Goal: Task Accomplishment & Management: Use online tool/utility

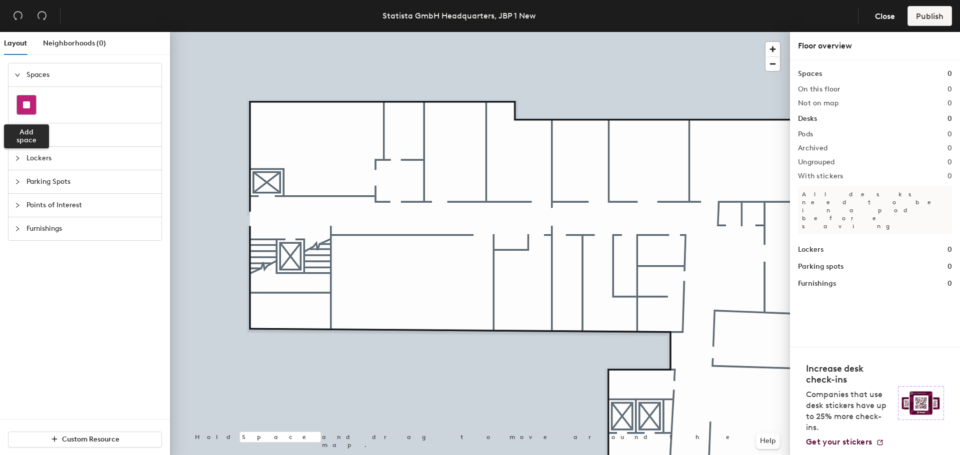
click at [24, 100] on div at bounding box center [26, 104] width 19 height 19
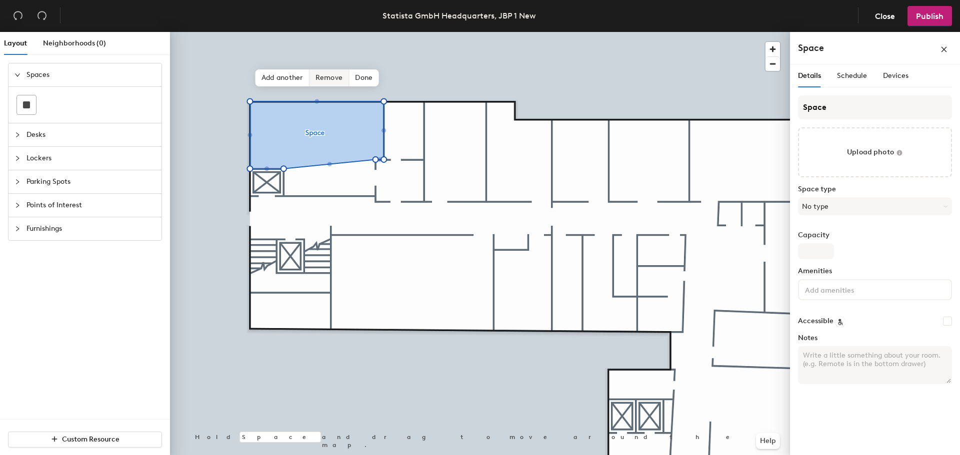
click at [330, 76] on span "Remove" at bounding box center [329, 77] width 40 height 17
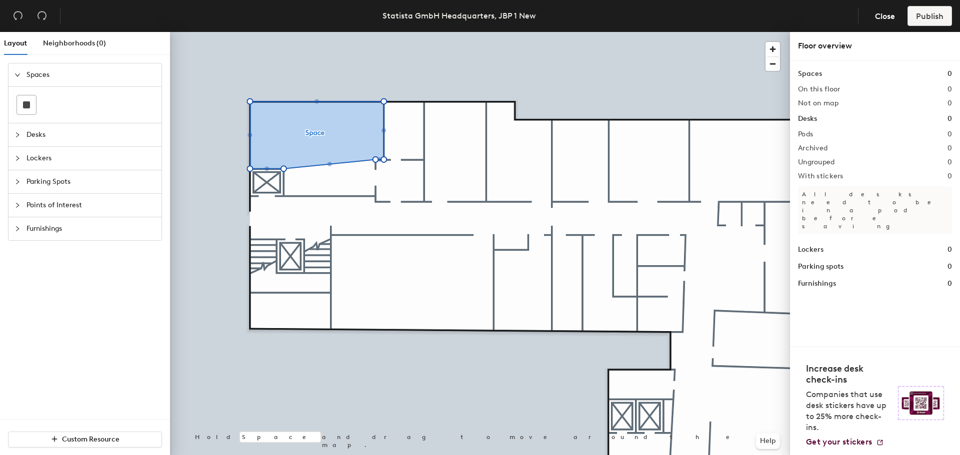
click at [60, 135] on span "Desks" at bounding box center [90, 134] width 129 height 23
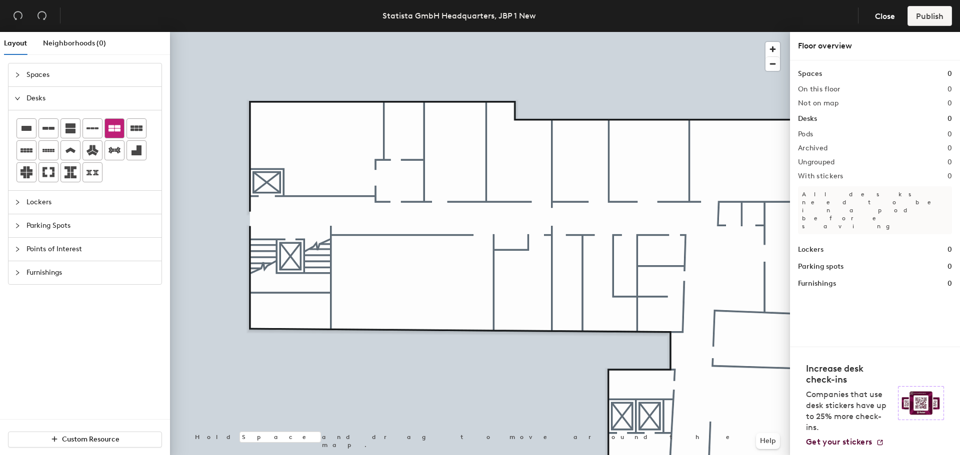
click at [117, 129] on icon at bounding box center [114, 128] width 12 height 6
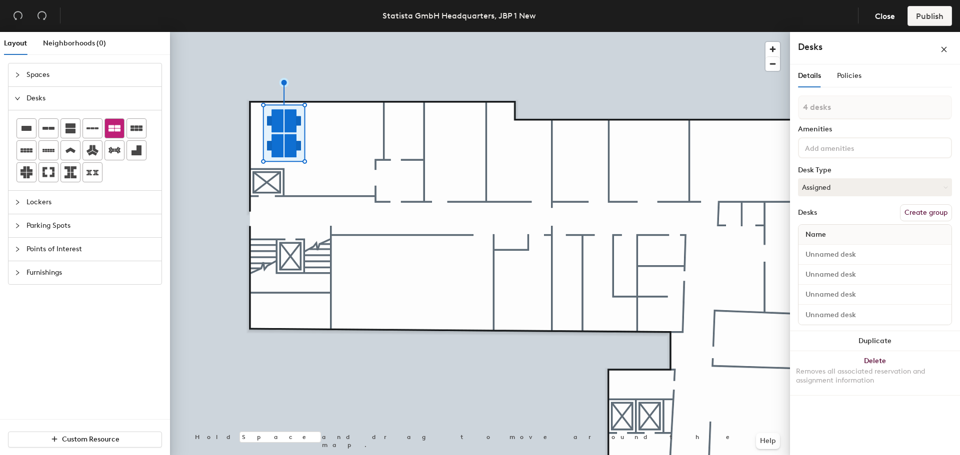
click at [115, 130] on icon at bounding box center [114, 128] width 12 height 6
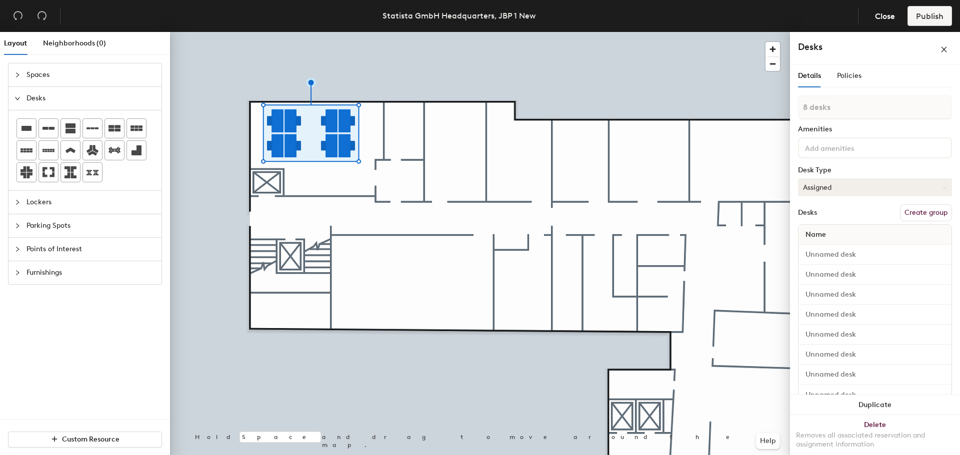
click at [847, 185] on button "Assigned" at bounding box center [875, 187] width 154 height 18
click at [861, 165] on div "8 desks Amenities Desk Type Assigned Assigned Hot Hoteled Desks Create group Na…" at bounding box center [875, 253] width 154 height 316
click at [924, 213] on button "Create group" at bounding box center [926, 212] width 52 height 17
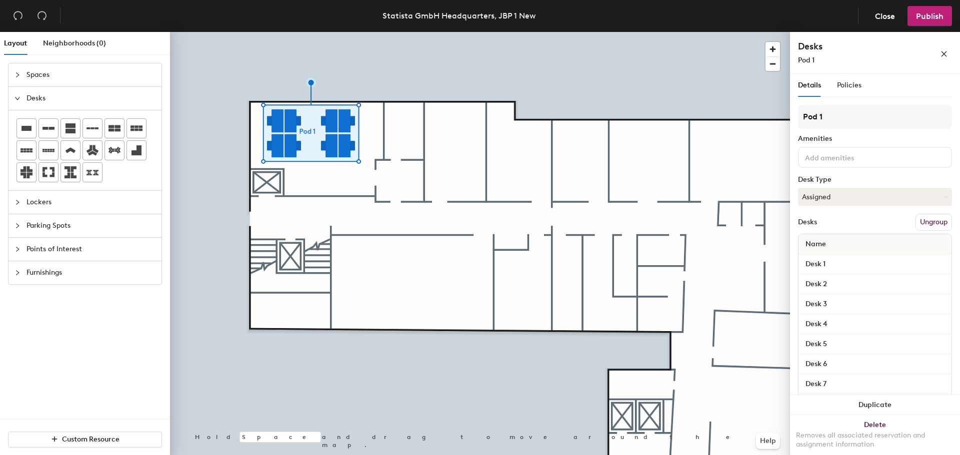
click at [743, 117] on div "Layout Neighborhoods (0) Spaces Desks Lockers Parking Spots Points of Interest …" at bounding box center [480, 245] width 960 height 427
type input "1.01 People"
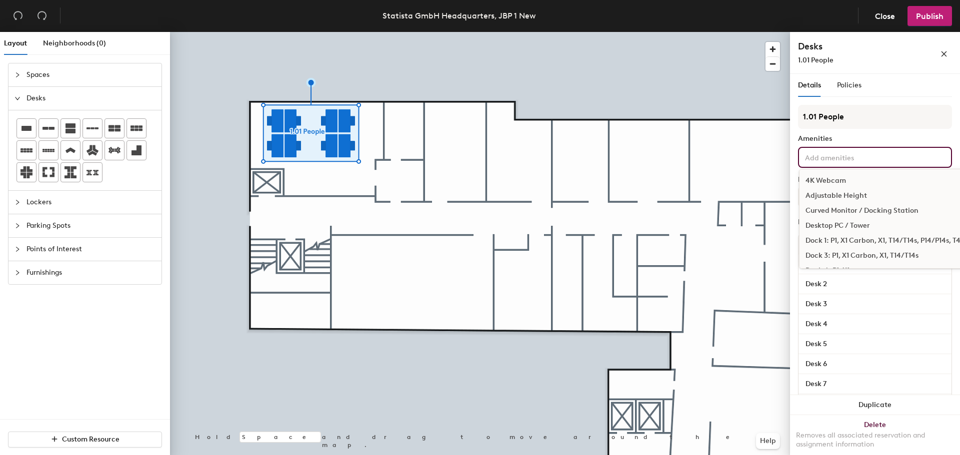
click at [821, 161] on input at bounding box center [848, 157] width 90 height 12
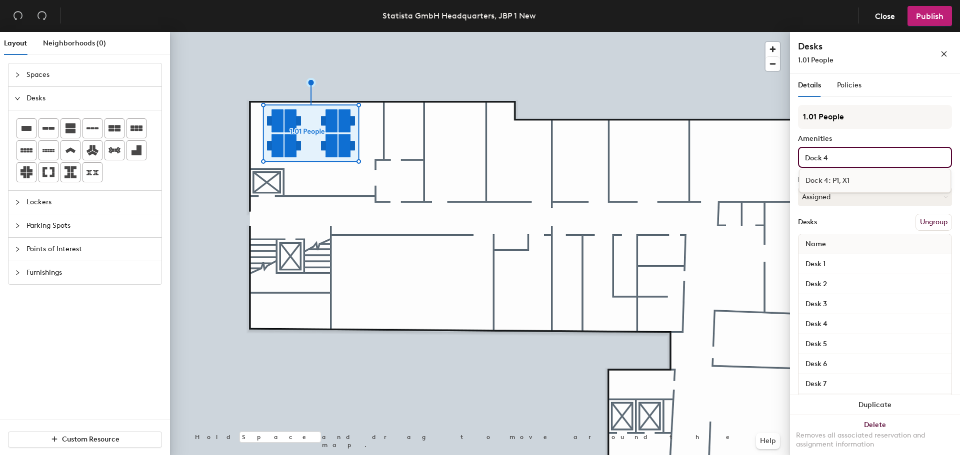
type input "Dock 4"
click at [876, 181] on div "Dock 4: P1, X1" at bounding box center [874, 180] width 151 height 15
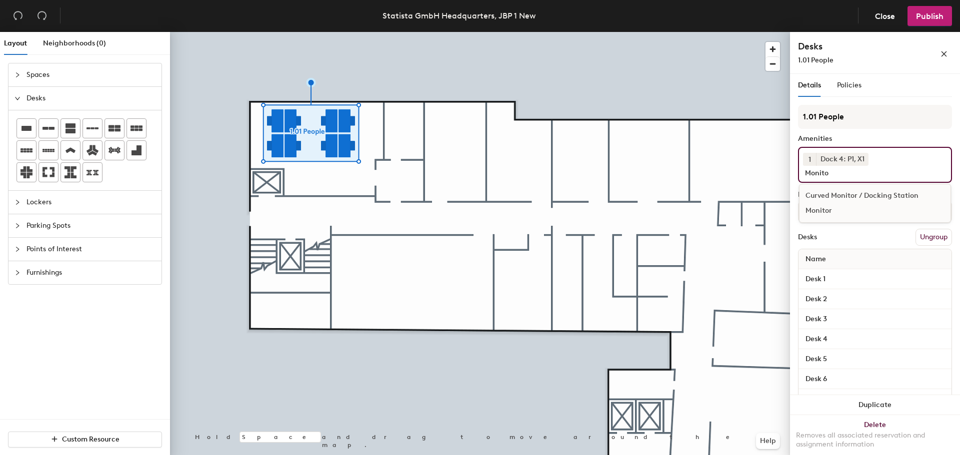
type input "Monito"
click at [848, 216] on div "Monitor" at bounding box center [874, 210] width 151 height 15
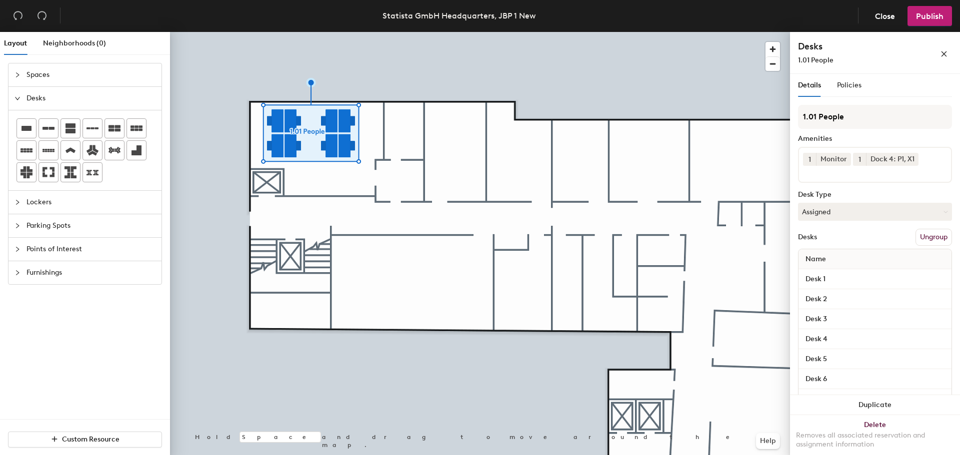
drag, startPoint x: 895, startPoint y: 90, endPoint x: 893, endPoint y: 143, distance: 53.0
click at [895, 90] on div "Details Policies" at bounding box center [875, 85] width 154 height 23
click at [832, 206] on button "Assigned" at bounding box center [875, 212] width 154 height 18
click at [830, 270] on div "Hoteled" at bounding box center [848, 272] width 100 height 15
click at [850, 84] on span "Policies" at bounding box center [849, 85] width 24 height 8
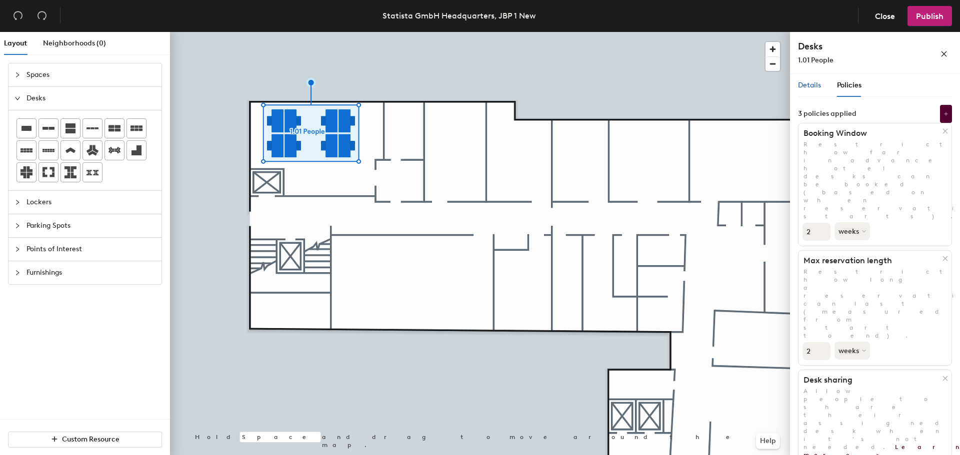
click at [804, 86] on span "Details" at bounding box center [809, 85] width 23 height 8
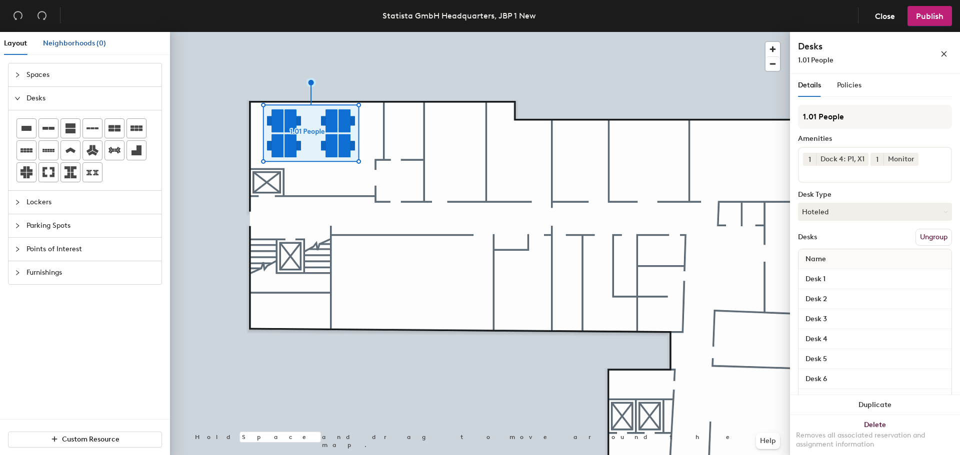
click at [69, 39] on span "Neighborhoods (0)" at bounding box center [74, 43] width 63 height 8
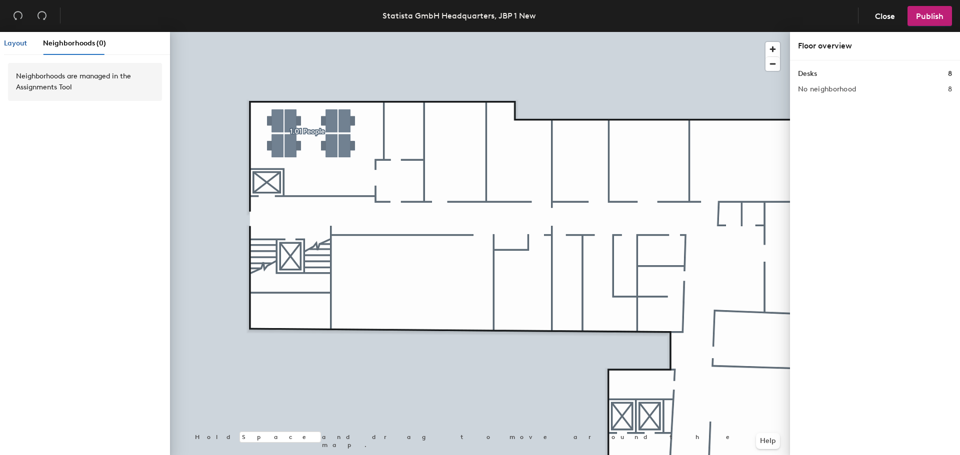
click at [8, 45] on span "Layout" at bounding box center [15, 43] width 23 height 8
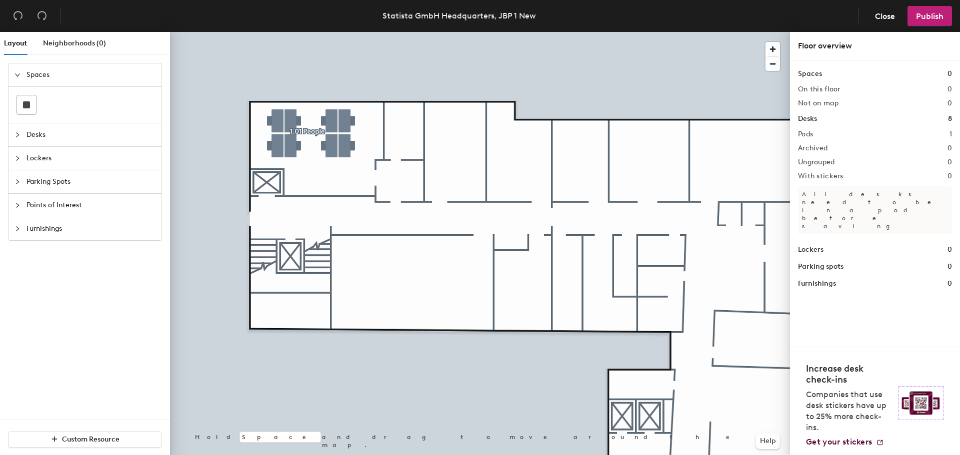
click at [51, 133] on span "Desks" at bounding box center [90, 134] width 129 height 23
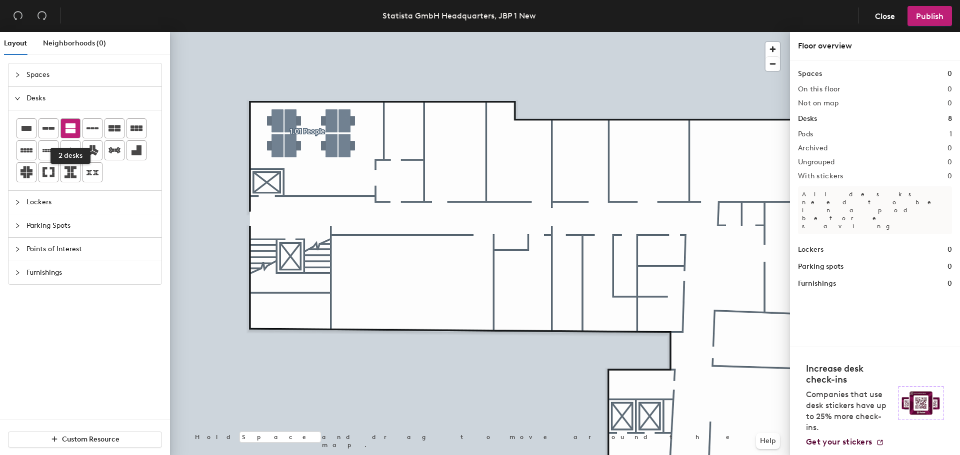
click at [66, 129] on icon at bounding box center [70, 128] width 10 height 10
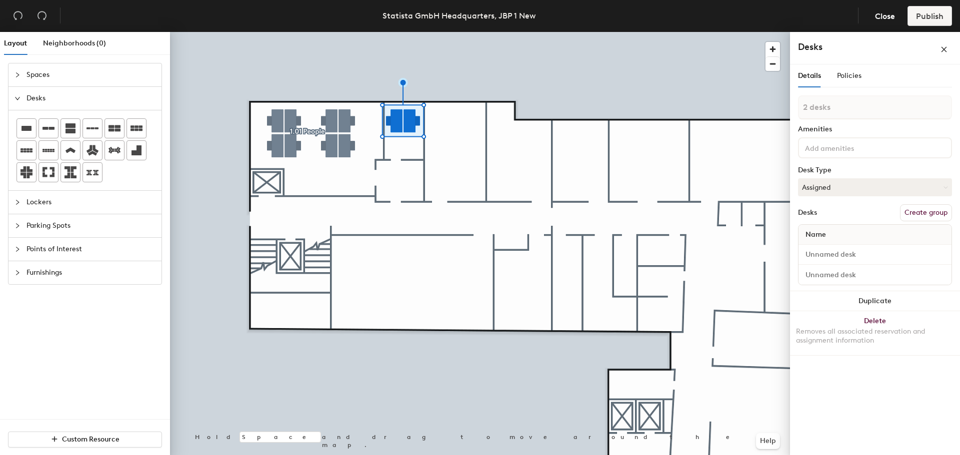
drag, startPoint x: 930, startPoint y: 214, endPoint x: 922, endPoint y: 209, distance: 9.0
click at [930, 214] on button "Create group" at bounding box center [926, 212] width 52 height 17
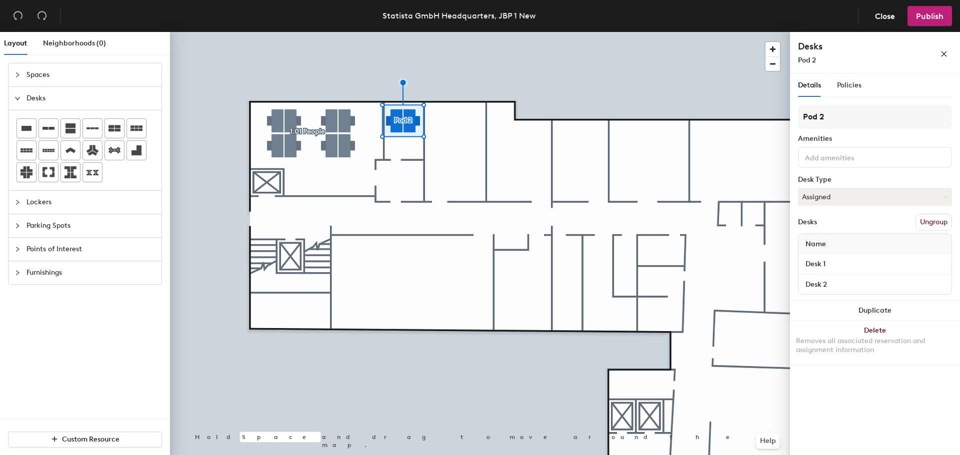
click at [786, 110] on div "Layout Neighborhoods (0) Spaces Desks Lockers Parking Spots Points of Interest …" at bounding box center [480, 245] width 960 height 427
type input "CPO"
click at [828, 155] on input at bounding box center [848, 157] width 90 height 12
click at [912, 93] on div "Details Policies" at bounding box center [875, 85] width 154 height 23
click at [850, 84] on span "Policies" at bounding box center [849, 85] width 24 height 8
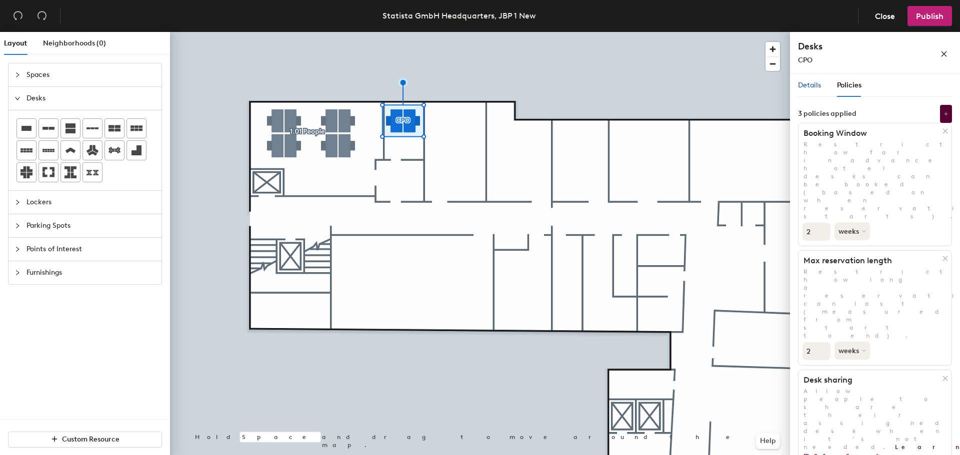
drag, startPoint x: 806, startPoint y: 82, endPoint x: 871, endPoint y: 88, distance: 64.8
click at [807, 81] on span "Details" at bounding box center [809, 85] width 23 height 8
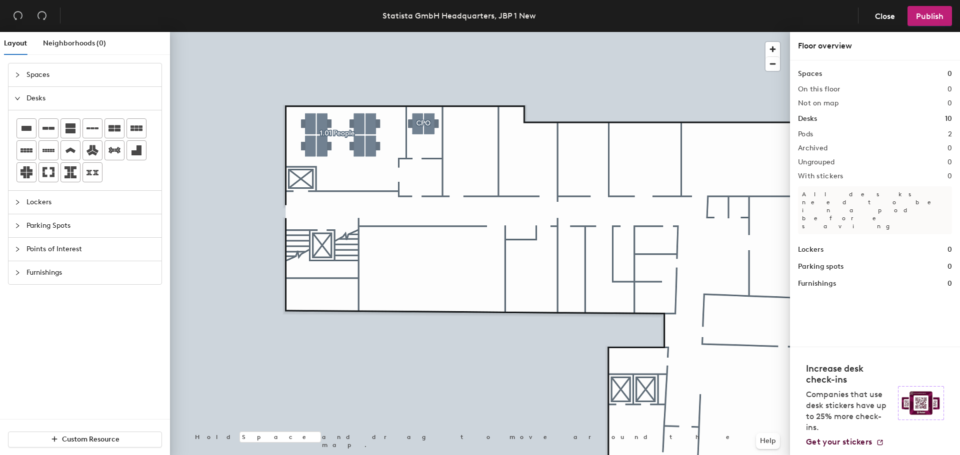
click at [56, 251] on span "Points of Interest" at bounding box center [90, 249] width 129 height 23
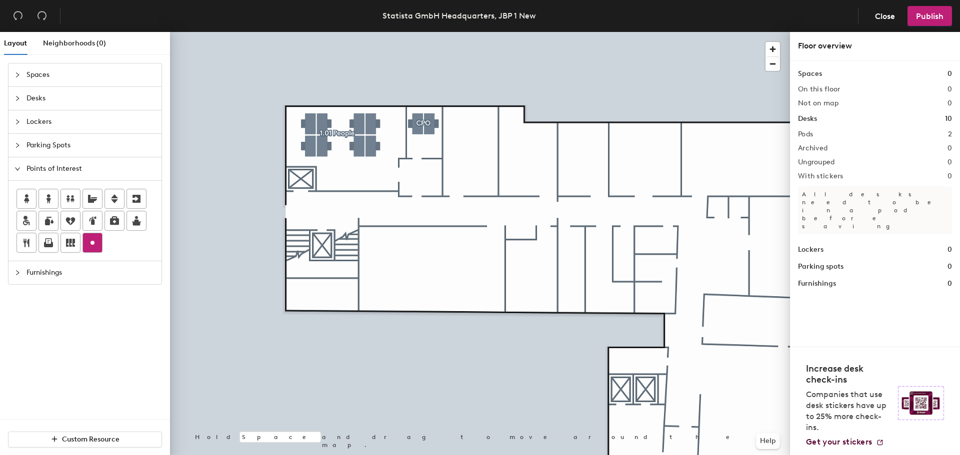
click at [91, 244] on circle at bounding box center [92, 243] width 4 height 4
click at [460, 168] on input "Custom" at bounding box center [457, 167] width 32 height 14
click at [458, 167] on input "Custom" at bounding box center [457, 167] width 32 height 14
type input "Mute lab"
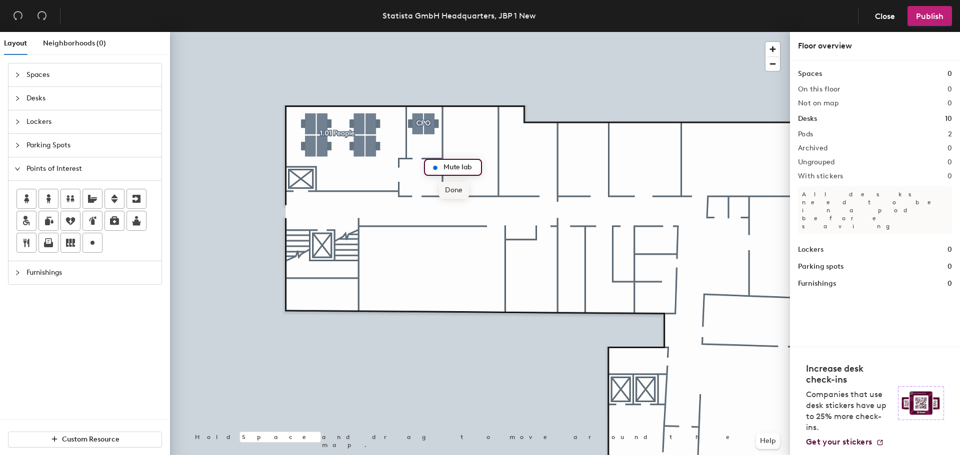
click at [454, 195] on span "Done" at bounding box center [453, 190] width 29 height 17
drag, startPoint x: 85, startPoint y: 246, endPoint x: 136, endPoint y: 235, distance: 52.1
click at [85, 245] on div at bounding box center [92, 242] width 19 height 19
type input "1.01 & 1.03"
click at [358, 195] on span "Done" at bounding box center [355, 192] width 29 height 17
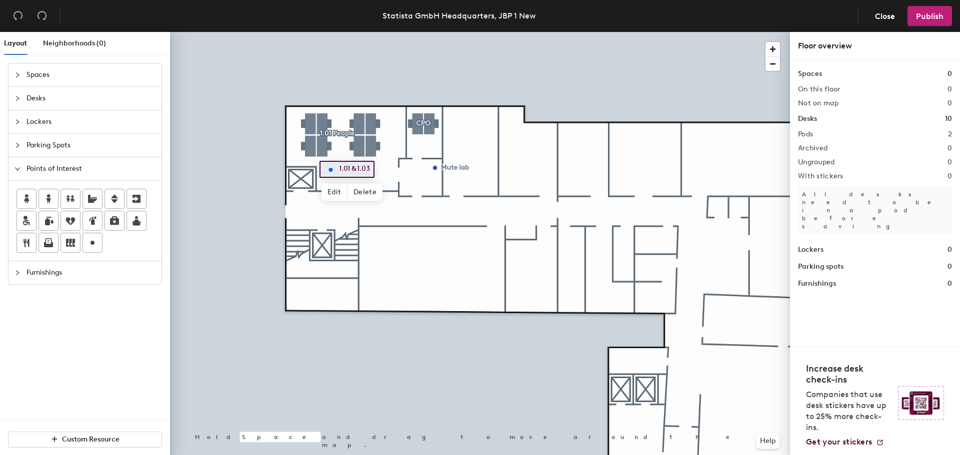
click at [605, 32] on div at bounding box center [480, 32] width 620 height 0
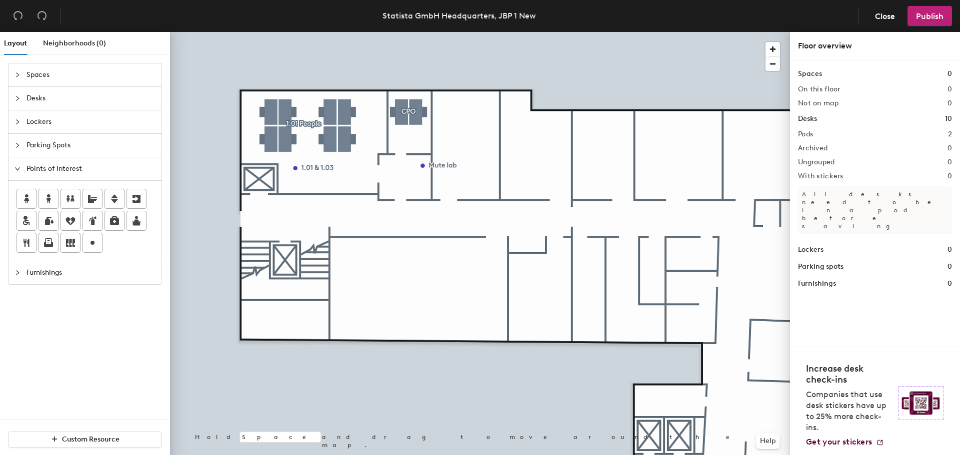
click at [49, 96] on span "Desks" at bounding box center [90, 98] width 129 height 23
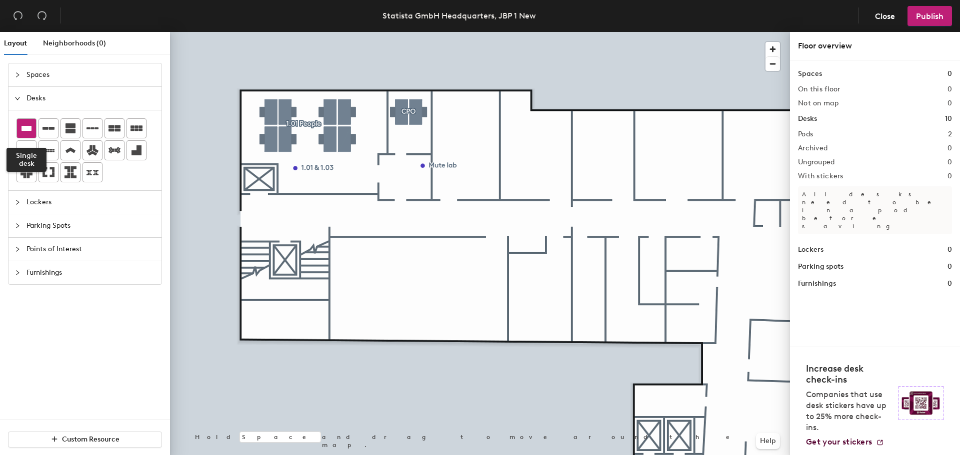
click at [32, 129] on div at bounding box center [26, 128] width 19 height 19
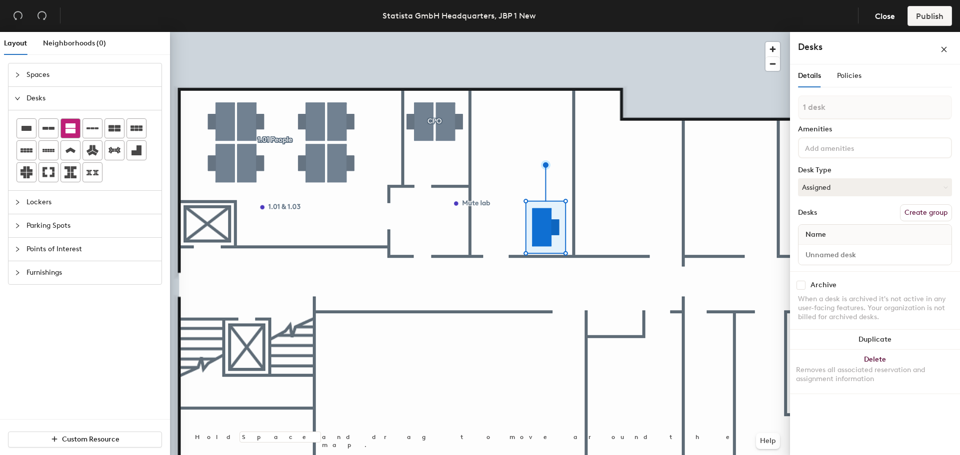
click at [72, 122] on icon at bounding box center [70, 128] width 12 height 12
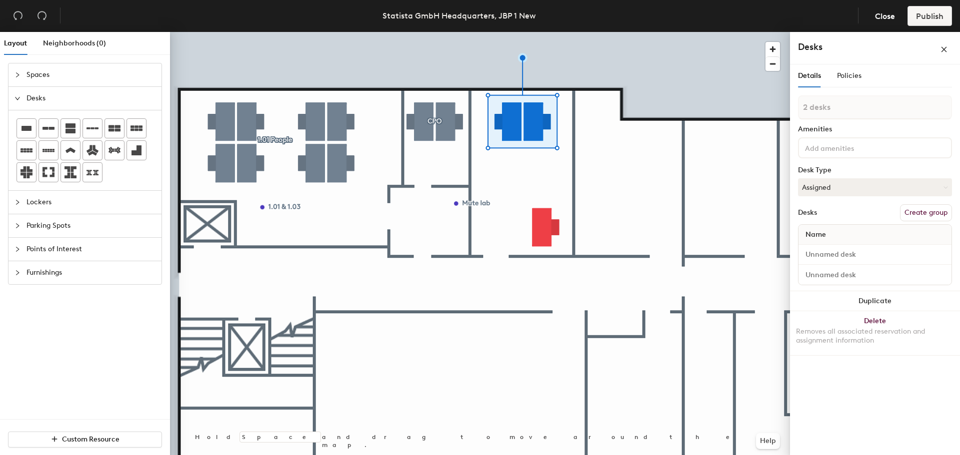
click at [925, 212] on button "Create group" at bounding box center [926, 212] width 52 height 17
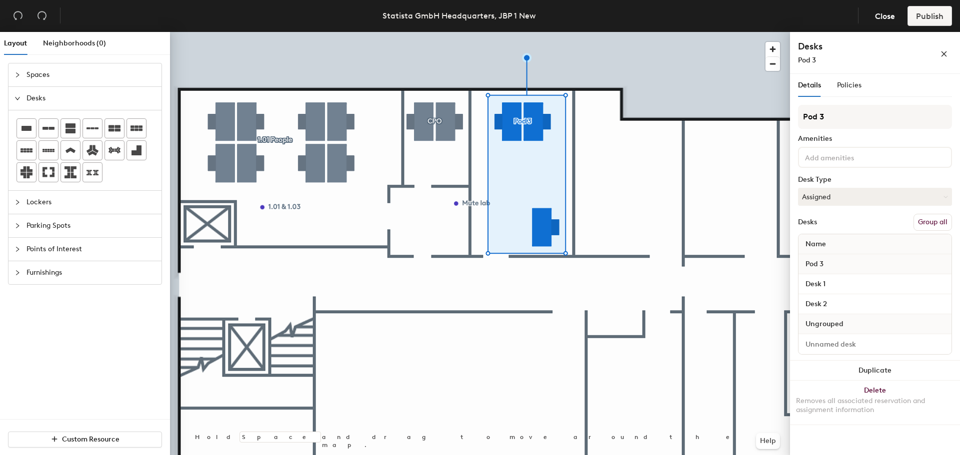
click at [929, 222] on button "Group all" at bounding box center [932, 222] width 38 height 17
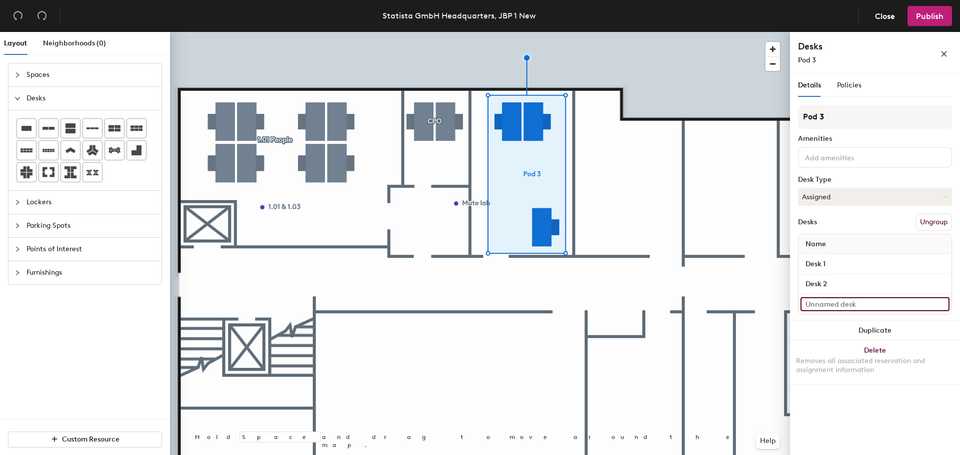
click at [844, 305] on input at bounding box center [874, 304] width 149 height 14
type input "Desk 3"
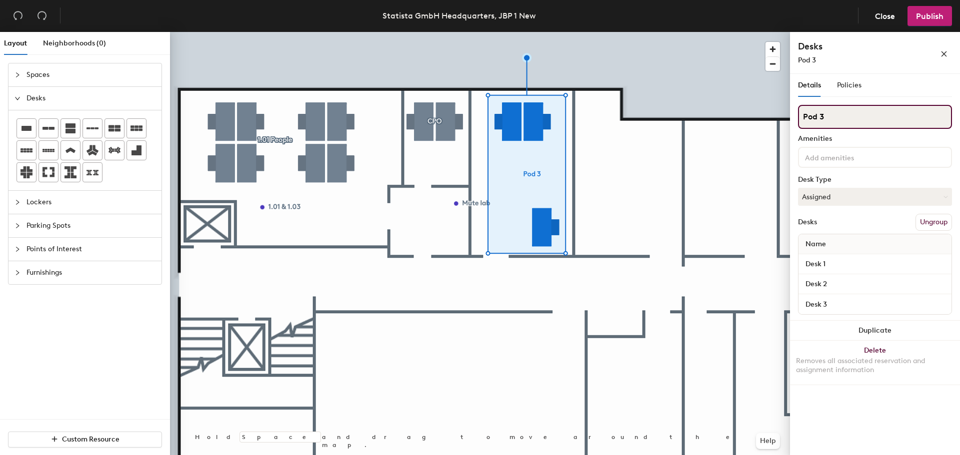
click at [755, 118] on div "Layout Neighborhoods (0) Spaces Desks Lockers Parking Spots Points of Interest …" at bounding box center [480, 245] width 960 height 427
type input "1.04"
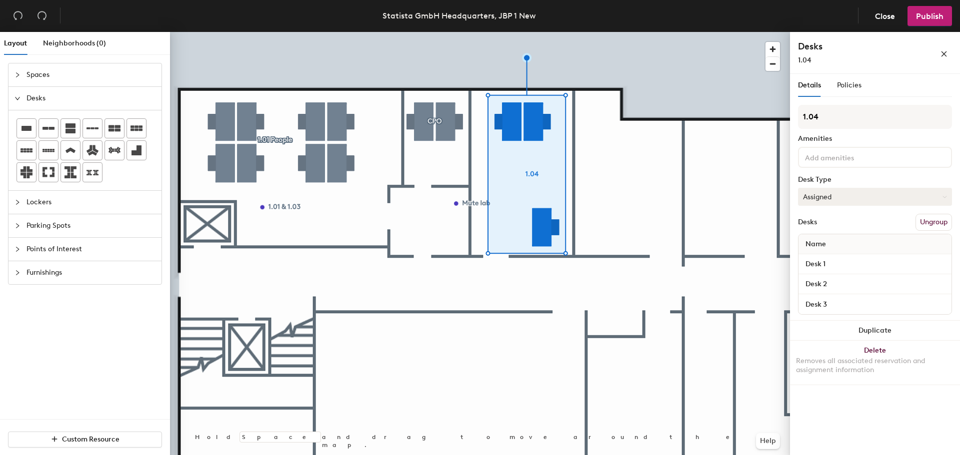
click at [836, 196] on button "Assigned" at bounding box center [875, 197] width 154 height 18
click at [836, 258] on div "Hoteled" at bounding box center [848, 257] width 100 height 15
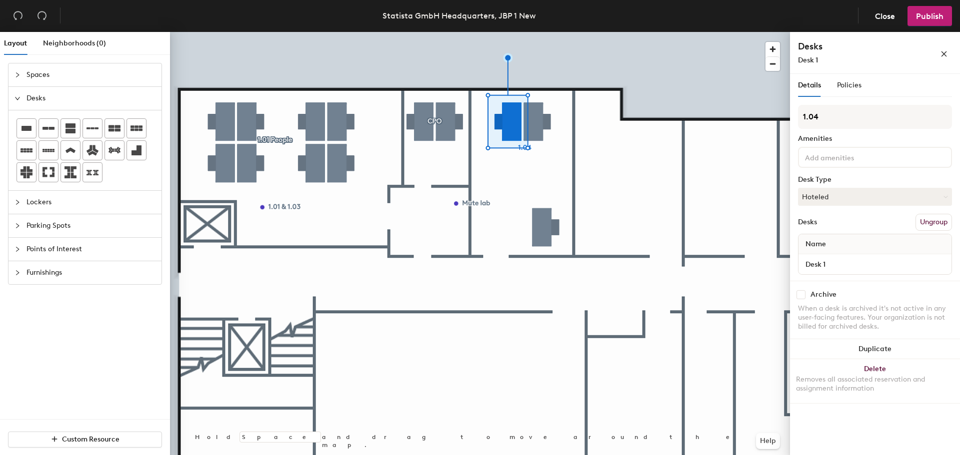
click at [542, 32] on div at bounding box center [480, 32] width 620 height 0
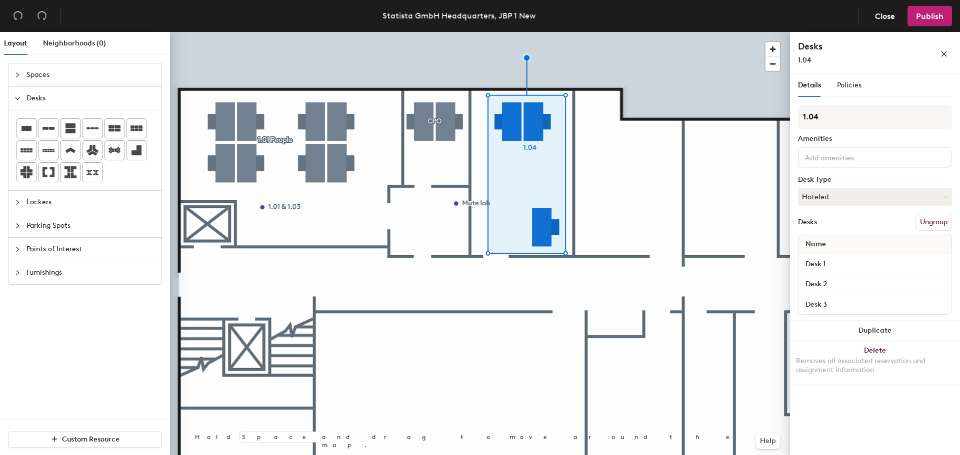
click at [848, 156] on input at bounding box center [848, 157] width 90 height 12
type input "Dock 4"
click at [844, 181] on div "Dock 4: P1, X1" at bounding box center [874, 180] width 151 height 15
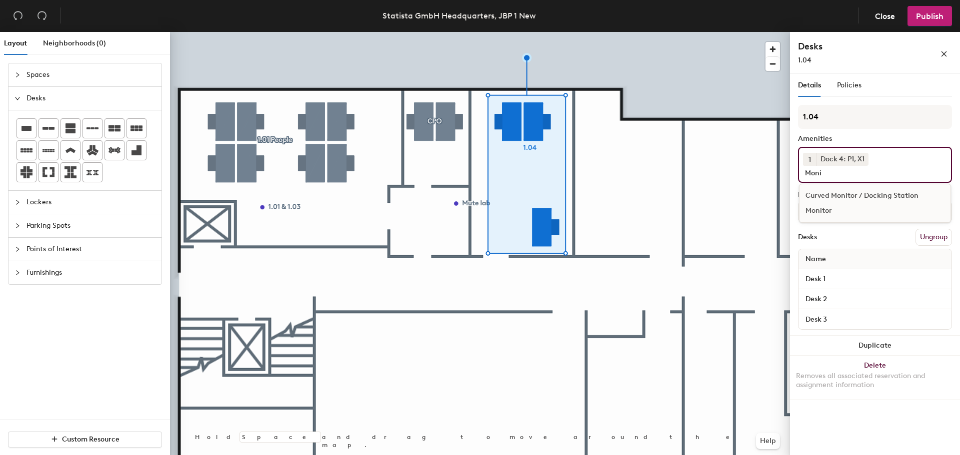
type input "Moni"
click at [820, 213] on div "Monitor" at bounding box center [874, 210] width 151 height 15
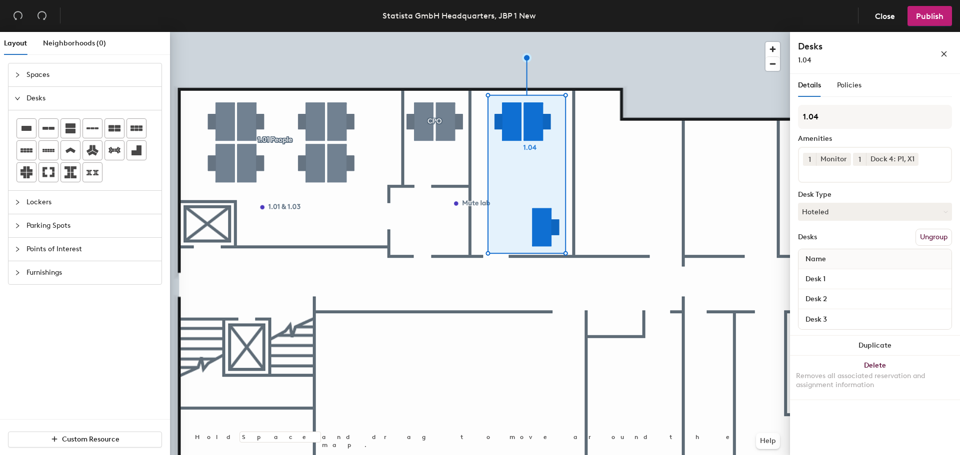
drag, startPoint x: 854, startPoint y: 135, endPoint x: 867, endPoint y: 134, distance: 13.5
click at [854, 136] on div "Amenities" at bounding box center [875, 139] width 154 height 8
click at [809, 158] on span "1" at bounding box center [809, 159] width 2 height 10
drag, startPoint x: 809, startPoint y: 172, endPoint x: 817, endPoint y: 171, distance: 7.6
click at [809, 171] on div "2" at bounding box center [809, 172] width 13 height 13
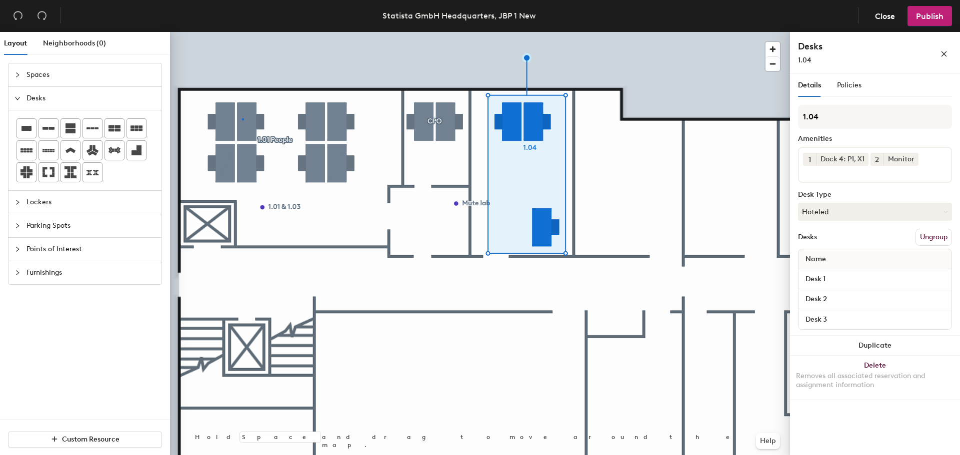
click at [242, 32] on div at bounding box center [480, 32] width 620 height 0
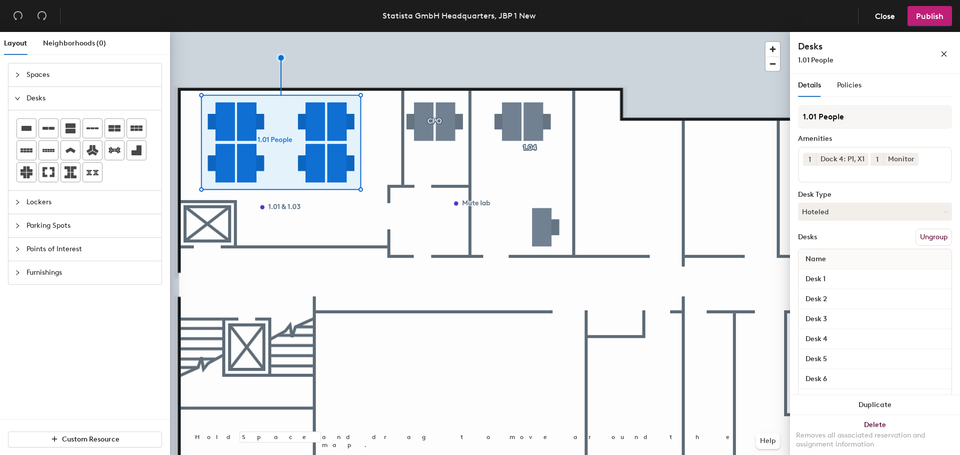
click at [881, 160] on button "1" at bounding box center [876, 159] width 13 height 13
click at [882, 174] on div "2" at bounding box center [876, 172] width 13 height 13
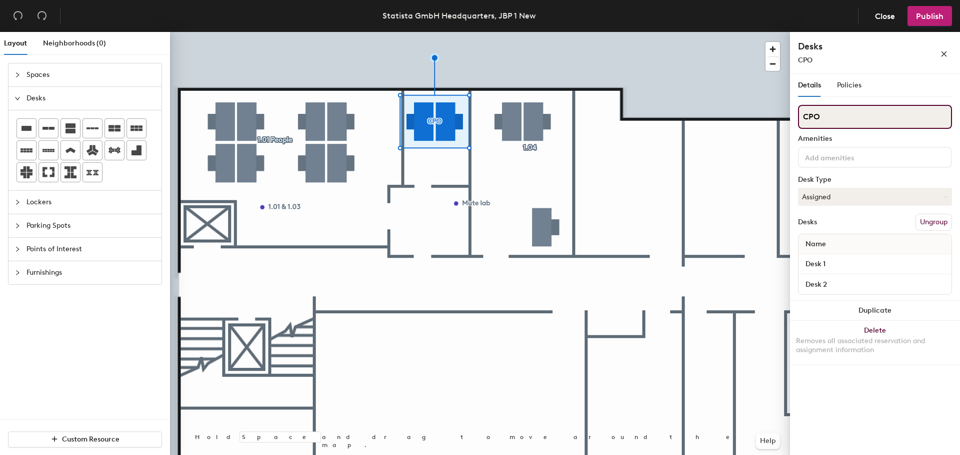
click at [801, 117] on input "CPO" at bounding box center [875, 117] width 154 height 24
type input "1.03 CPO"
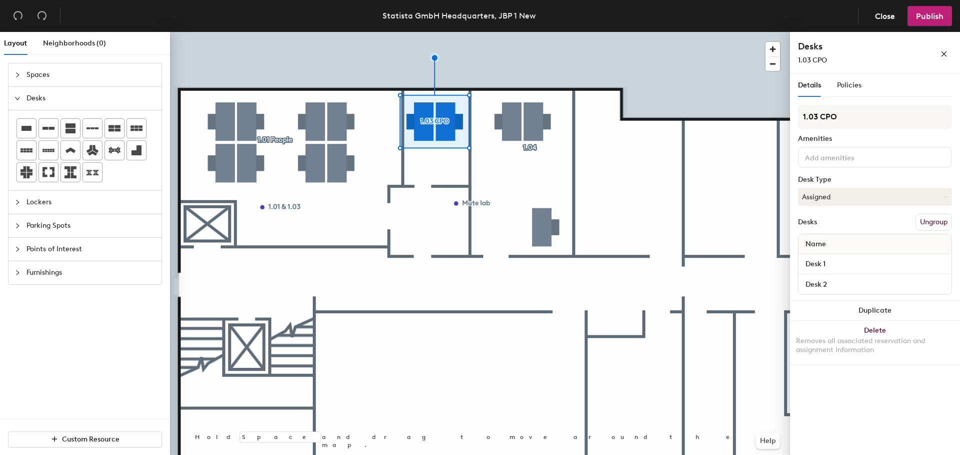
click at [641, 32] on div at bounding box center [480, 32] width 620 height 0
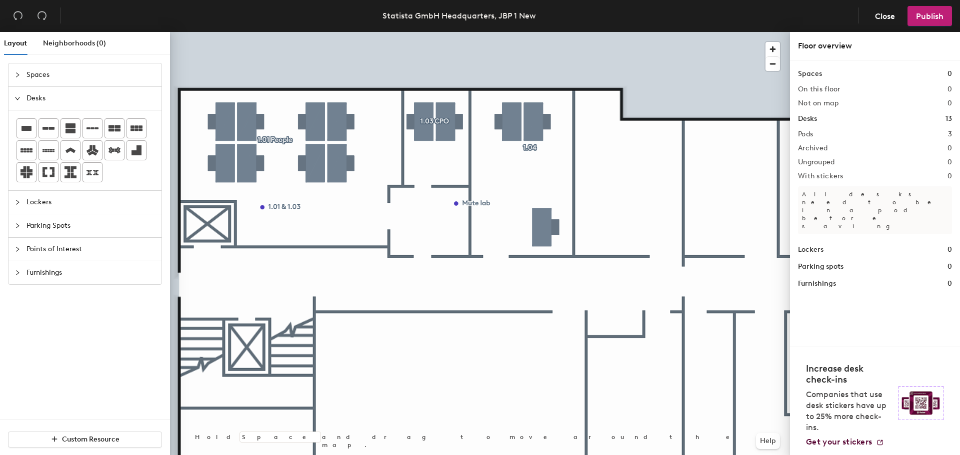
click at [50, 250] on span "Points of Interest" at bounding box center [90, 249] width 129 height 23
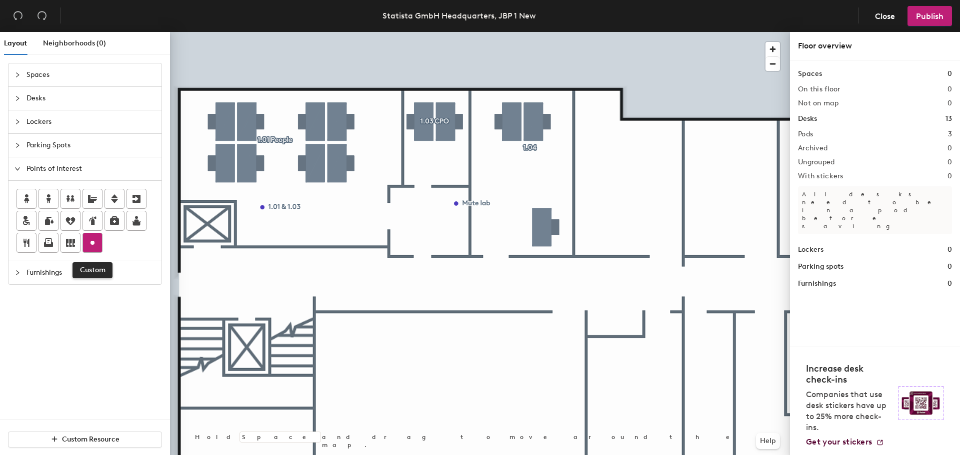
click at [92, 241] on circle at bounding box center [92, 243] width 4 height 4
type input "1.04"
click at [94, 236] on div at bounding box center [92, 242] width 19 height 19
type input "1.05"
click at [616, 220] on span "Done" at bounding box center [606, 226] width 29 height 17
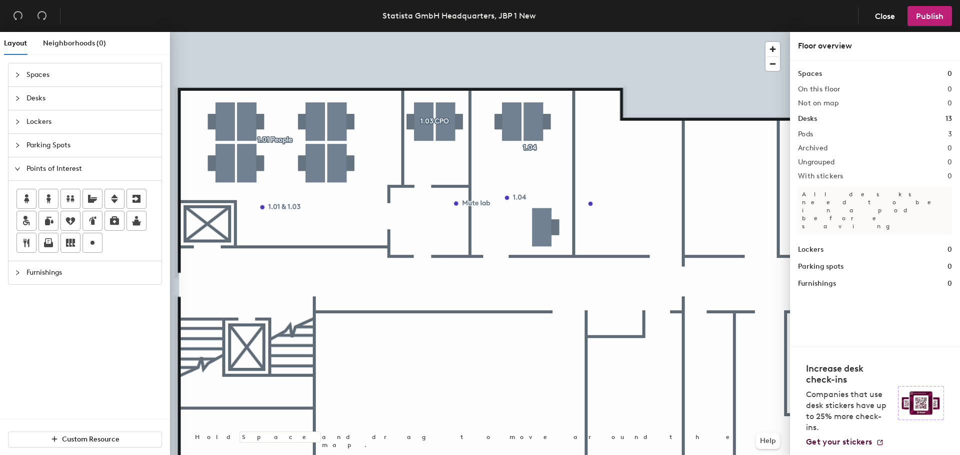
click at [38, 96] on span "Desks" at bounding box center [90, 98] width 129 height 23
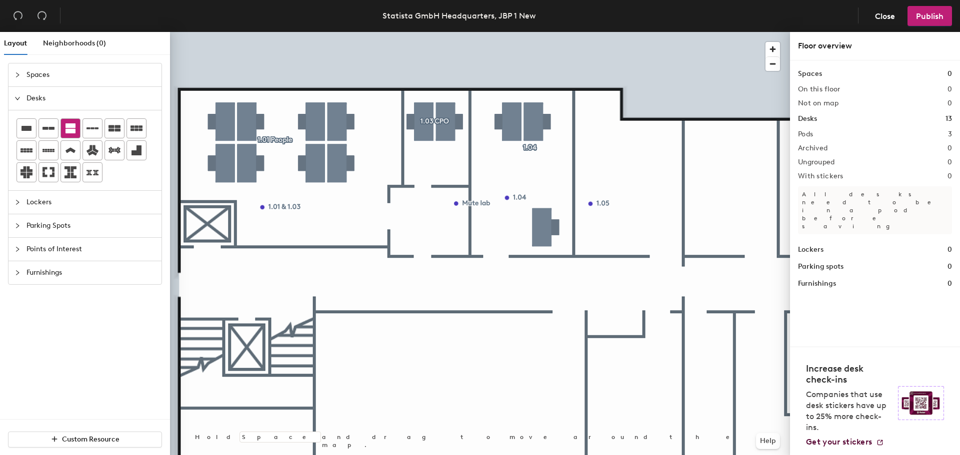
drag, startPoint x: 67, startPoint y: 126, endPoint x: 77, endPoint y: 123, distance: 10.4
click at [67, 126] on icon at bounding box center [70, 128] width 10 height 10
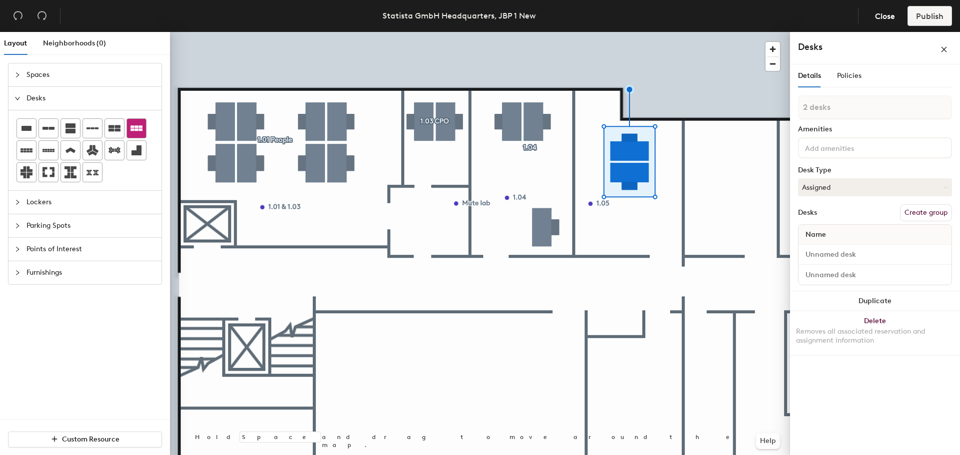
type input "1 desk"
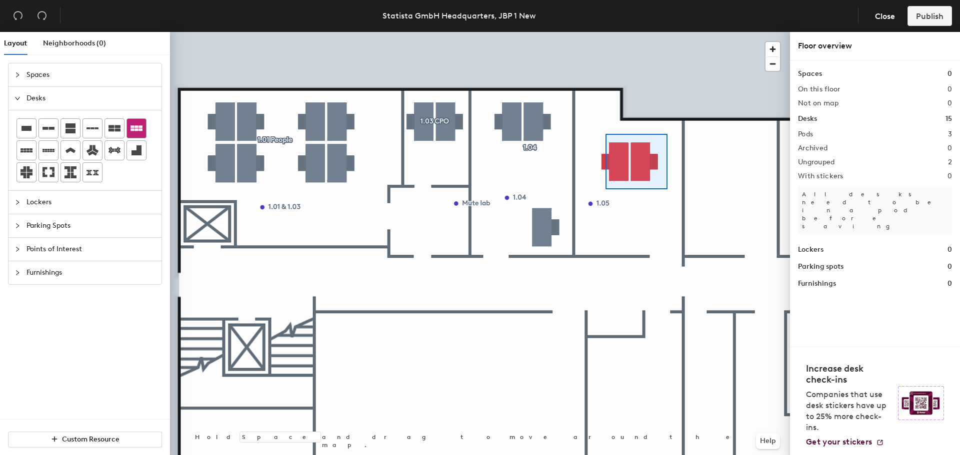
click at [605, 32] on div at bounding box center [480, 32] width 620 height 0
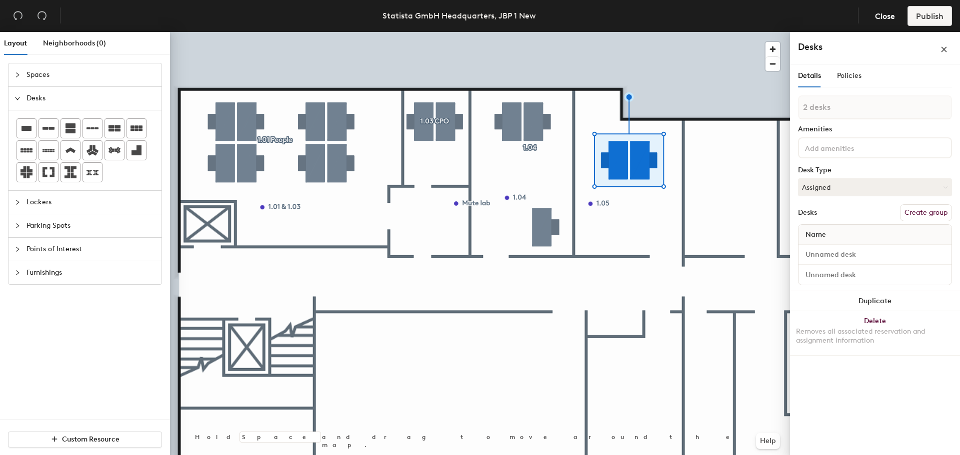
click at [674, 32] on div at bounding box center [480, 32] width 620 height 0
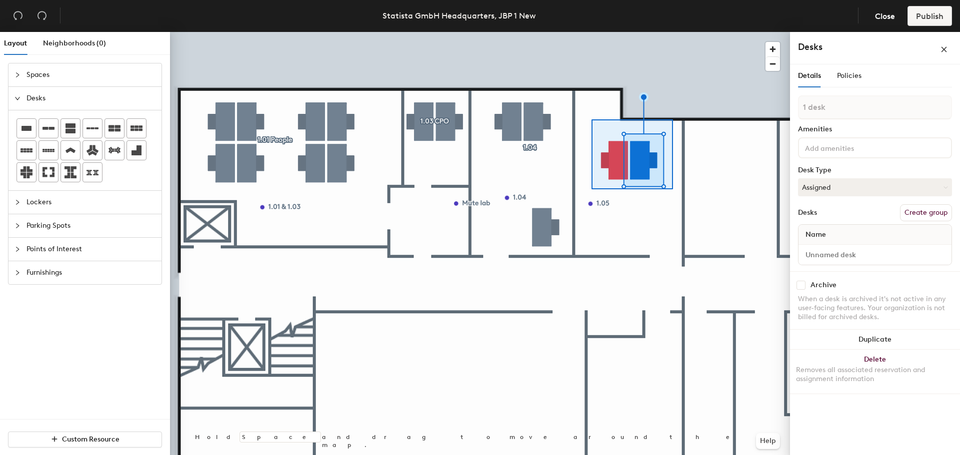
type input "2 desks"
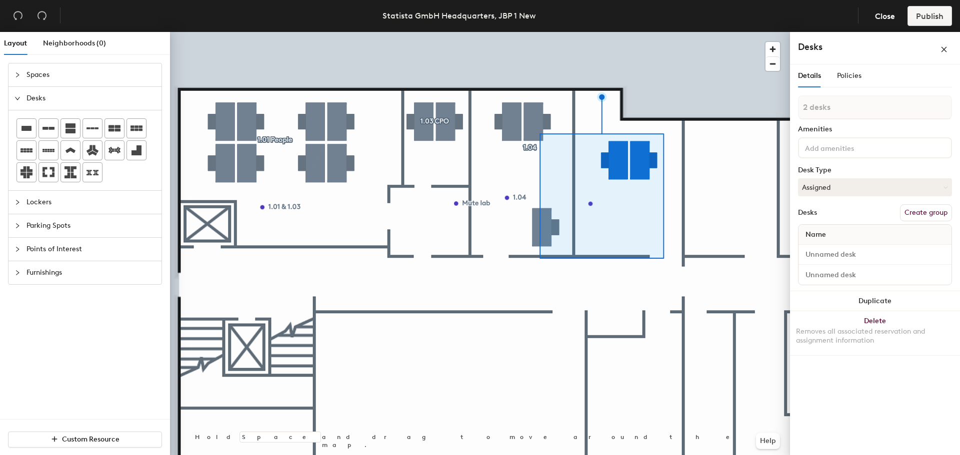
click at [937, 213] on button "Create group" at bounding box center [926, 212] width 52 height 17
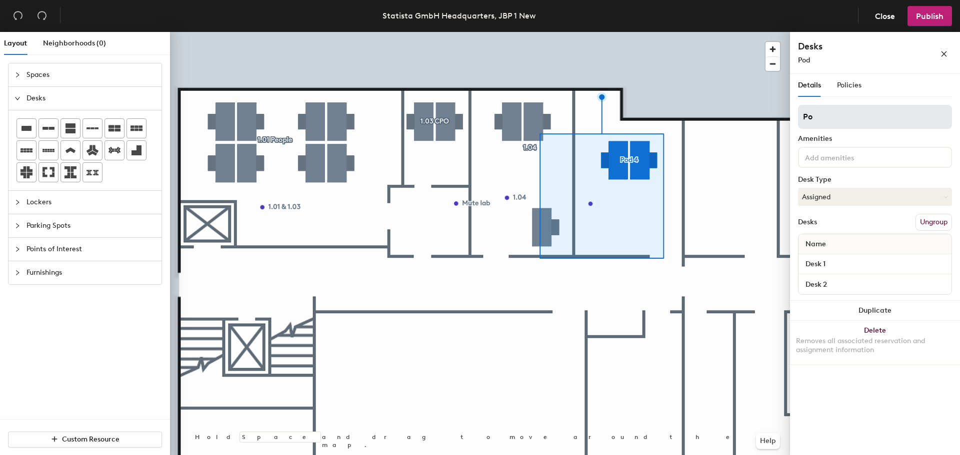
type input "P"
type input "1.06 People only"
click at [820, 155] on input at bounding box center [848, 157] width 90 height 12
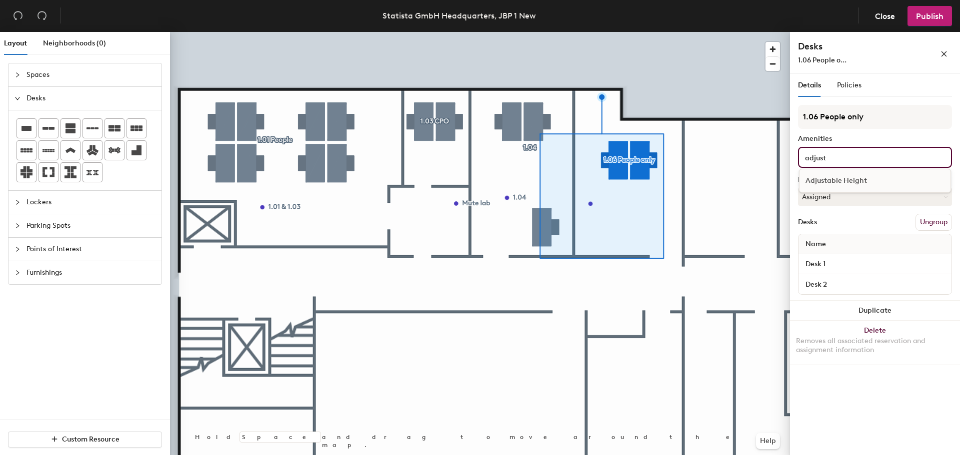
type input "adjust"
click at [826, 181] on div "Adjustable Height" at bounding box center [874, 180] width 151 height 15
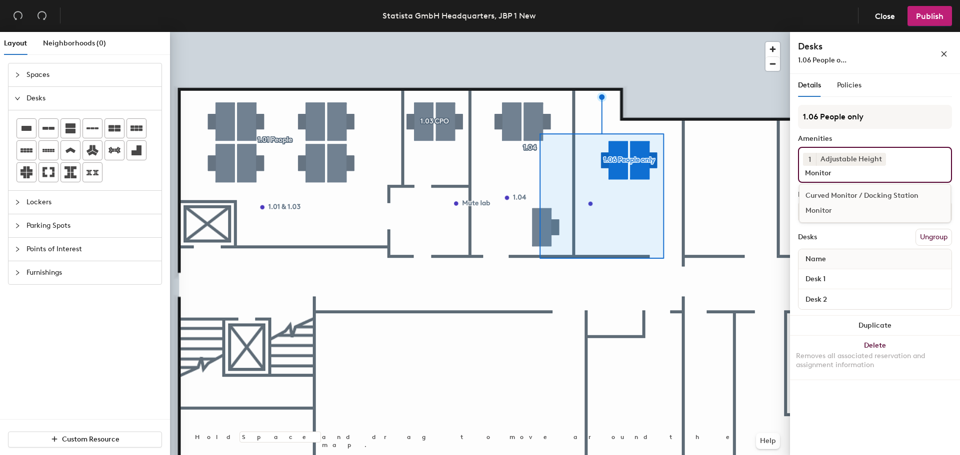
type input "Monitor"
drag, startPoint x: 818, startPoint y: 212, endPoint x: 814, endPoint y: 183, distance: 29.8
click at [818, 211] on div "Monitor" at bounding box center [874, 210] width 151 height 15
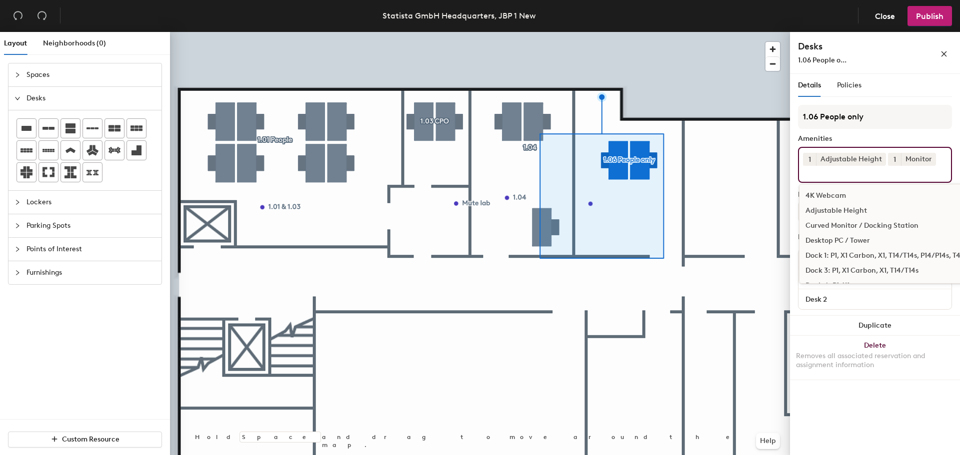
click at [895, 159] on button "1" at bounding box center [894, 159] width 13 height 13
click at [894, 173] on div "2" at bounding box center [894, 172] width 13 height 13
click at [942, 167] on div "1 Adjustable Height 2 Monitor 4K Webcam Adjustable Height Curved Monitor / Dock…" at bounding box center [875, 165] width 154 height 36
click at [939, 153] on div "1 Adjustable Height 2 Monitor 4K Webcam Adjustable Height Curved Monitor / Dock…" at bounding box center [875, 165] width 154 height 36
click at [825, 173] on input at bounding box center [848, 172] width 90 height 12
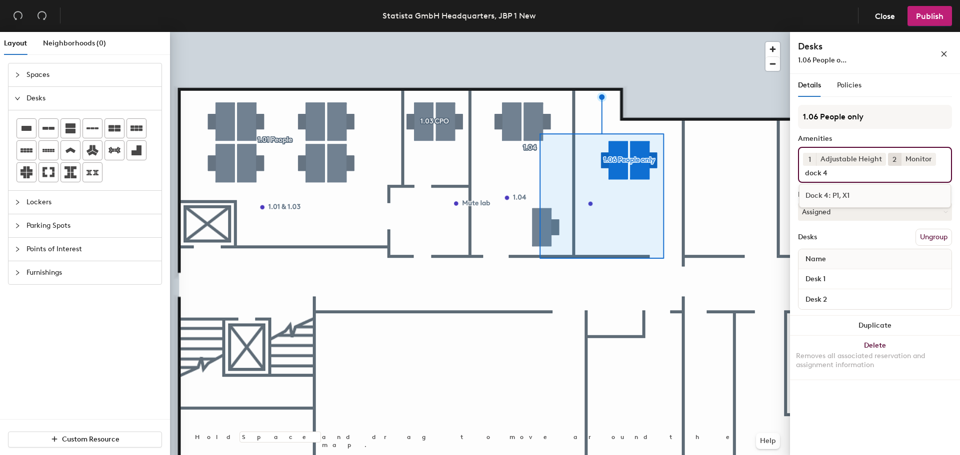
click at [837, 175] on input "dock 4" at bounding box center [850, 172] width 94 height 12
type input "dock 4"
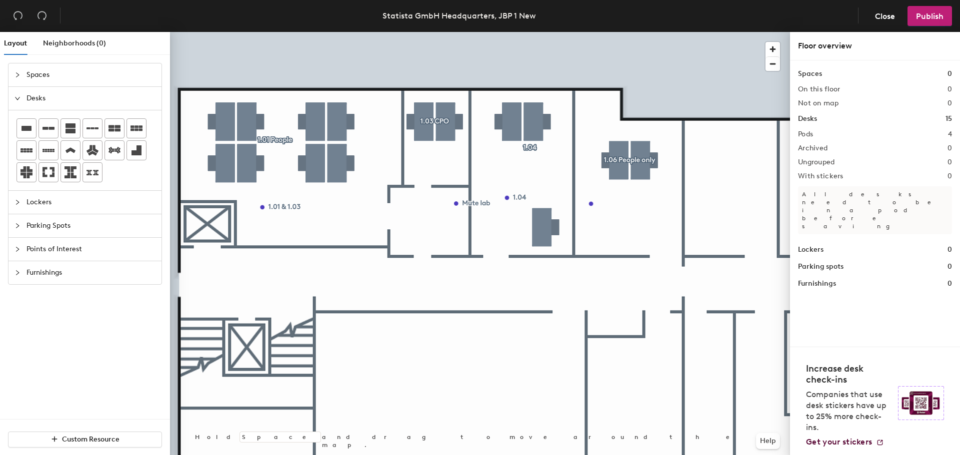
click at [599, 32] on div at bounding box center [480, 32] width 620 height 0
click at [601, 225] on span "Edit" at bounding box center [595, 226] width 26 height 17
click at [618, 203] on input "1.05" at bounding box center [613, 203] width 32 height 14
type input "1.06"
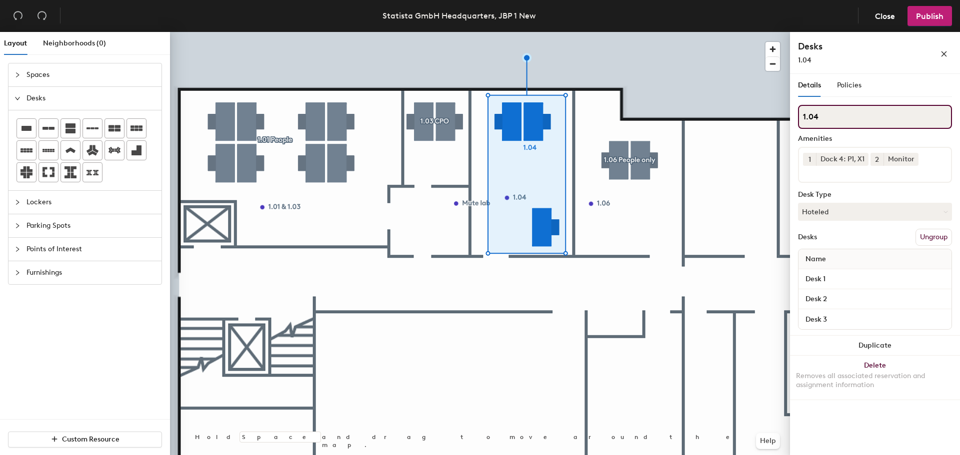
click at [860, 119] on input "1.04" at bounding box center [875, 117] width 154 height 24
type input "1.04 People only"
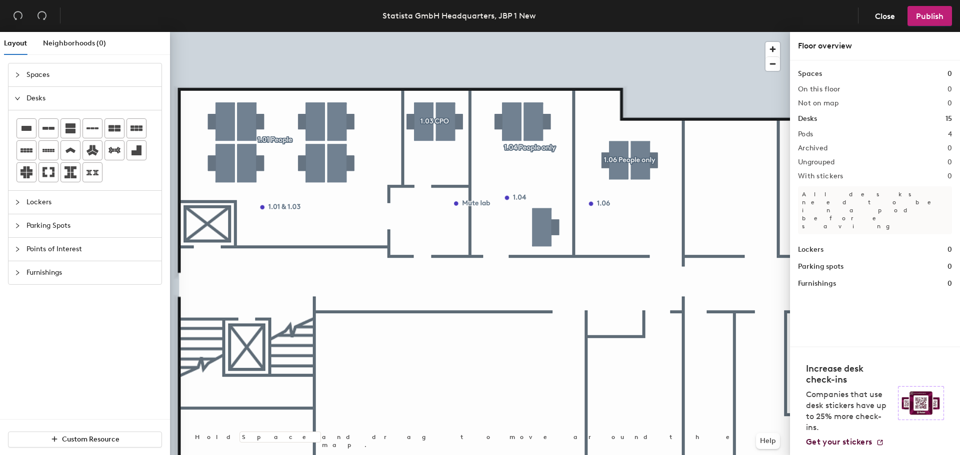
click at [62, 279] on span "Furnishings" at bounding box center [90, 272] width 129 height 23
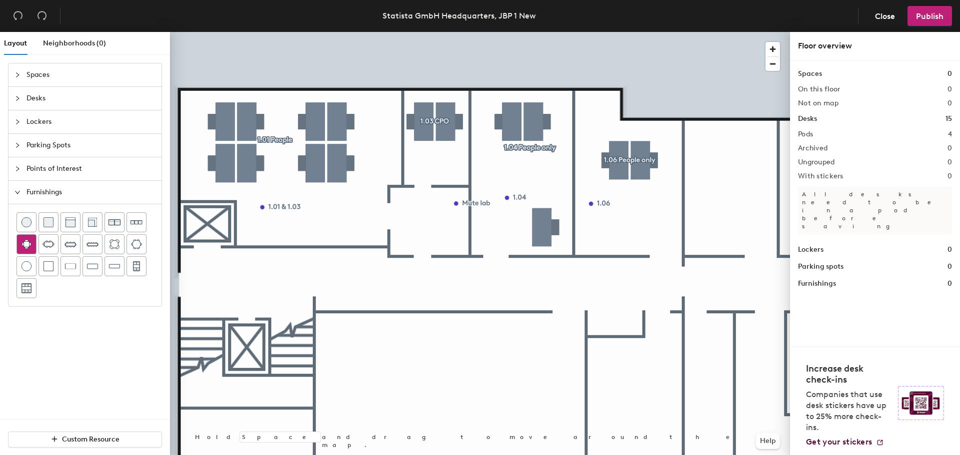
click at [27, 246] on img at bounding box center [26, 244] width 10 height 10
click at [595, 32] on div at bounding box center [480, 32] width 620 height 0
click at [634, 219] on span "Delete" at bounding box center [619, 213] width 35 height 17
click at [636, 32] on div at bounding box center [480, 32] width 620 height 0
click at [619, 32] on div at bounding box center [480, 32] width 620 height 0
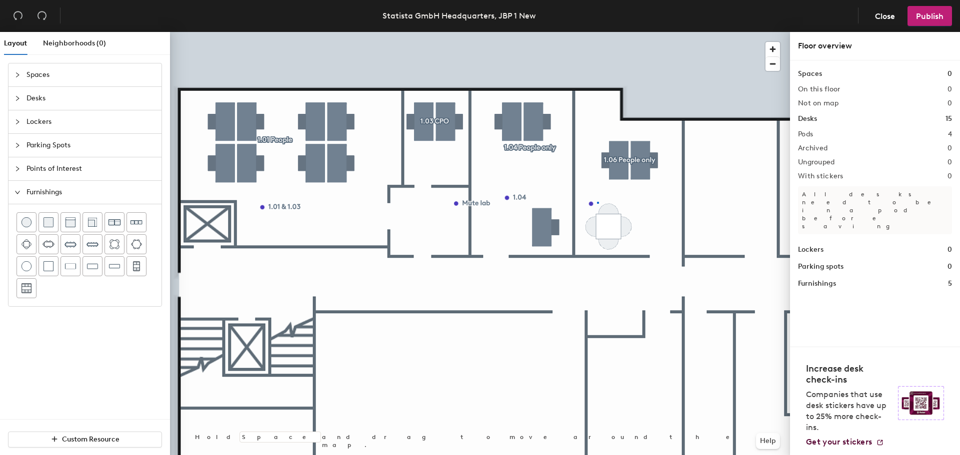
click at [597, 32] on div at bounding box center [480, 32] width 620 height 0
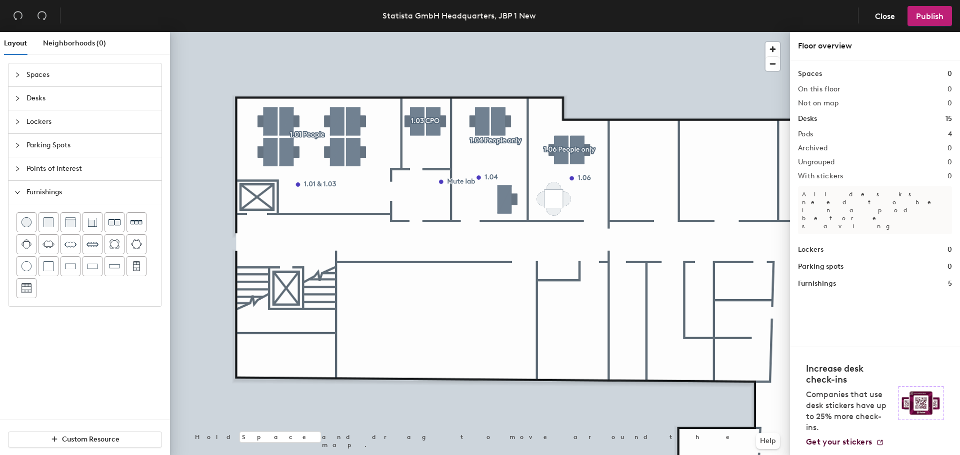
click at [62, 167] on span "Points of Interest" at bounding box center [90, 168] width 129 height 23
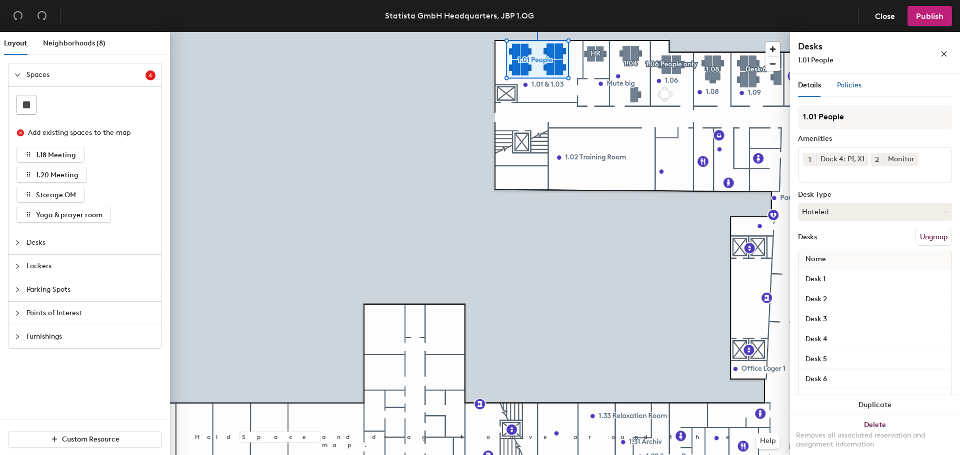
click at [855, 84] on span "Policies" at bounding box center [849, 85] width 24 height 8
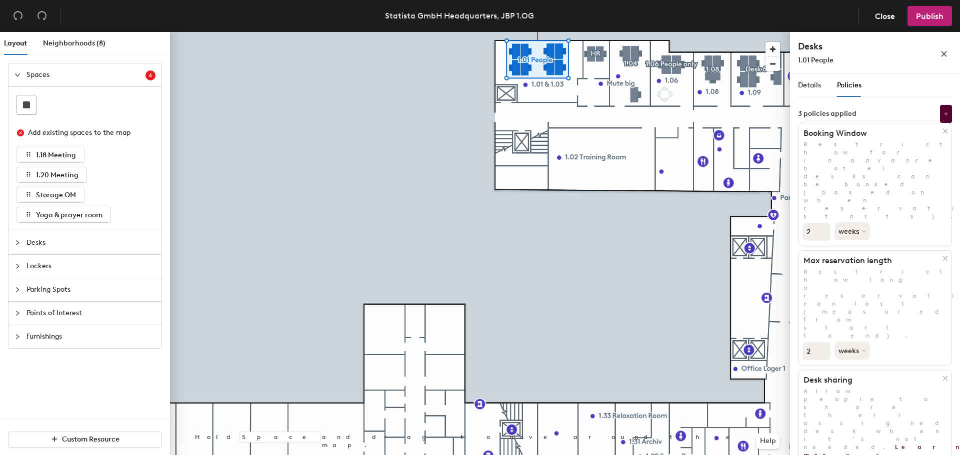
click at [49, 238] on span "Desks" at bounding box center [90, 242] width 129 height 23
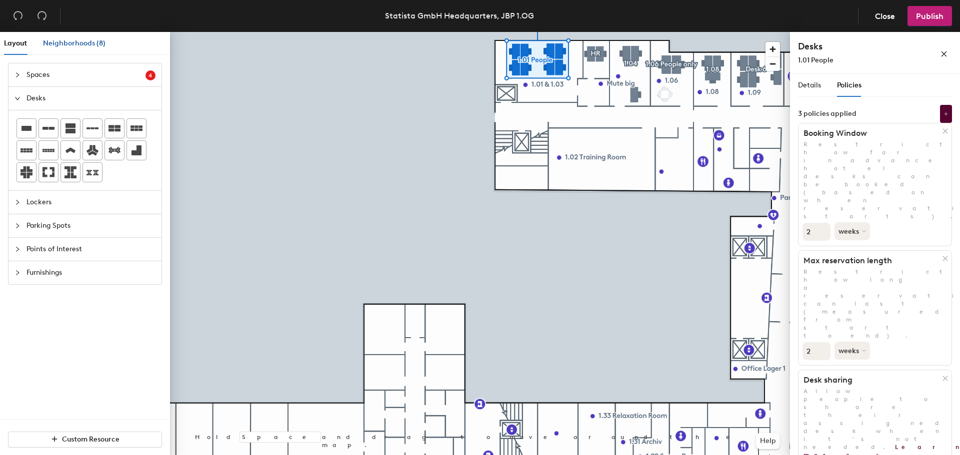
click at [84, 38] on div "Neighborhoods (8)" at bounding box center [74, 43] width 62 height 11
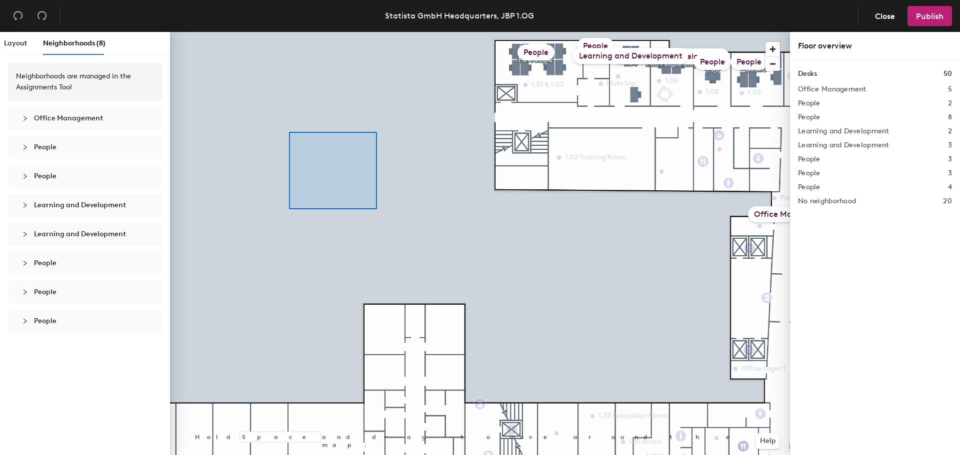
click at [344, 32] on div at bounding box center [480, 32] width 620 height 0
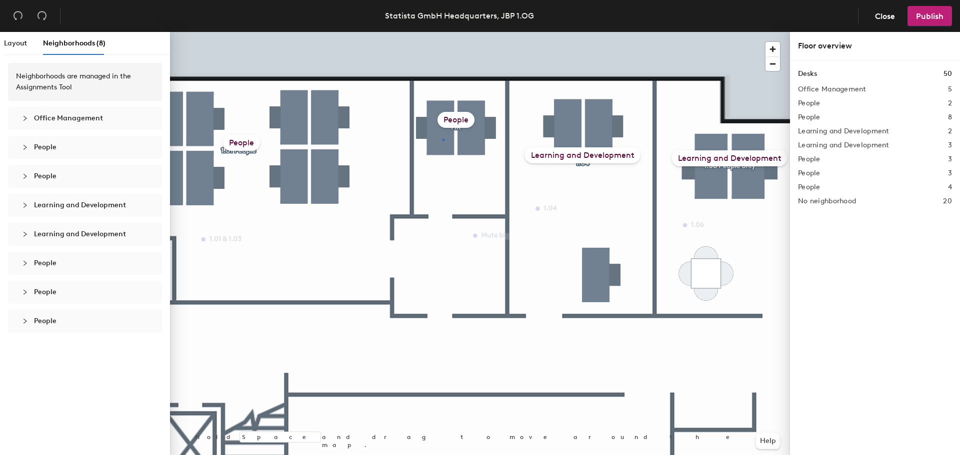
click at [442, 32] on div at bounding box center [480, 32] width 620 height 0
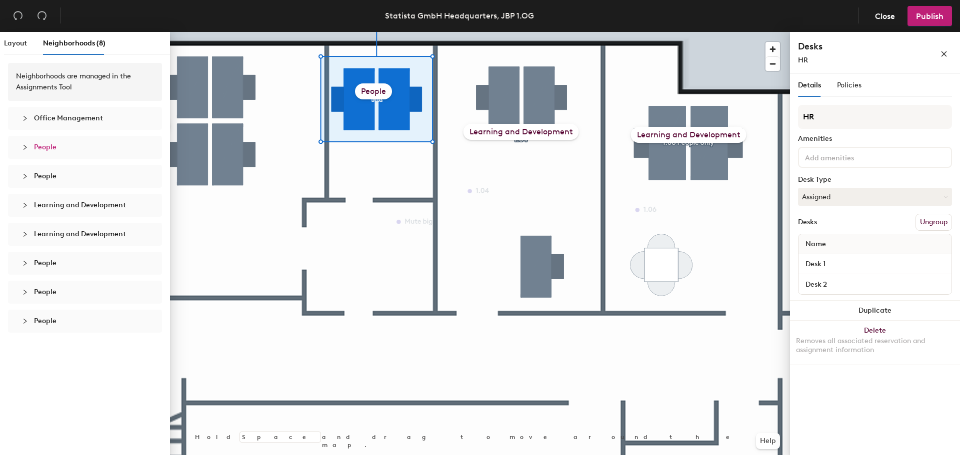
click at [416, 32] on div at bounding box center [480, 32] width 620 height 0
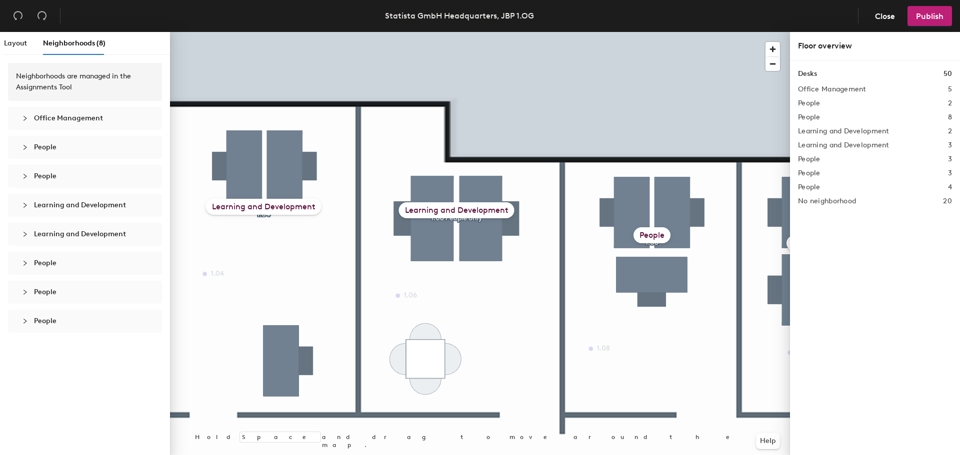
click at [458, 210] on div "Learning and Development" at bounding box center [456, 210] width 115 height 16
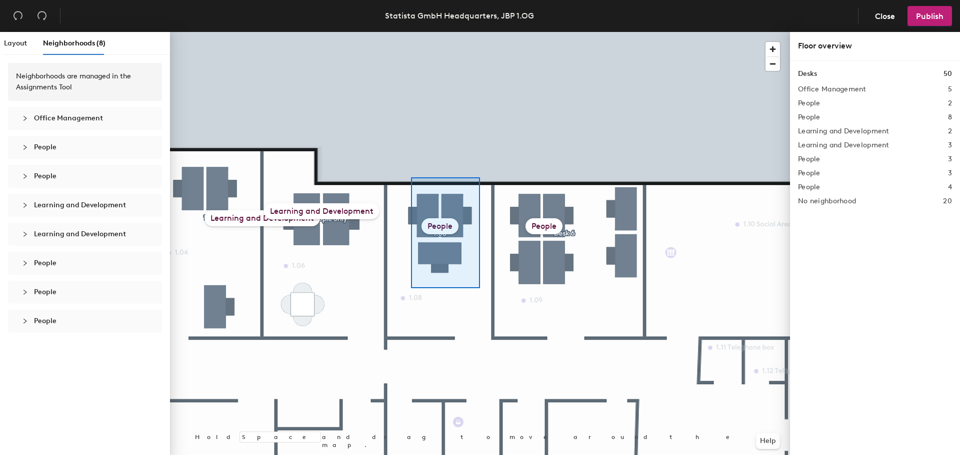
click at [410, 32] on div at bounding box center [480, 32] width 620 height 0
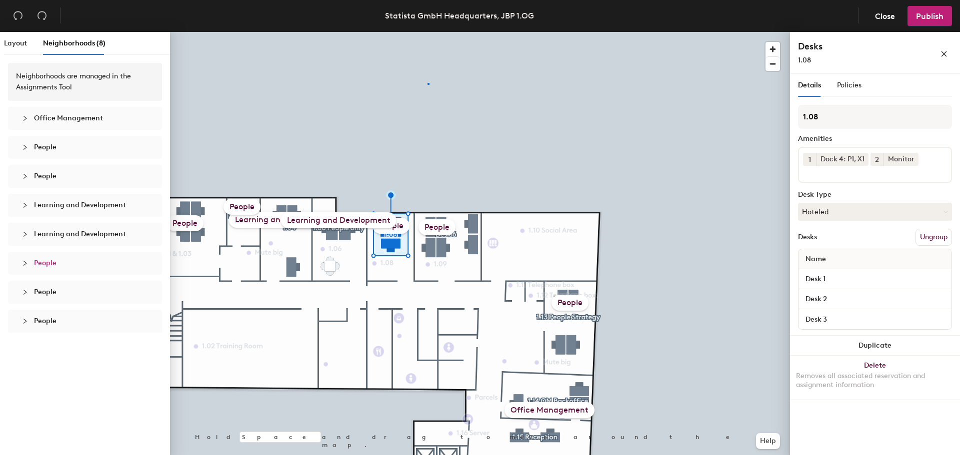
click at [428, 32] on div at bounding box center [480, 32] width 620 height 0
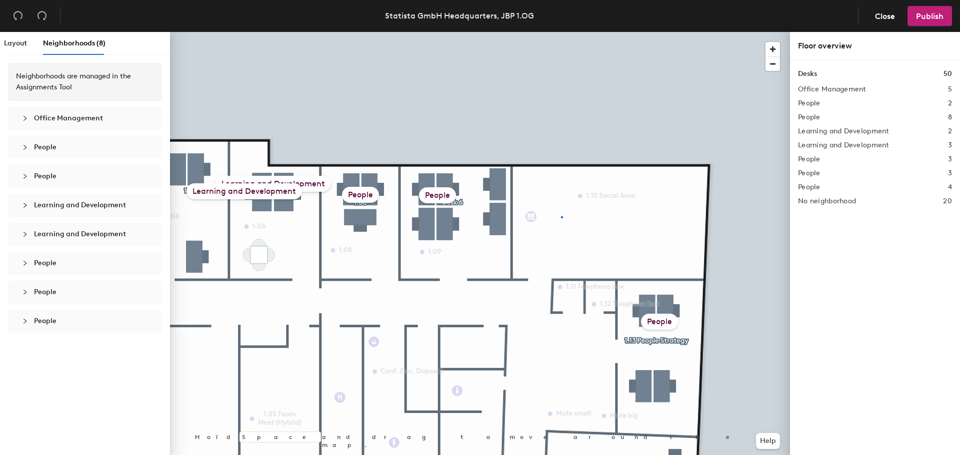
click at [560, 32] on div at bounding box center [480, 32] width 620 height 0
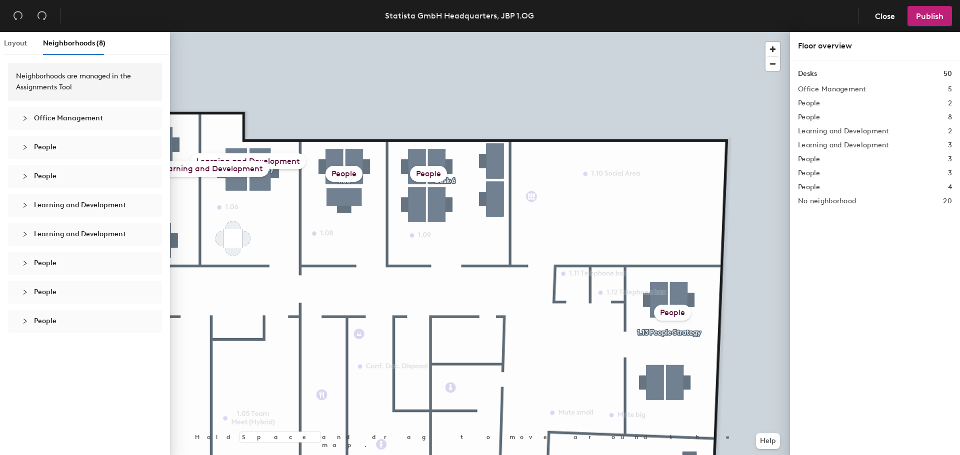
click at [7, 37] on div "Layout" at bounding box center [15, 43] width 23 height 23
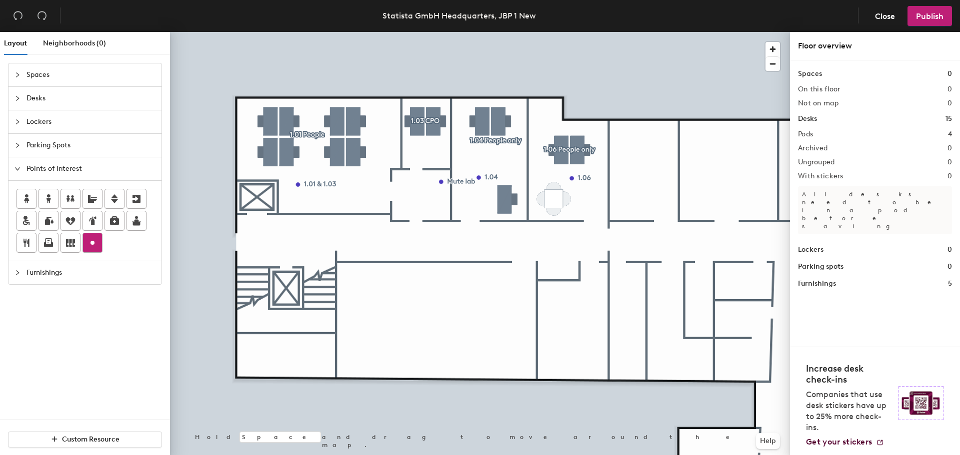
click at [95, 242] on icon at bounding box center [92, 243] width 12 height 12
type input "1.02 Training Room"
click at [36, 100] on span "Desks" at bounding box center [90, 98] width 129 height 23
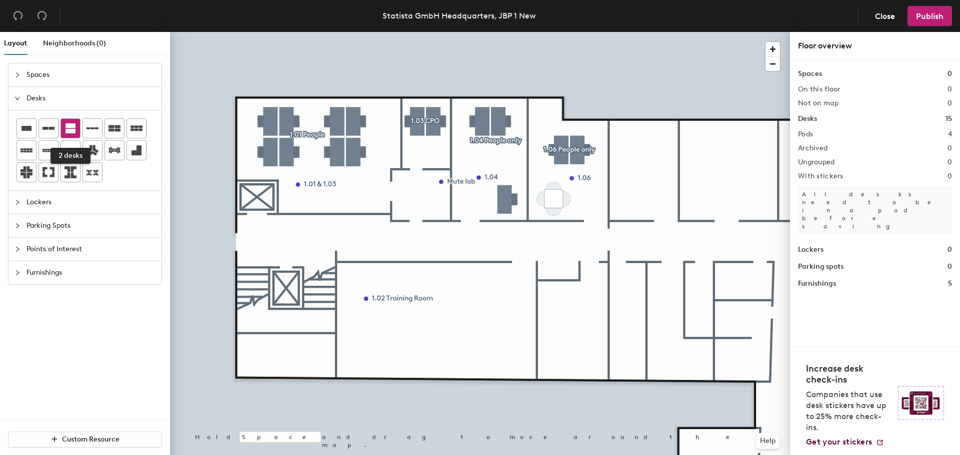
click at [73, 129] on icon at bounding box center [70, 128] width 10 height 10
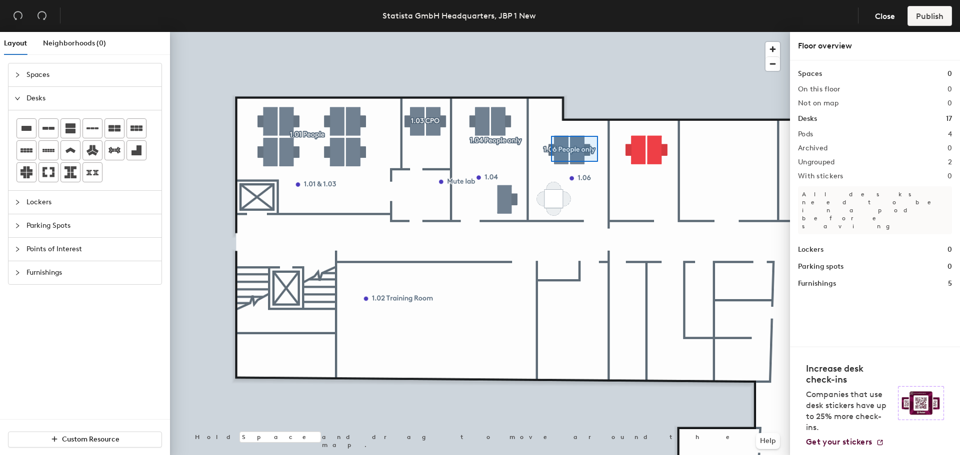
click at [548, 32] on div at bounding box center [480, 32] width 620 height 0
click at [633, 32] on div at bounding box center [480, 32] width 620 height 0
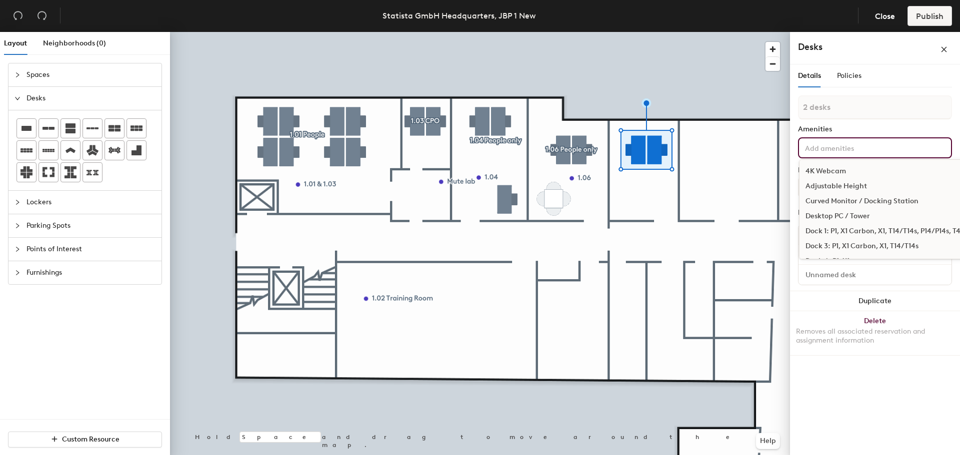
click at [826, 152] on input at bounding box center [848, 147] width 90 height 12
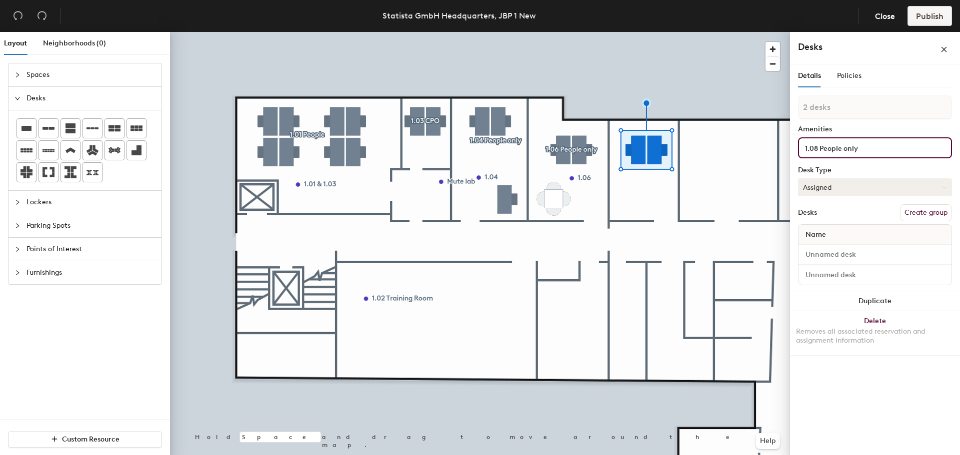
type input "1.08 People only"
click at [844, 188] on button "Assigned" at bounding box center [875, 187] width 154 height 18
click at [837, 183] on button "Assigned" at bounding box center [875, 187] width 154 height 18
drag, startPoint x: 832, startPoint y: 196, endPoint x: 851, endPoint y: 192, distance: 19.9
click at [833, 196] on div "2 desks Amenities 1.08 People only Desk Type Assigned Desks Create group Name" at bounding box center [875, 193] width 154 height 196
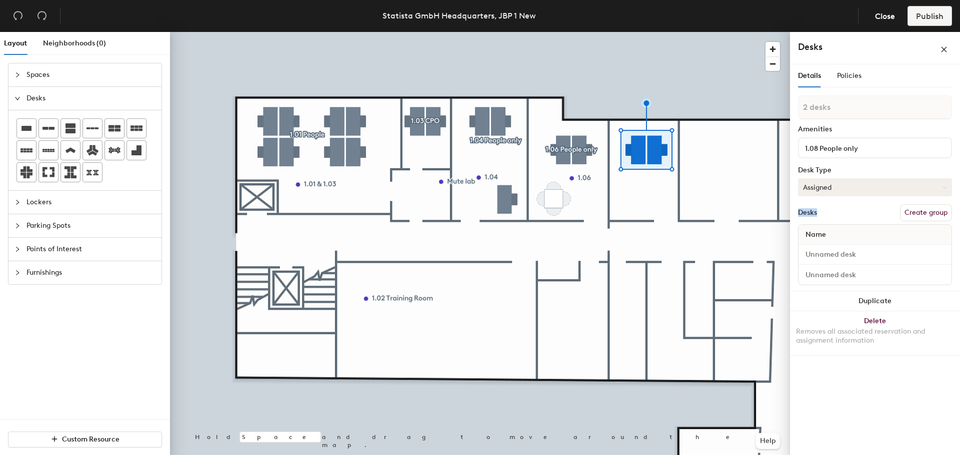
click at [856, 190] on button "Assigned" at bounding box center [875, 187] width 154 height 18
click at [833, 248] on div "Hoteled" at bounding box center [848, 248] width 100 height 15
click at [28, 126] on icon at bounding box center [26, 128] width 10 height 5
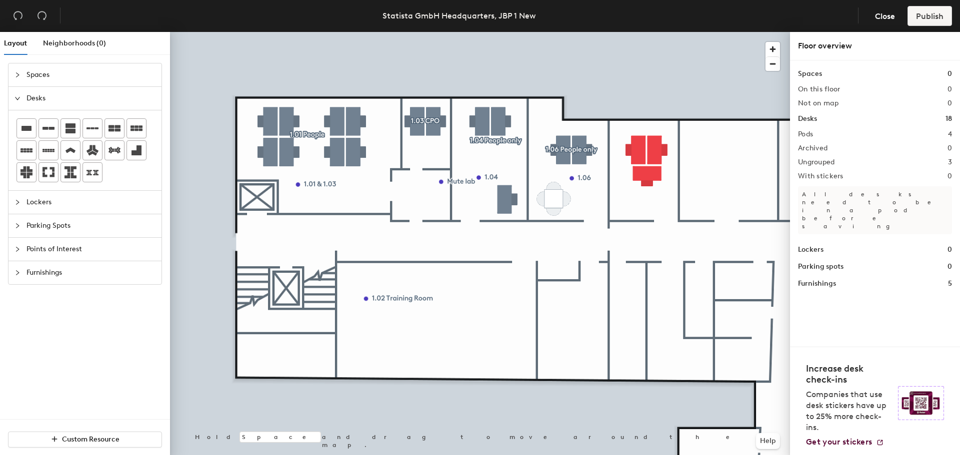
click at [640, 32] on div at bounding box center [480, 32] width 620 height 0
click at [671, 32] on div at bounding box center [480, 32] width 620 height 0
click at [626, 32] on div at bounding box center [480, 32] width 620 height 0
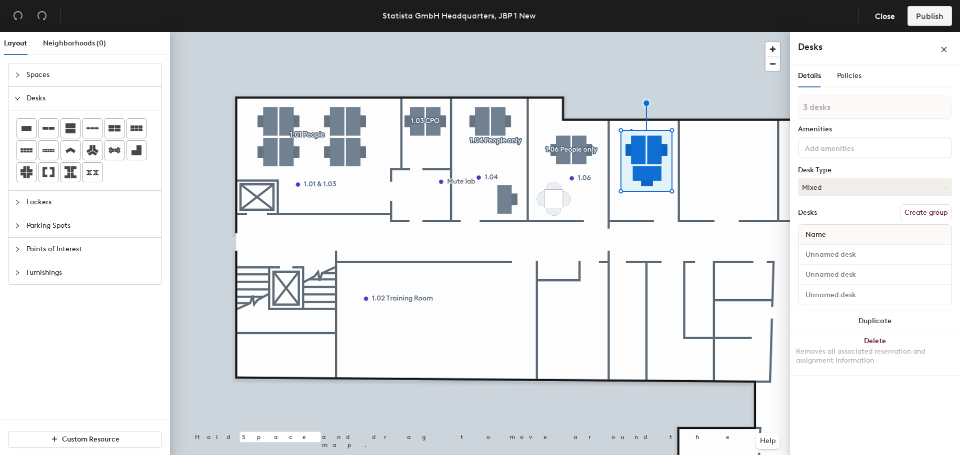
click at [631, 32] on div at bounding box center [480, 32] width 620 height 0
click at [845, 190] on button "Mixed" at bounding box center [875, 187] width 154 height 18
click at [824, 251] on div "Hoteled" at bounding box center [848, 248] width 100 height 15
click at [924, 213] on button "Create group" at bounding box center [926, 212] width 52 height 17
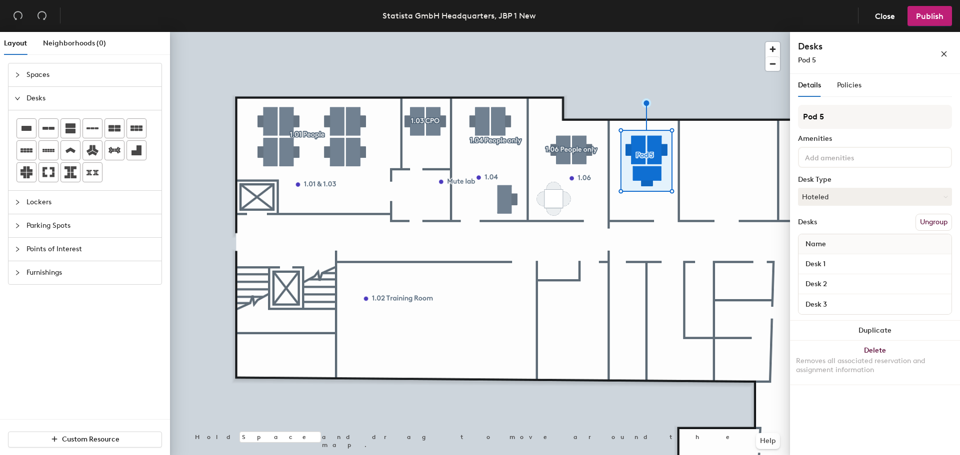
click at [775, 113] on div "Layout Neighborhoods (0) Spaces Desks Lockers Parking Spots Points of Interest …" at bounding box center [480, 245] width 960 height 427
type input "1.08"
click at [830, 164] on div at bounding box center [875, 157] width 154 height 21
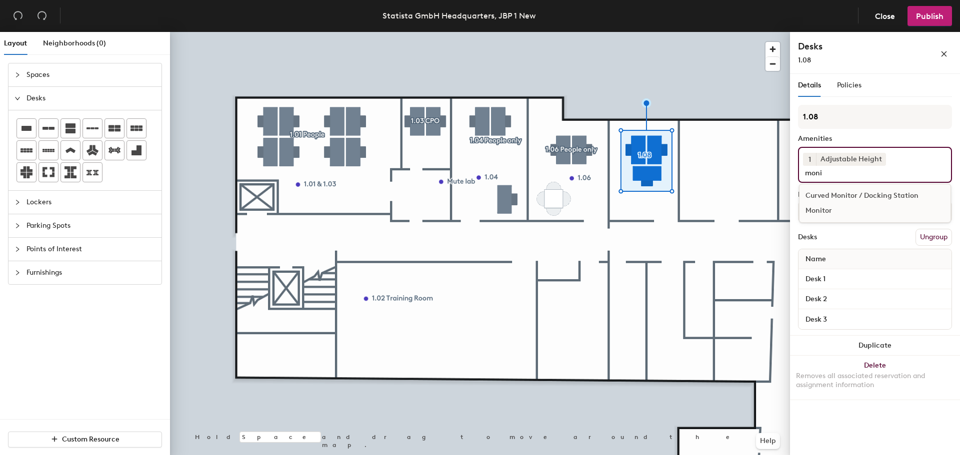
type input "moni"
click at [843, 217] on div "Monitor" at bounding box center [874, 210] width 151 height 15
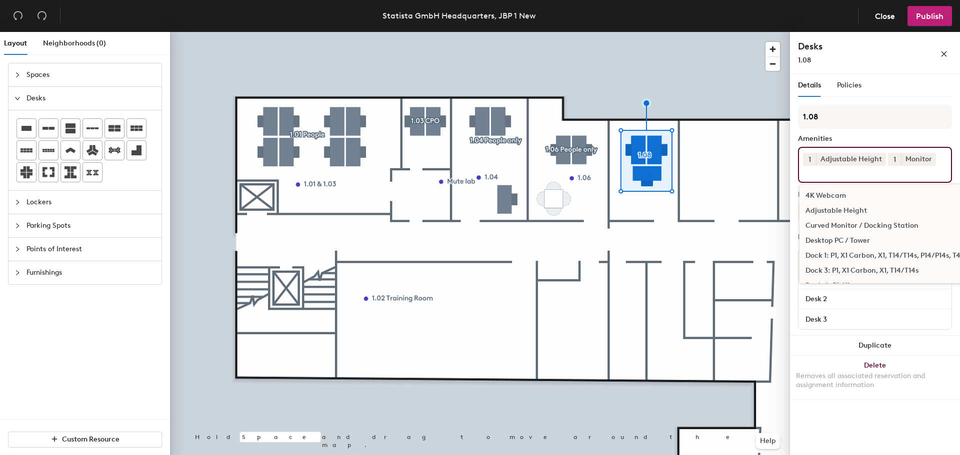
click at [894, 161] on span "1" at bounding box center [894, 159] width 2 height 10
click at [893, 170] on div "2" at bounding box center [894, 172] width 13 height 13
click at [947, 175] on div "1 Adjustable Height 2 Monitor 4K Webcam Adjustable Height Curved Monitor / Dock…" at bounding box center [875, 165] width 154 height 36
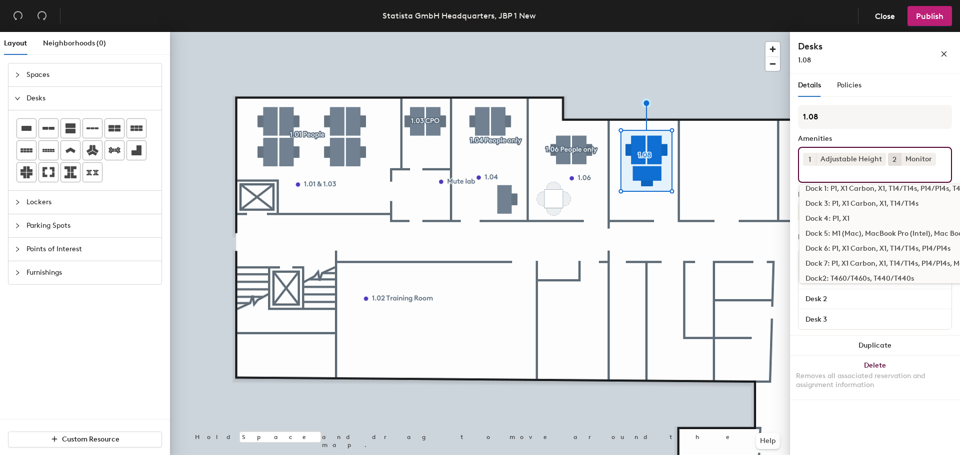
scroll to position [50, 0]
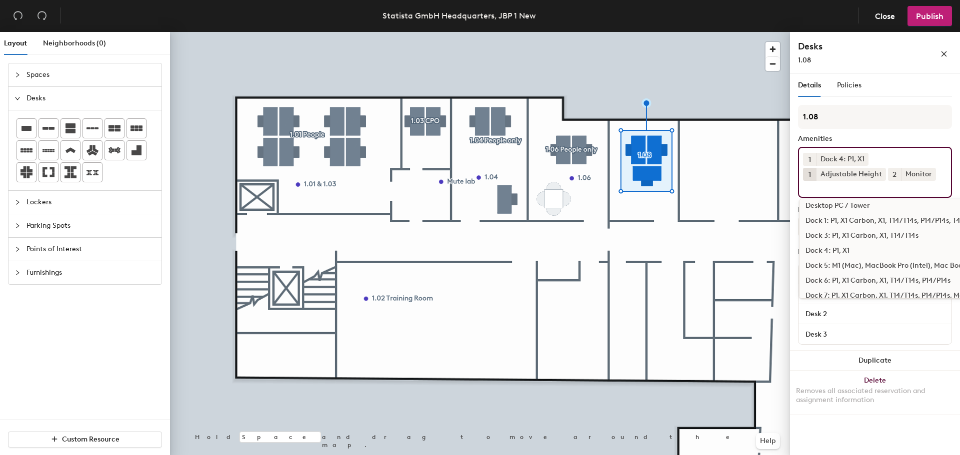
click at [870, 136] on div "Amenities" at bounding box center [875, 139] width 154 height 8
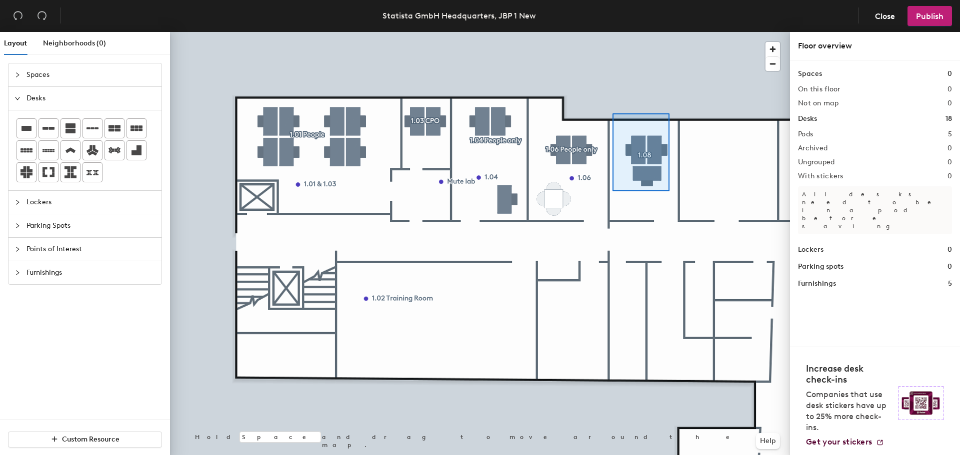
click at [612, 32] on div at bounding box center [480, 32] width 620 height 0
click at [547, 32] on div at bounding box center [480, 32] width 620 height 0
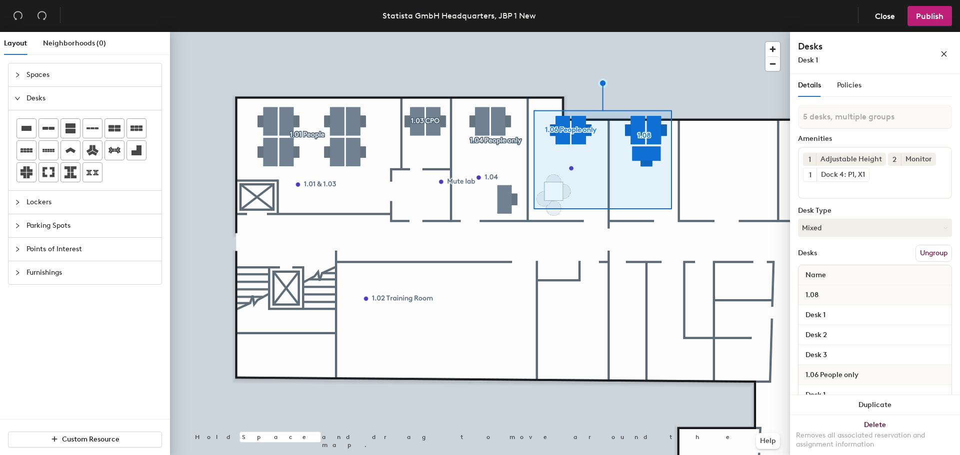
click at [660, 32] on div at bounding box center [480, 32] width 620 height 0
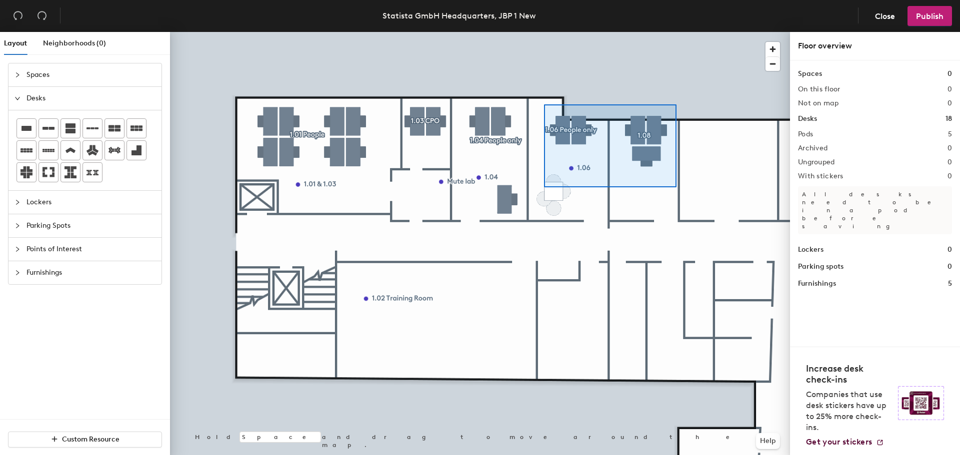
click at [544, 32] on div at bounding box center [480, 32] width 620 height 0
click at [551, 32] on div at bounding box center [480, 32] width 620 height 0
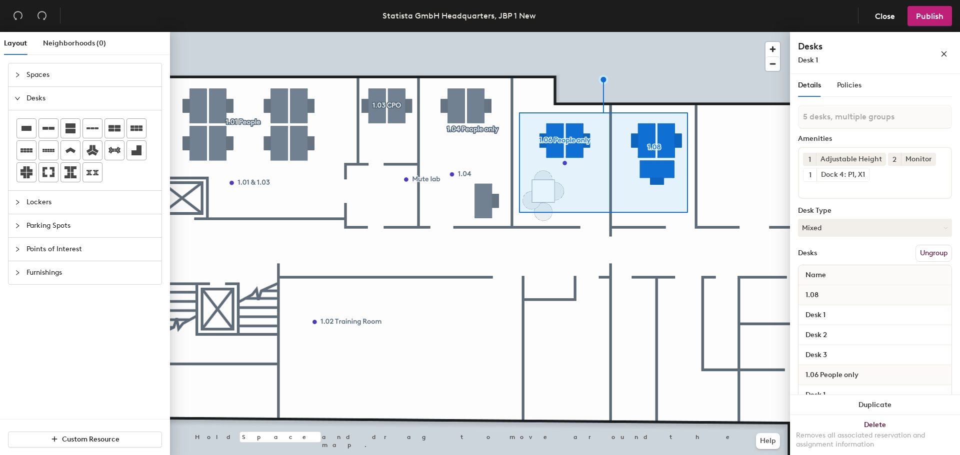
click at [714, 32] on div at bounding box center [480, 32] width 620 height 0
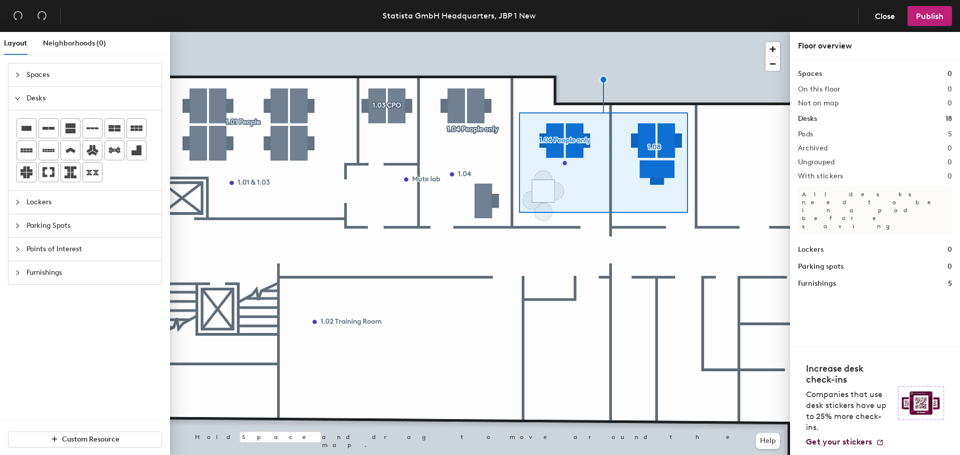
click at [664, 32] on div at bounding box center [480, 32] width 620 height 0
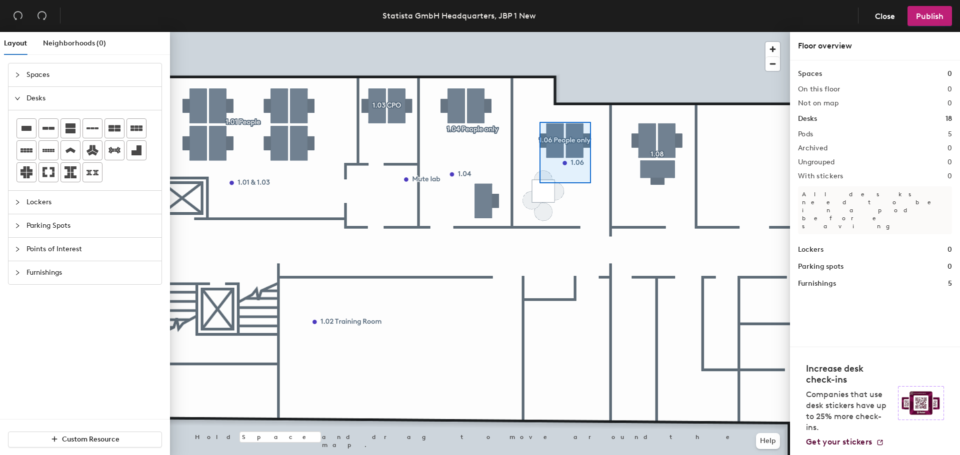
click at [539, 32] on div at bounding box center [480, 32] width 620 height 0
click at [543, 223] on span "Delete" at bounding box center [543, 224] width 35 height 17
click at [537, 32] on div at bounding box center [480, 32] width 620 height 0
click at [531, 212] on span "Delete" at bounding box center [543, 211] width 35 height 17
click at [547, 224] on span "Delete" at bounding box center [555, 222] width 35 height 17
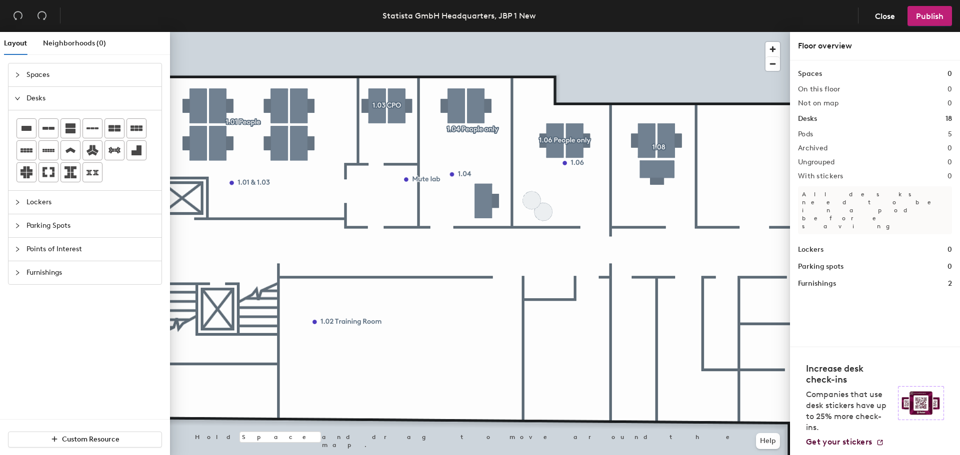
click at [544, 32] on div at bounding box center [480, 32] width 620 height 0
click at [547, 245] on span "Delete" at bounding box center [543, 243] width 35 height 17
click at [540, 228] on span "Delete" at bounding box center [531, 231] width 35 height 17
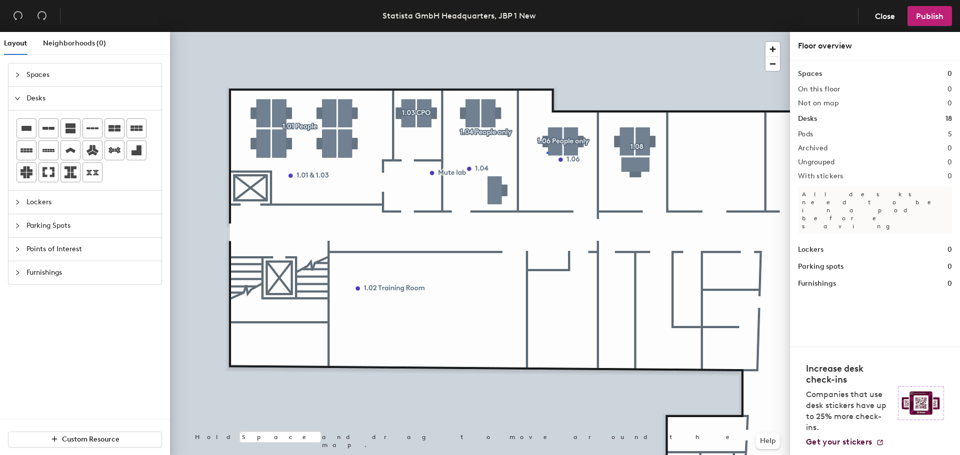
click at [547, 32] on div at bounding box center [480, 32] width 620 height 0
click at [531, 32] on div at bounding box center [480, 32] width 620 height 0
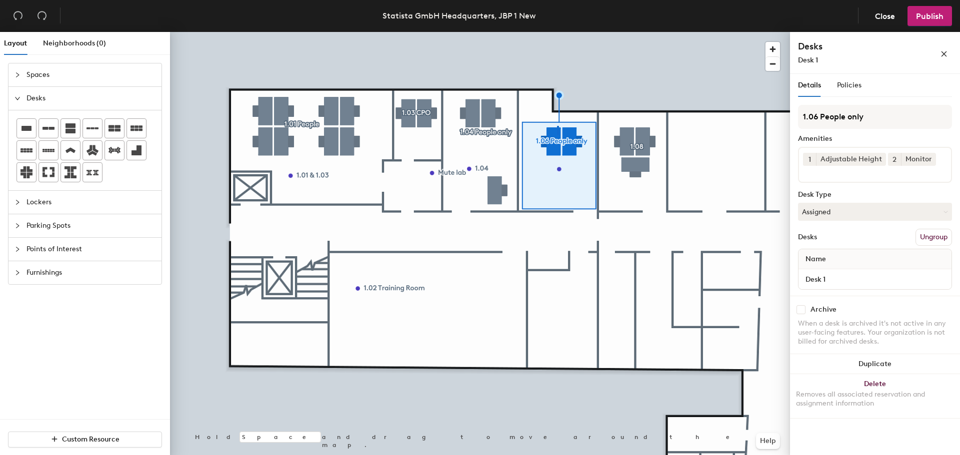
click at [557, 32] on div at bounding box center [480, 32] width 620 height 0
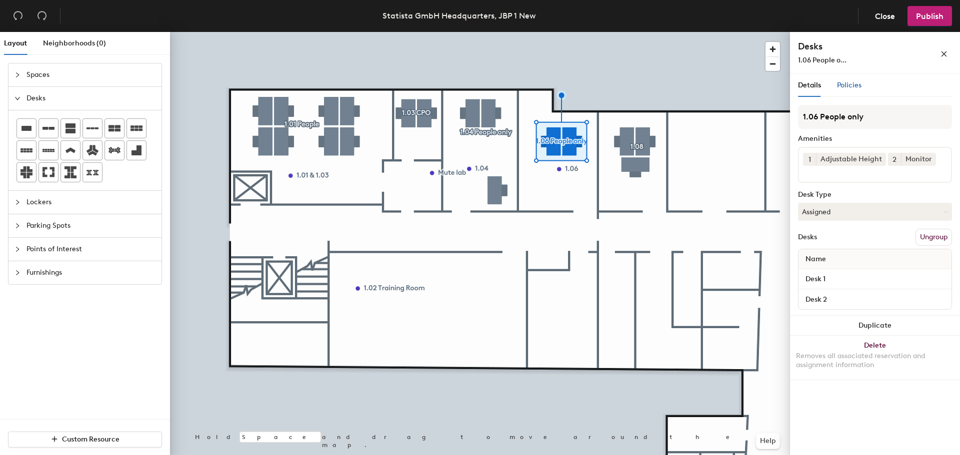
click at [851, 84] on span "Policies" at bounding box center [849, 85] width 24 height 8
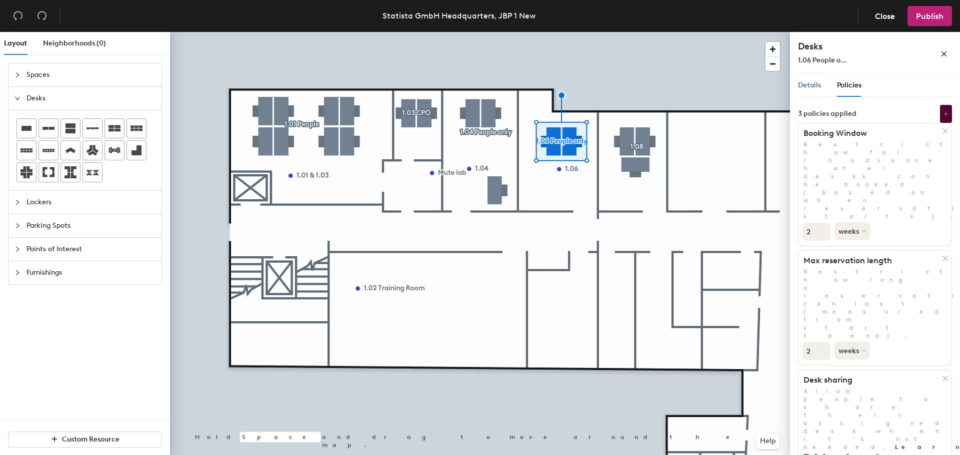
click at [816, 84] on span "Details" at bounding box center [809, 85] width 23 height 8
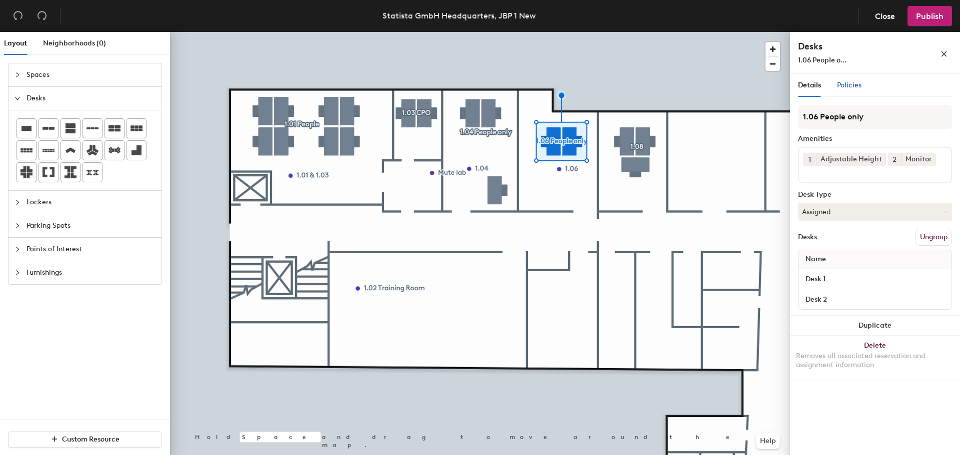
click at [843, 89] on span "Policies" at bounding box center [849, 85] width 24 height 8
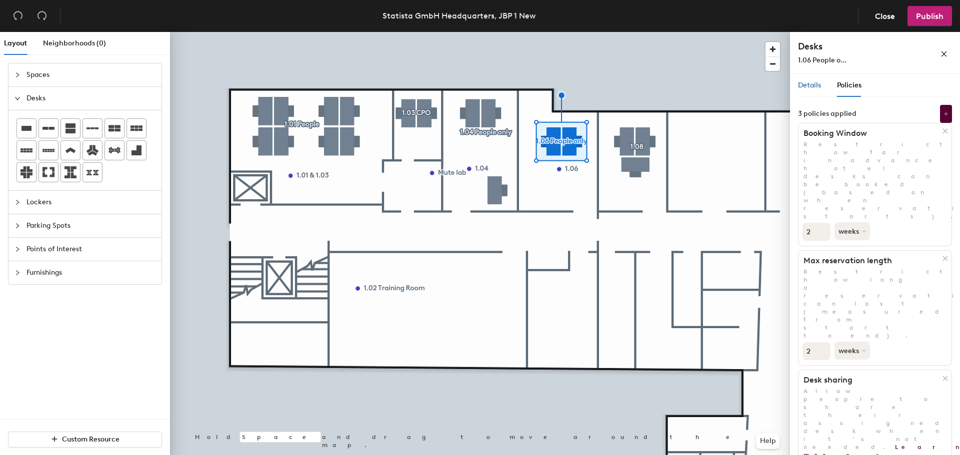
click at [813, 85] on span "Details" at bounding box center [809, 85] width 23 height 8
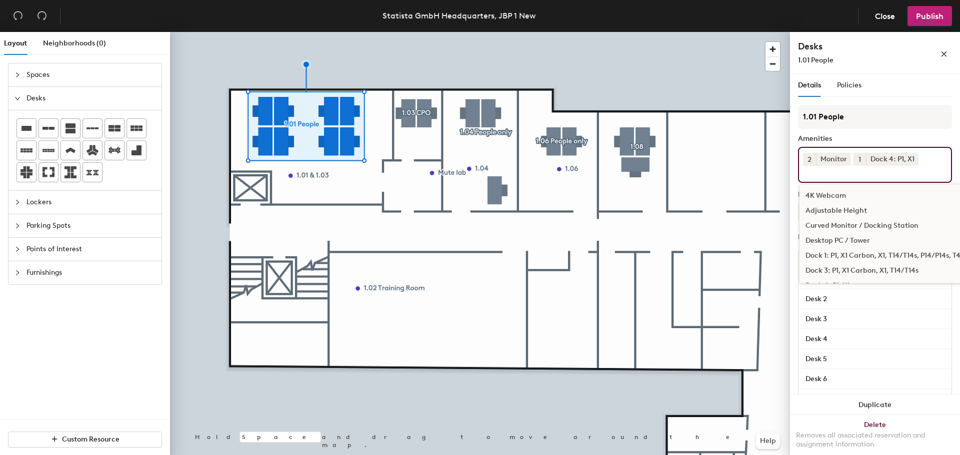
click at [932, 166] on div "2 Monitor 1 Dock 4: P1, X1 4K Webcam Adjustable Height Curved Monitor / Docking…" at bounding box center [875, 165] width 154 height 36
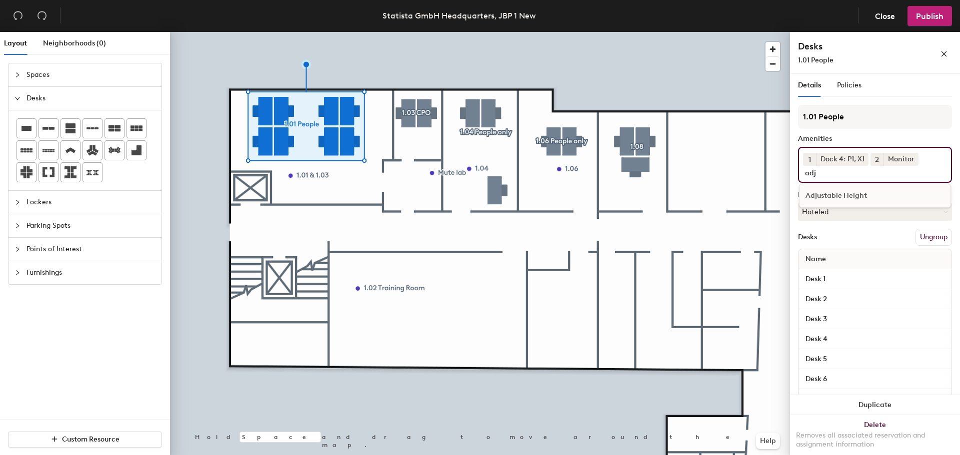
type input "adj"
click at [833, 195] on div "Adjustable Height" at bounding box center [874, 195] width 151 height 15
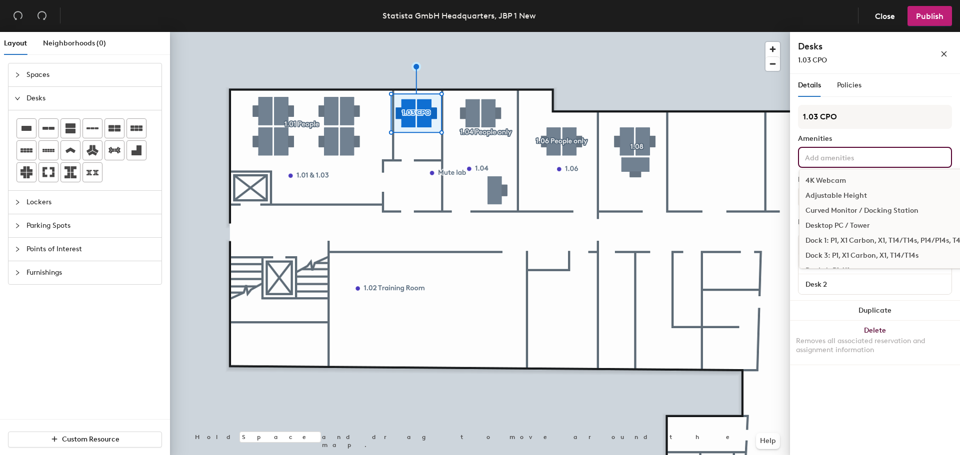
click at [838, 159] on input at bounding box center [848, 157] width 90 height 12
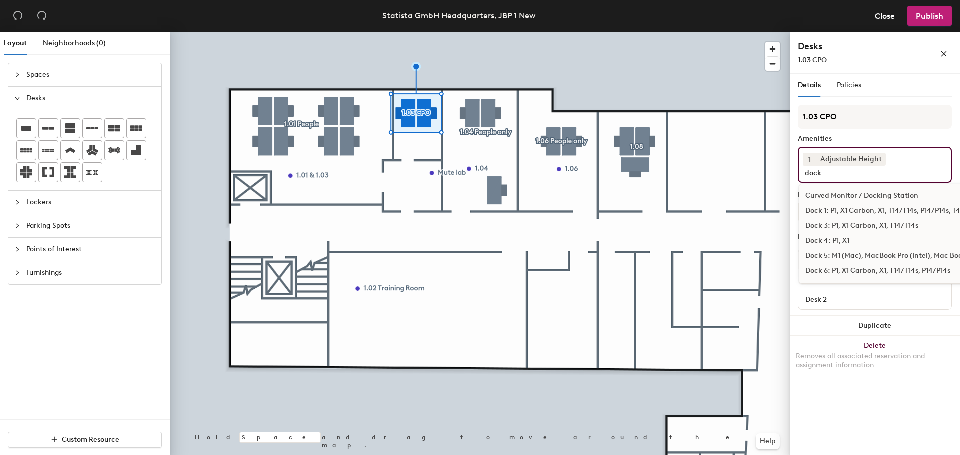
type input "dock"
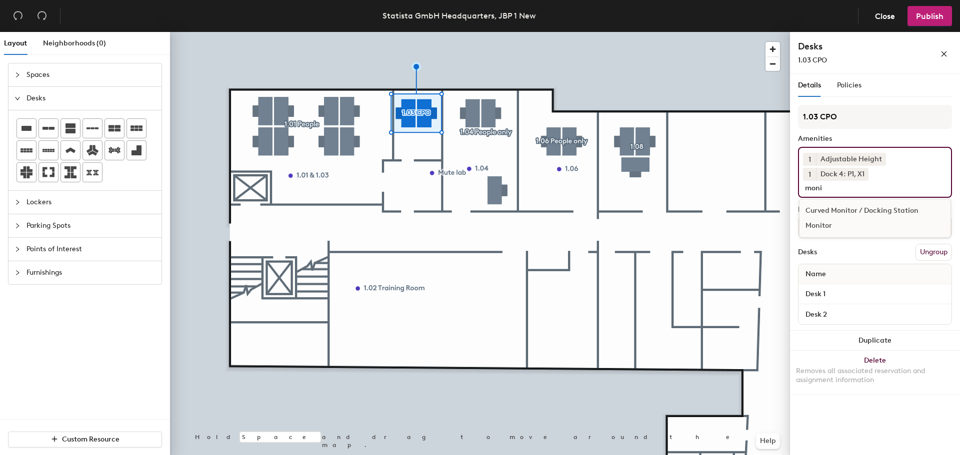
type input "moni"
click at [821, 222] on div "Monitor" at bounding box center [874, 225] width 151 height 15
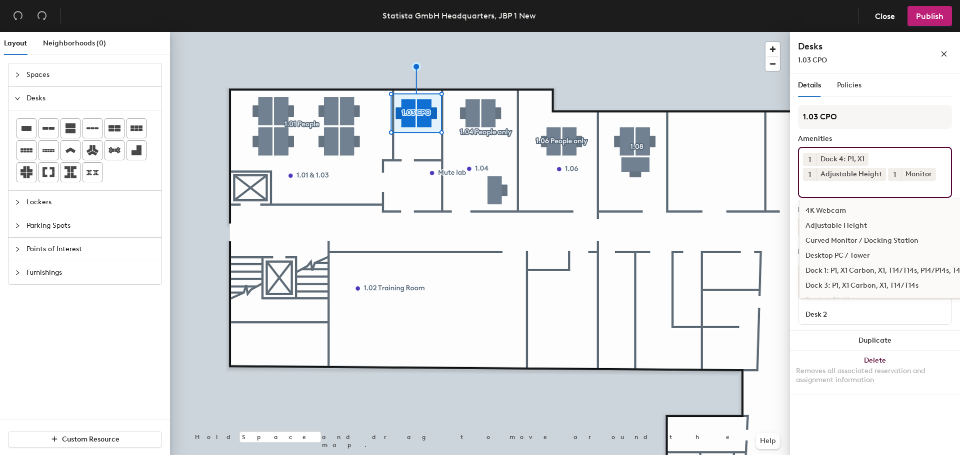
click at [892, 148] on div "1 Dock 4: P1, X1 1 Adjustable Height 1 Monitor 4K Webcam Adjustable Height Curv…" at bounding box center [875, 172] width 154 height 51
click at [890, 140] on div "Amenities" at bounding box center [875, 139] width 154 height 8
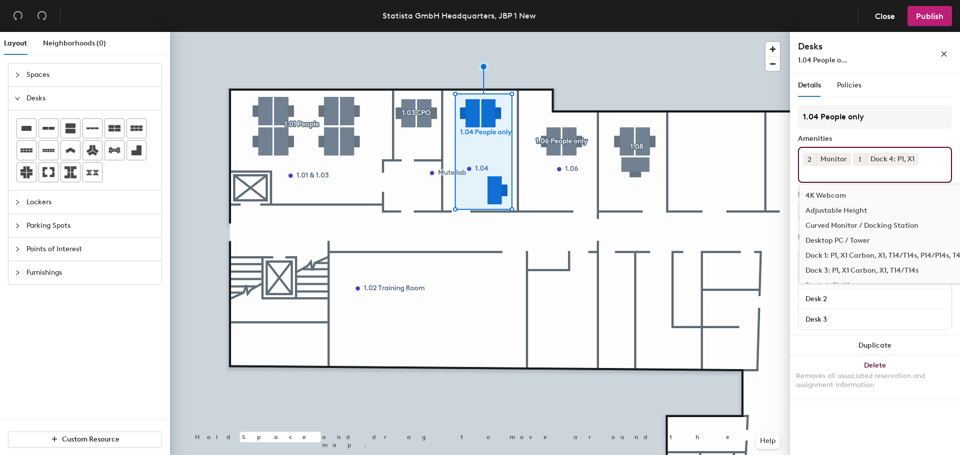
click at [930, 162] on div "2 Monitor 1 Dock 4: P1, X1 4K Webcam Adjustable Height Curved Monitor / Docking…" at bounding box center [875, 165] width 154 height 36
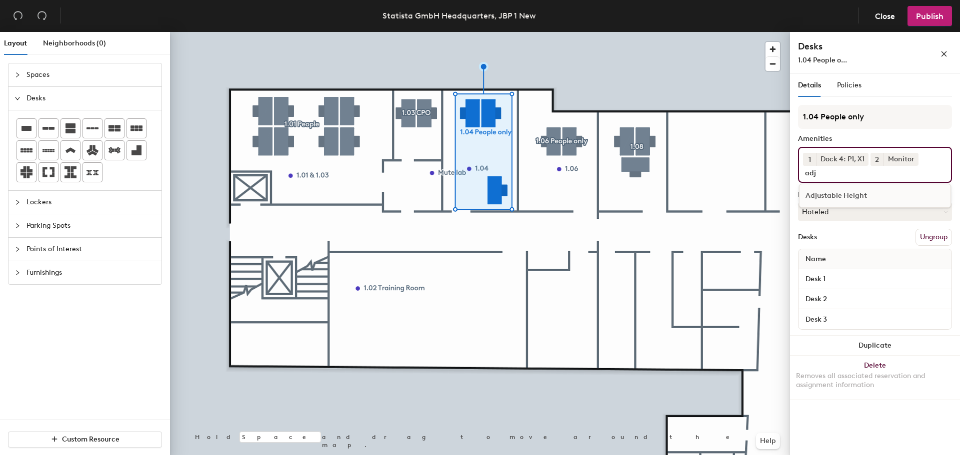
type input "adj"
click at [824, 190] on div "Adjustable Height" at bounding box center [874, 195] width 151 height 15
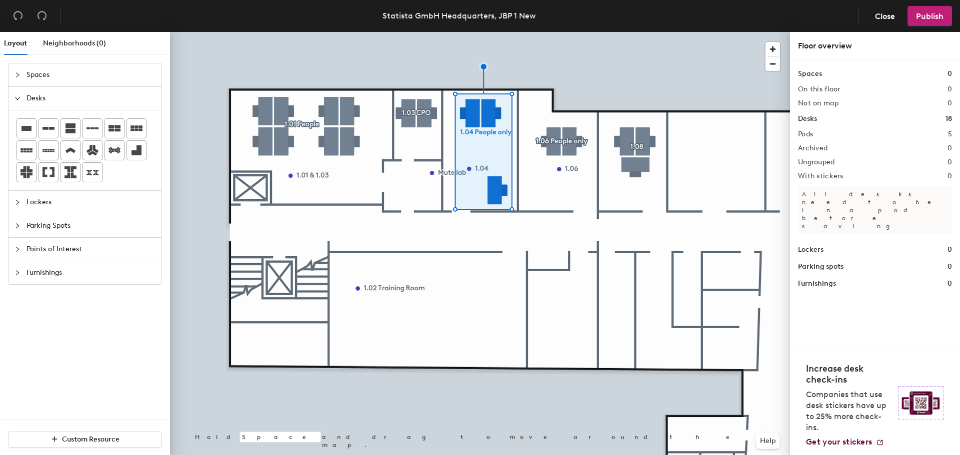
click at [552, 32] on div at bounding box center [480, 32] width 620 height 0
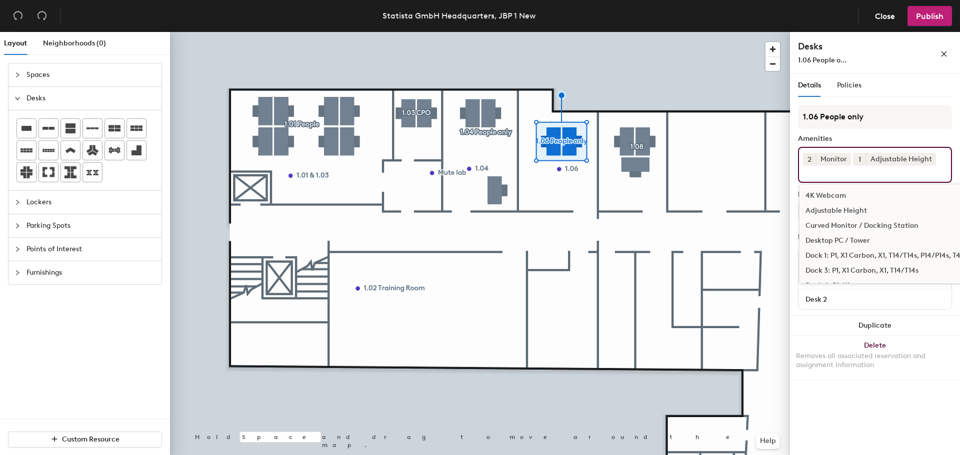
click at [847, 172] on input at bounding box center [848, 172] width 90 height 12
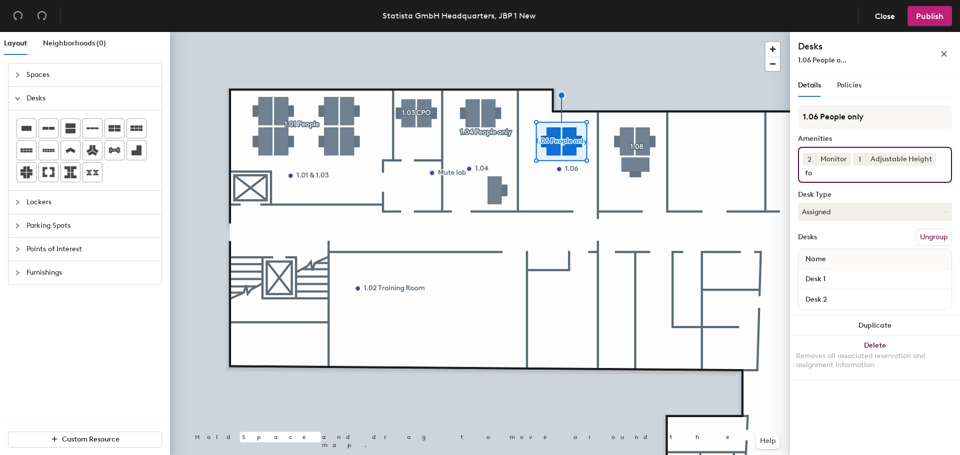
type input "f"
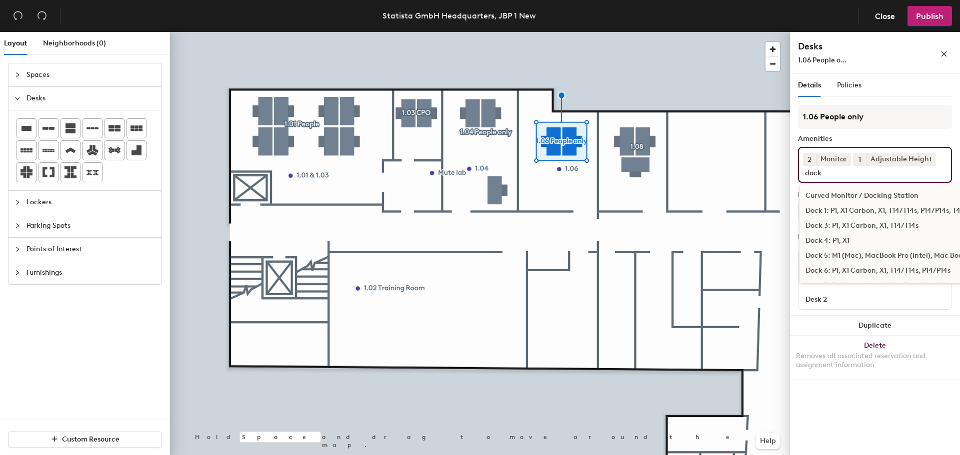
type input "dock"
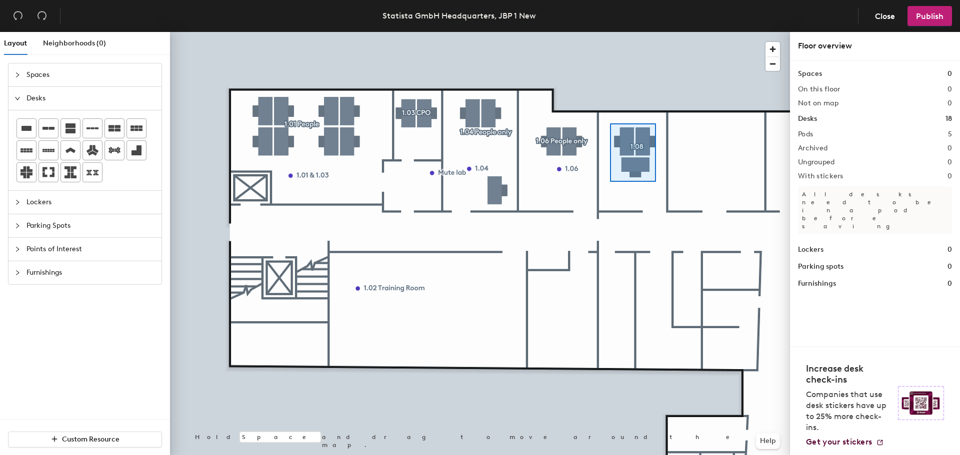
click at [610, 32] on div at bounding box center [480, 32] width 620 height 0
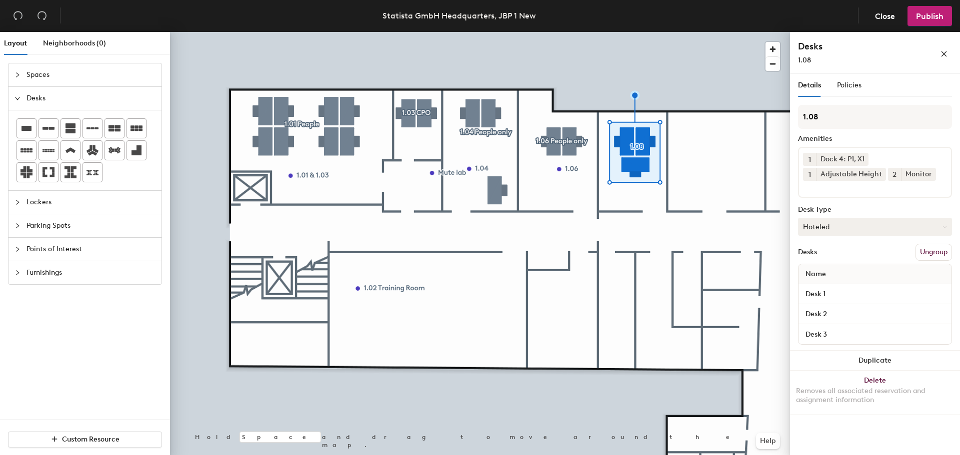
click at [836, 224] on button "Hoteled" at bounding box center [875, 227] width 154 height 18
click at [571, 32] on div at bounding box center [480, 32] width 620 height 0
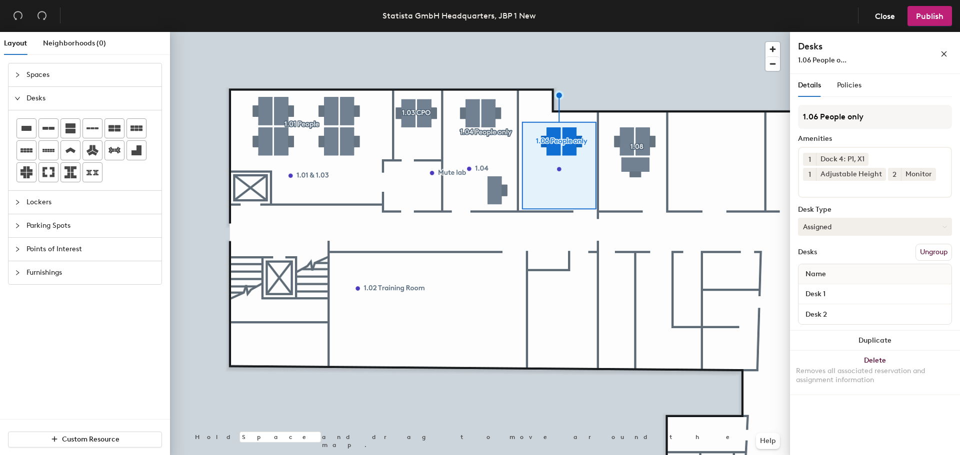
click at [832, 220] on button "Assigned" at bounding box center [875, 227] width 154 height 18
click at [828, 289] on div "Hoteled" at bounding box center [848, 287] width 100 height 15
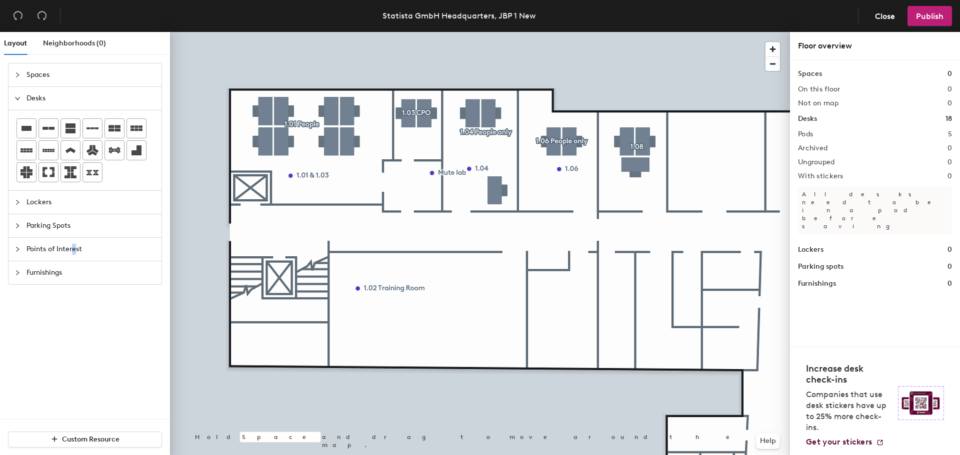
drag, startPoint x: 74, startPoint y: 248, endPoint x: 95, endPoint y: 249, distance: 21.5
click at [73, 248] on span "Points of Interest" at bounding box center [90, 249] width 129 height 23
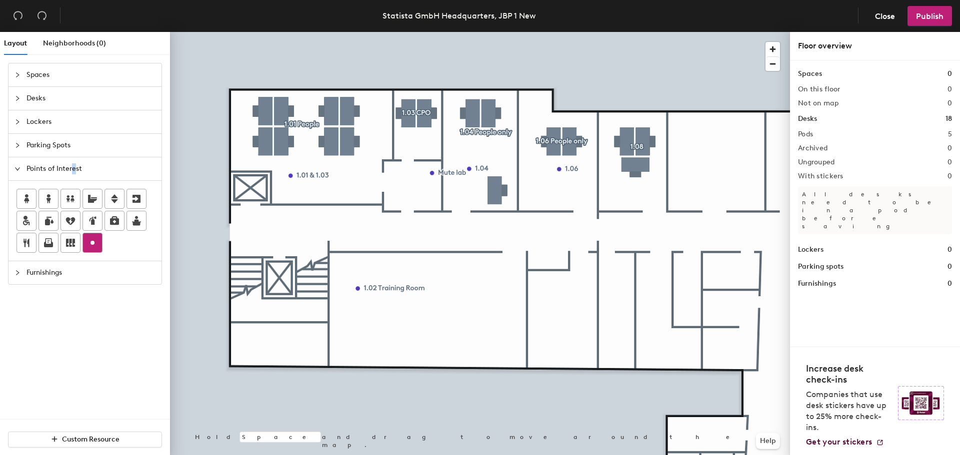
click at [93, 246] on icon at bounding box center [92, 243] width 12 height 12
type input "1.08"
click at [626, 217] on span "Done" at bounding box center [626, 214] width 29 height 17
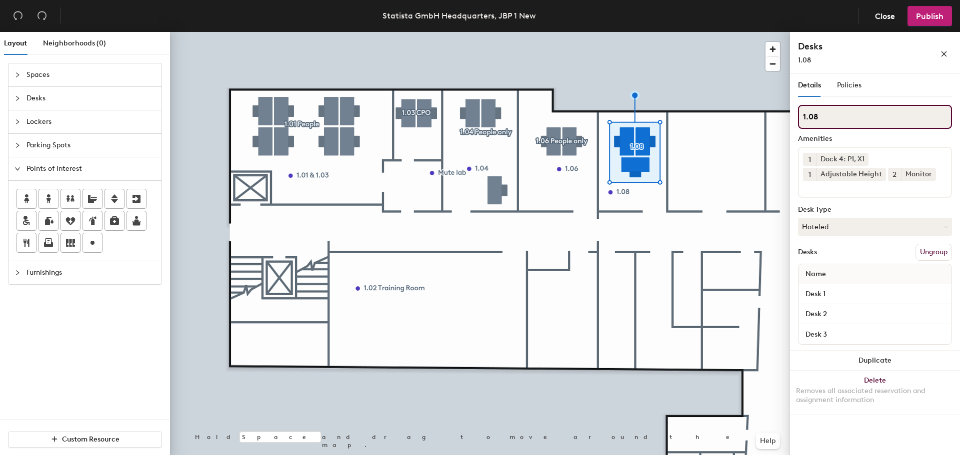
drag, startPoint x: 847, startPoint y: 111, endPoint x: 839, endPoint y: 104, distance: 10.3
click at [849, 109] on input "1.08" at bounding box center [875, 117] width 154 height 24
type input "1.08 People only"
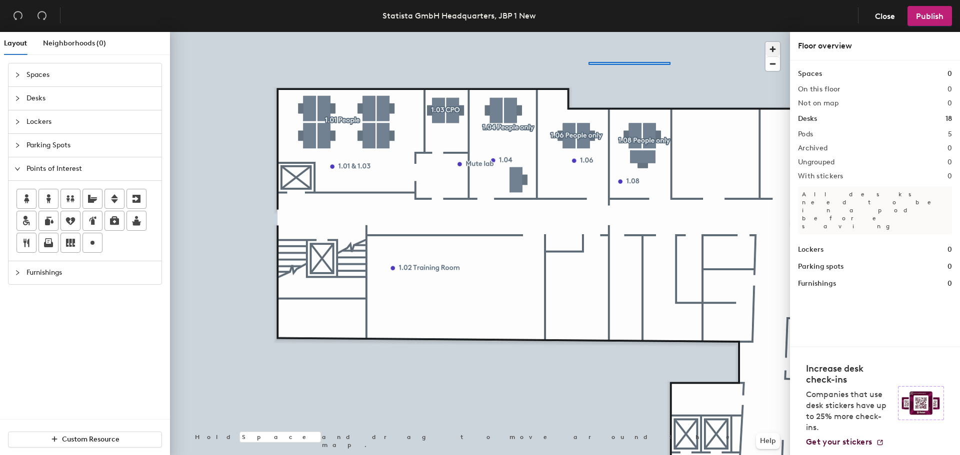
click at [588, 32] on div at bounding box center [480, 32] width 620 height 0
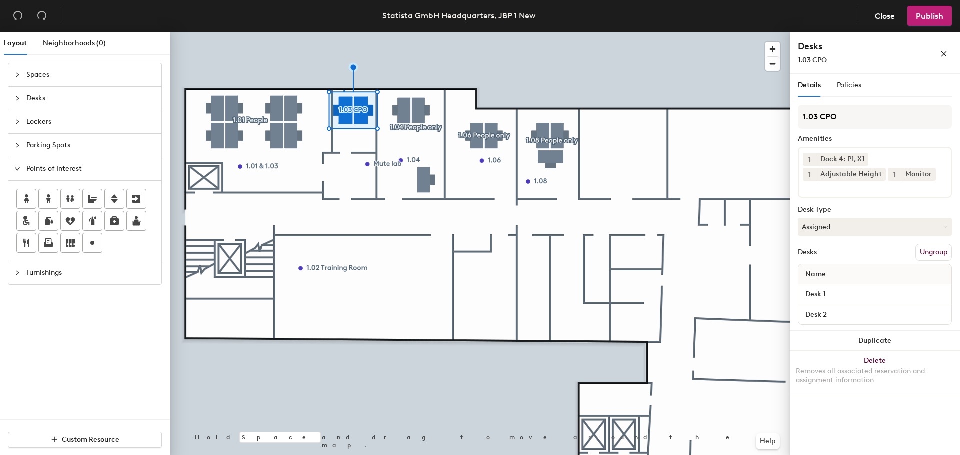
click at [343, 32] on div at bounding box center [480, 32] width 620 height 0
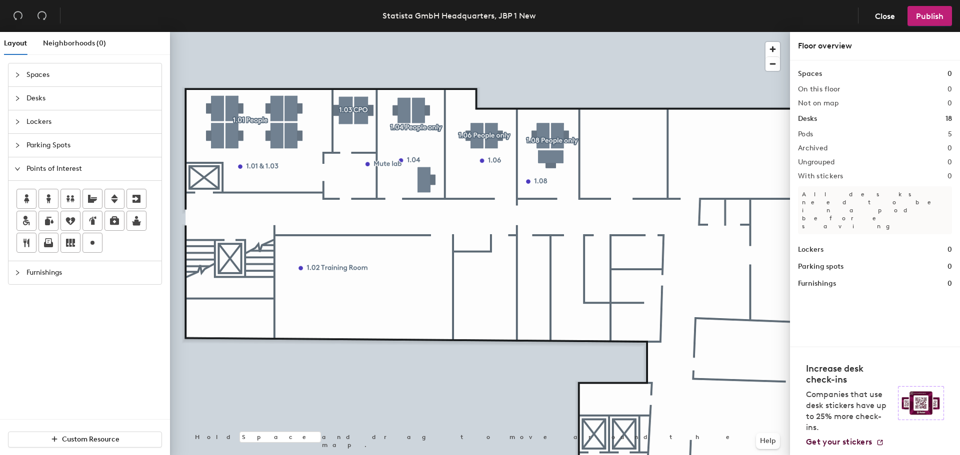
click at [348, 32] on div at bounding box center [480, 32] width 620 height 0
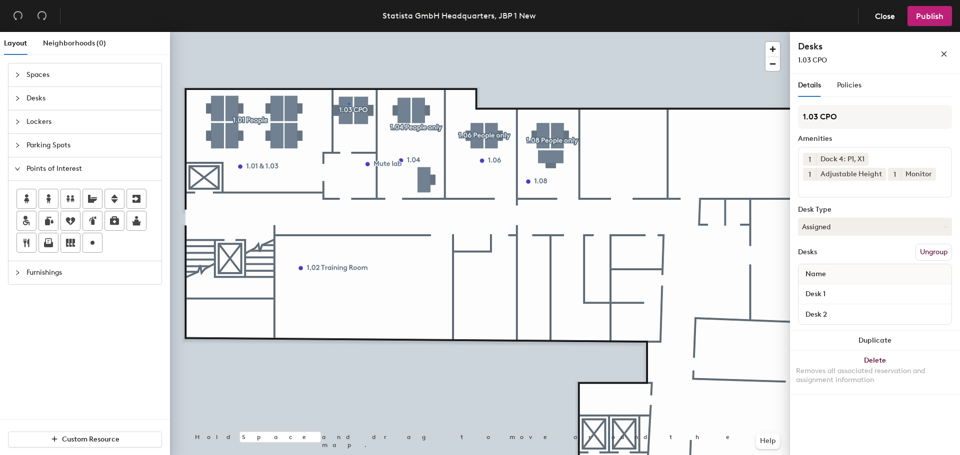
click at [348, 103] on div at bounding box center [349, 104] width 2 height 2
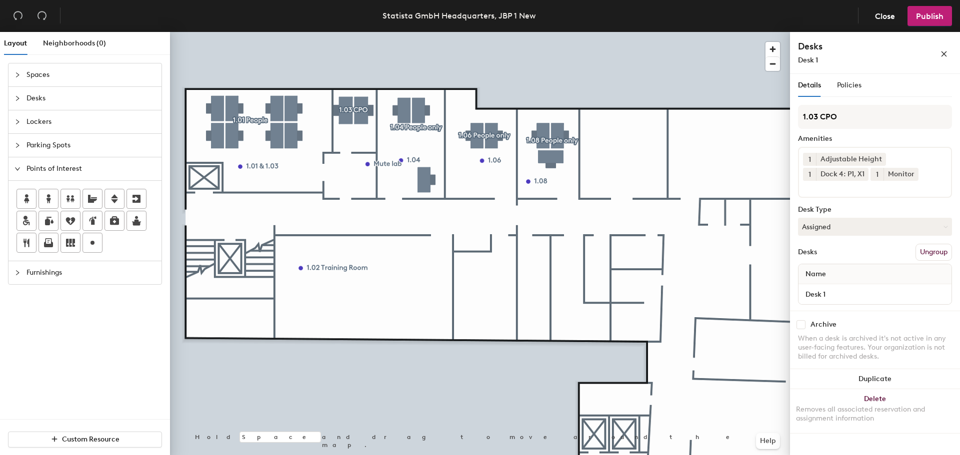
click at [366, 32] on div at bounding box center [480, 32] width 620 height 0
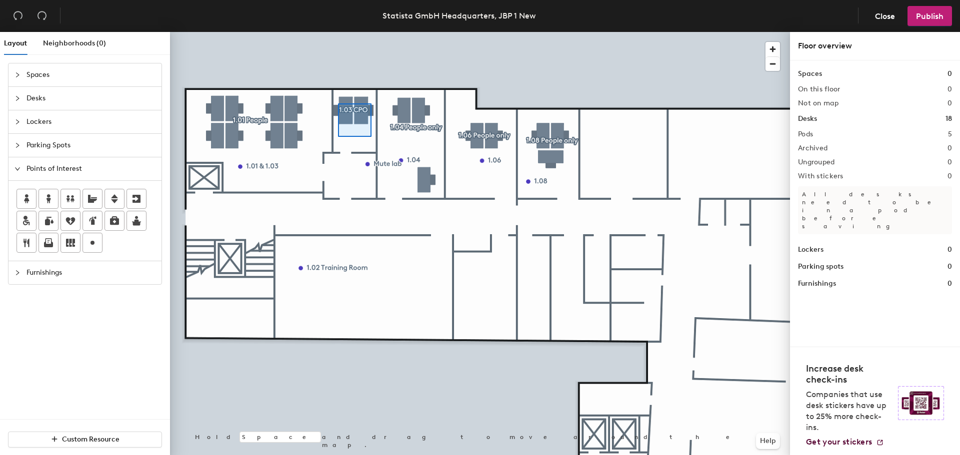
click at [339, 32] on div at bounding box center [480, 32] width 620 height 0
click at [388, 32] on div at bounding box center [480, 32] width 620 height 0
click at [398, 32] on div at bounding box center [480, 32] width 620 height 0
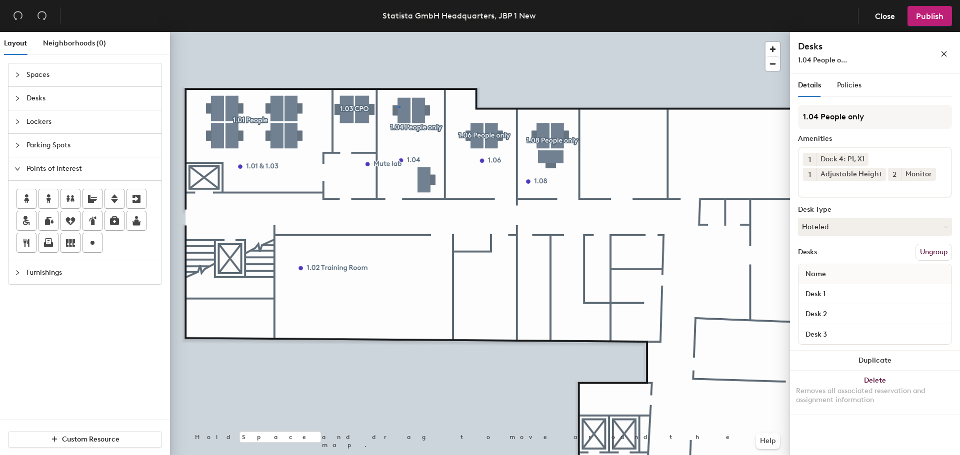
click at [398, 32] on div at bounding box center [480, 32] width 620 height 0
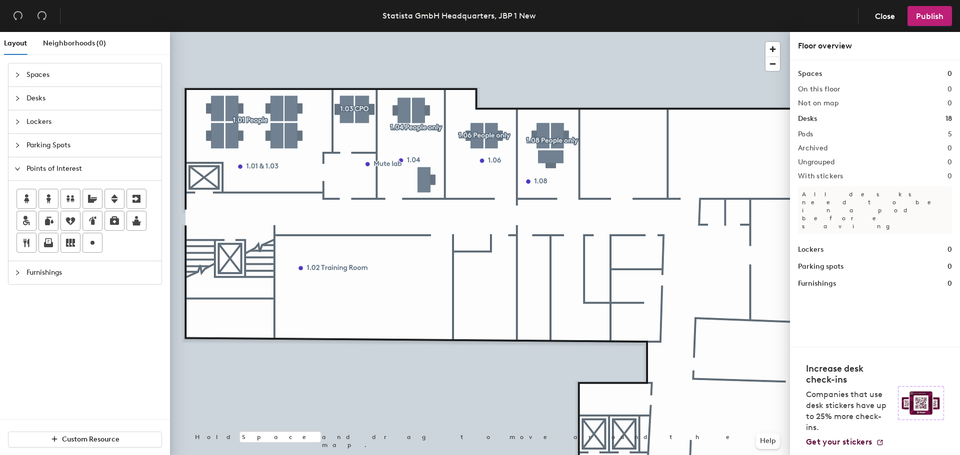
click at [509, 32] on div at bounding box center [480, 32] width 620 height 0
click at [470, 32] on div at bounding box center [480, 32] width 620 height 0
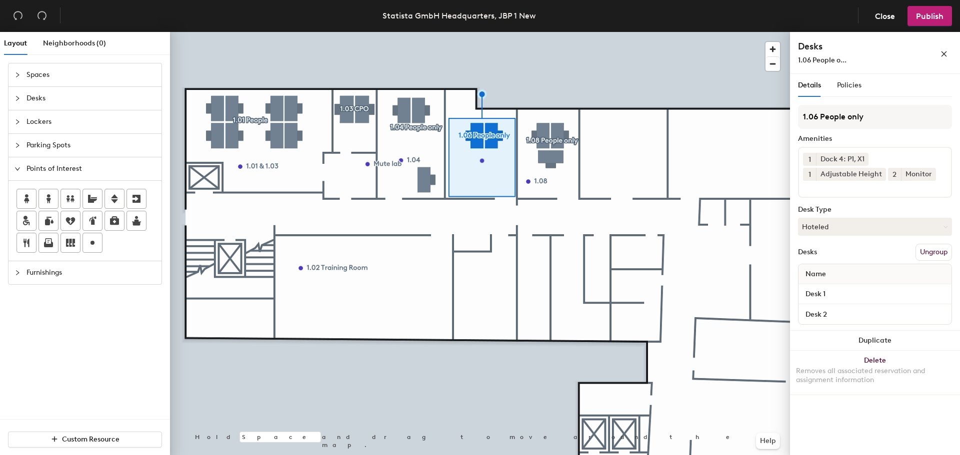
click at [937, 251] on button "Ungroup" at bounding box center [933, 252] width 36 height 17
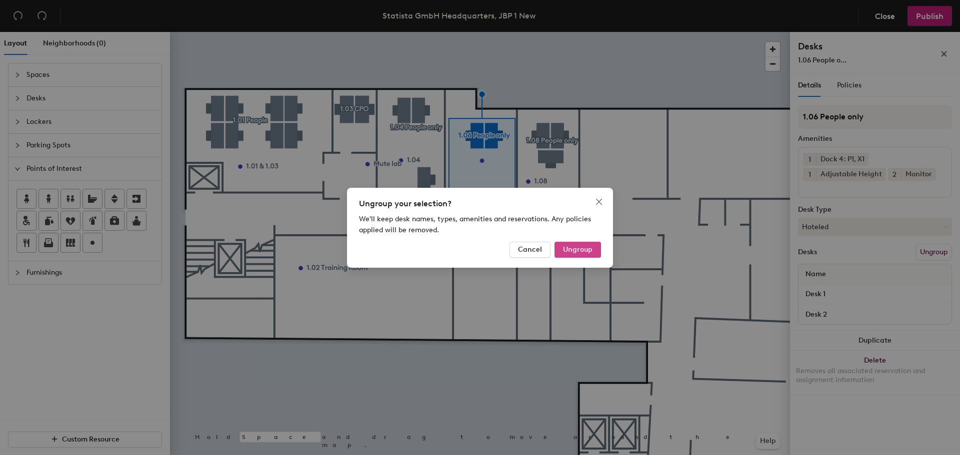
click at [587, 251] on span "Ungroup" at bounding box center [577, 249] width 29 height 8
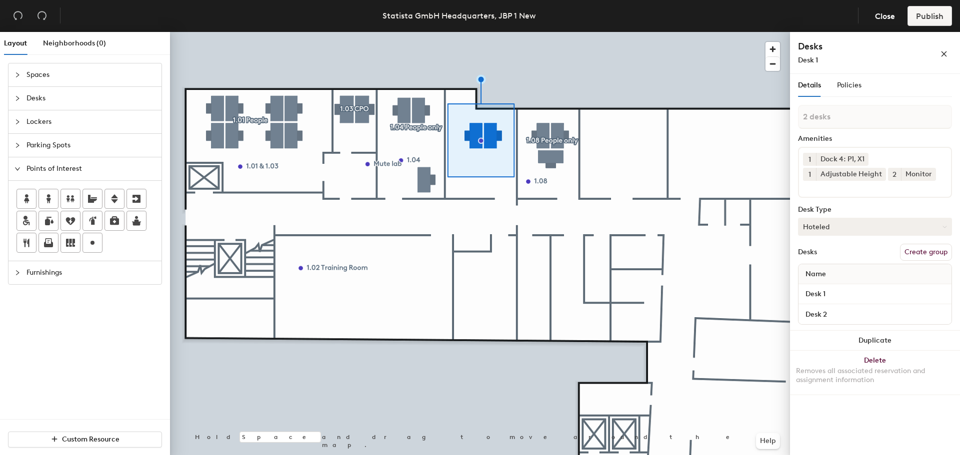
click at [837, 226] on button "Hoteled" at bounding box center [875, 227] width 154 height 18
drag, startPoint x: 848, startPoint y: 206, endPoint x: 854, endPoint y: 209, distance: 6.5
click at [849, 206] on div "Desk Type" at bounding box center [875, 210] width 154 height 8
click at [915, 249] on button "Create group" at bounding box center [926, 252] width 52 height 17
click at [777, 118] on div "Layout Neighborhoods (0) Spaces Desks Lockers Parking Spots Points of Interest …" at bounding box center [480, 245] width 960 height 427
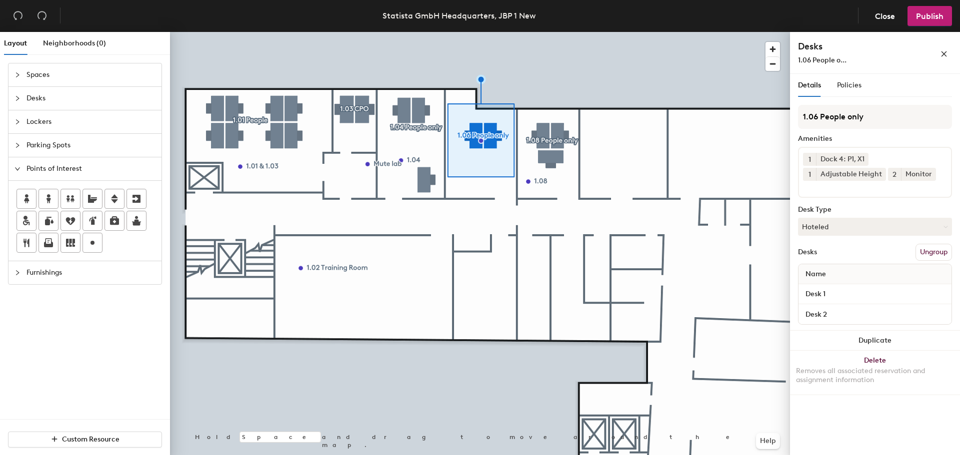
type input "1.06 People only"
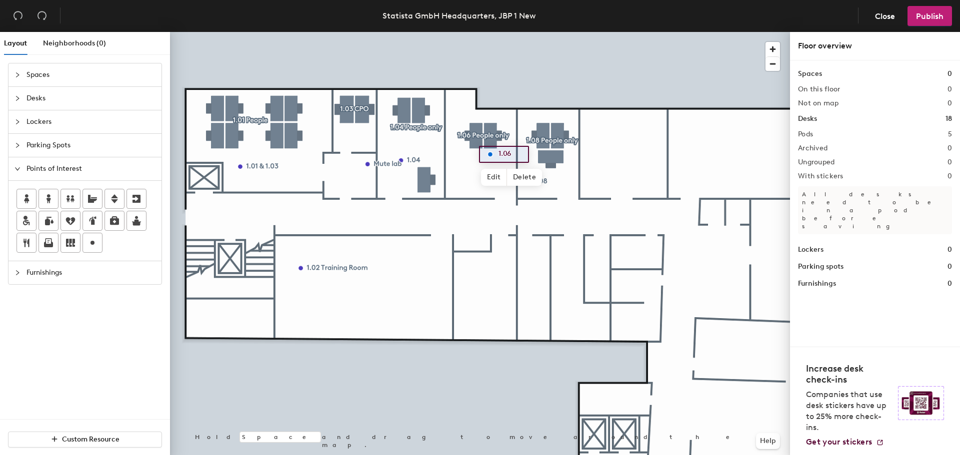
click at [53, 278] on span "Furnishings" at bounding box center [90, 272] width 129 height 23
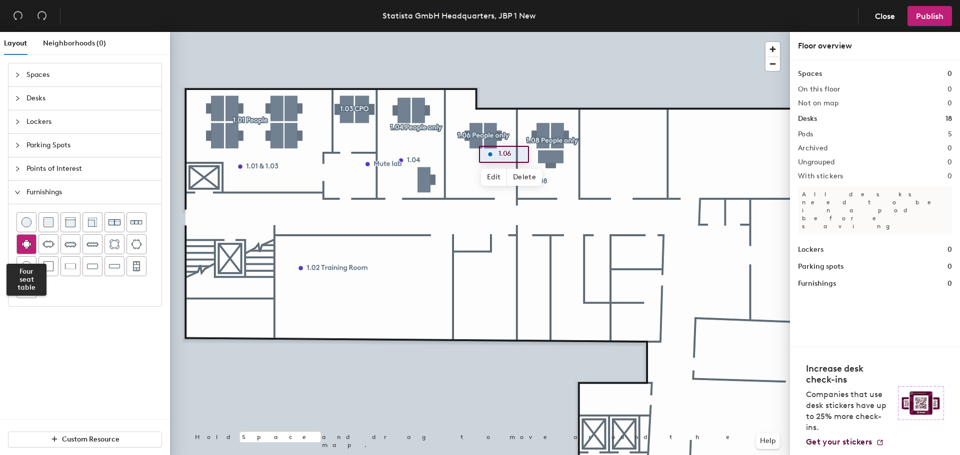
click at [31, 247] on img at bounding box center [26, 244] width 10 height 10
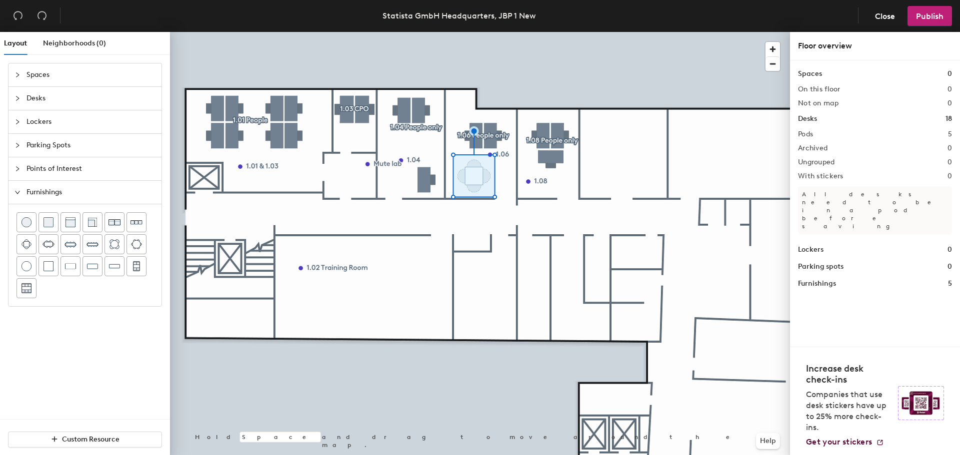
click at [503, 32] on div at bounding box center [480, 32] width 620 height 0
click at [456, 32] on div at bounding box center [480, 32] width 620 height 0
click at [474, 206] on span "Delete" at bounding box center [478, 209] width 35 height 17
drag, startPoint x: 28, startPoint y: 243, endPoint x: 48, endPoint y: 227, distance: 25.3
click at [28, 242] on img at bounding box center [26, 244] width 10 height 10
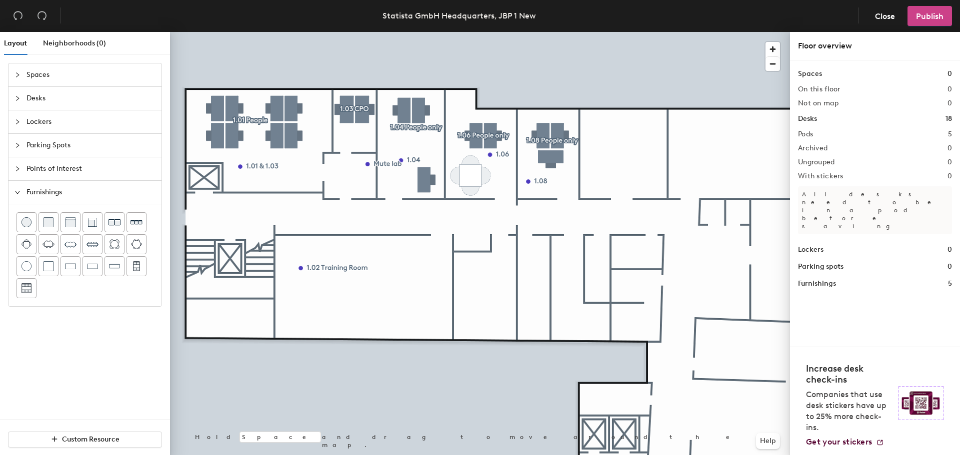
click at [945, 13] on button "Publish" at bounding box center [929, 16] width 44 height 20
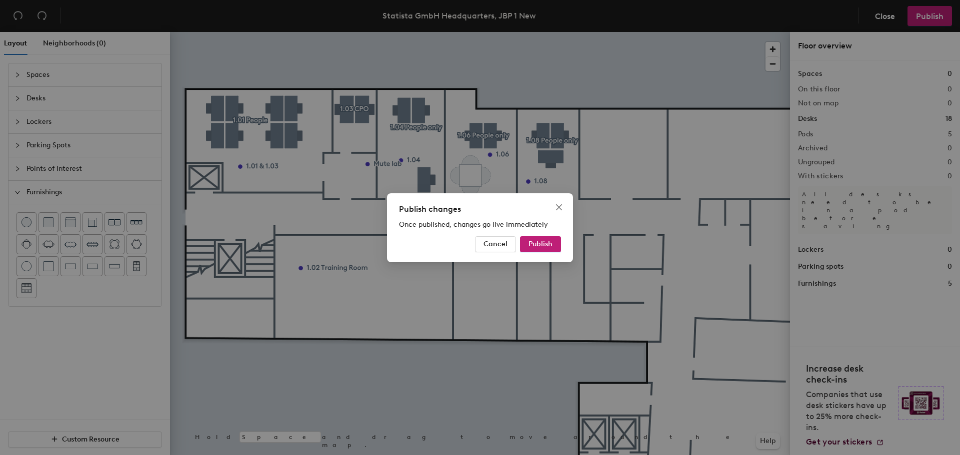
drag, startPoint x: 539, startPoint y: 242, endPoint x: 554, endPoint y: 226, distance: 21.6
click at [538, 242] on span "Publish" at bounding box center [540, 244] width 24 height 8
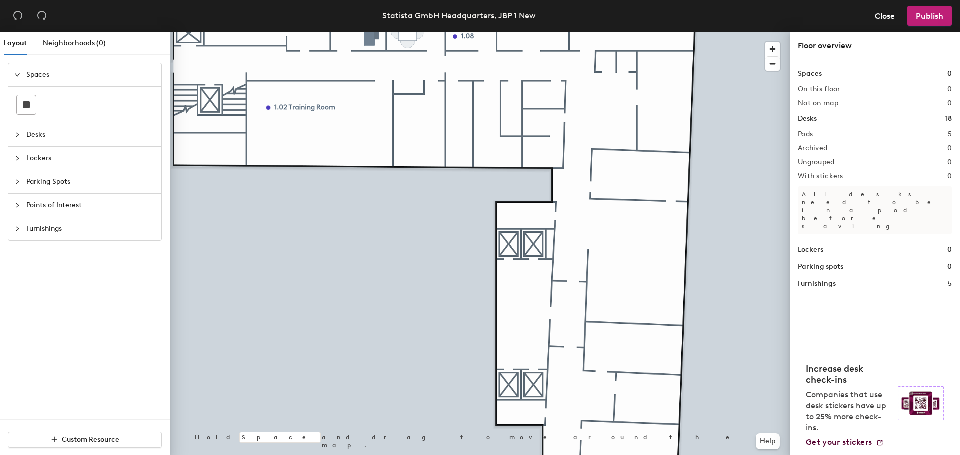
click at [464, 32] on div at bounding box center [480, 32] width 620 height 0
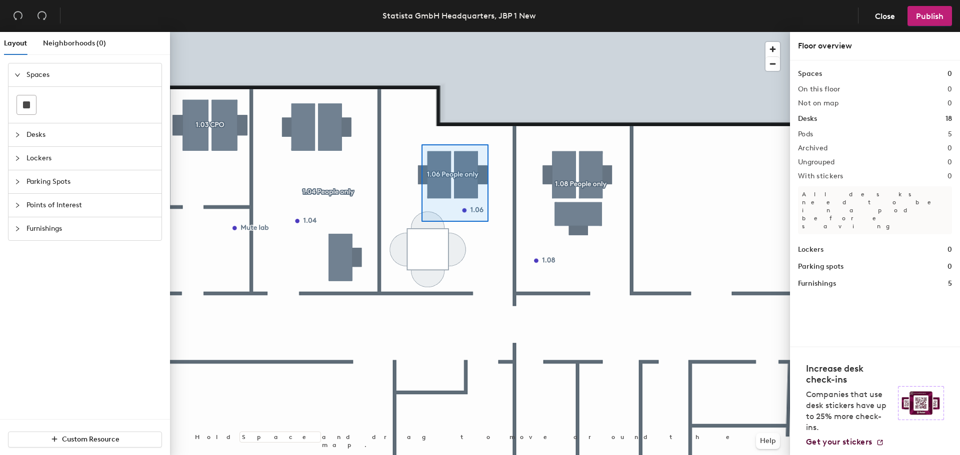
click at [421, 32] on div at bounding box center [480, 32] width 620 height 0
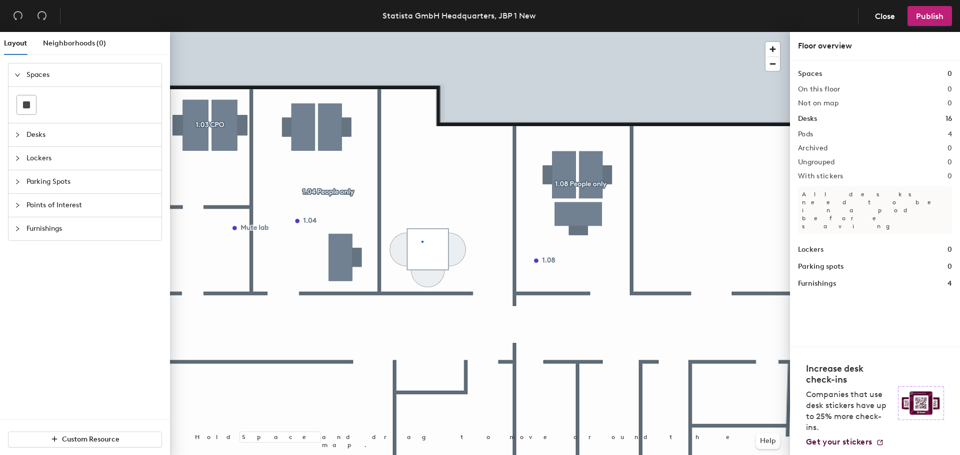
click at [422, 32] on div at bounding box center [480, 32] width 620 height 0
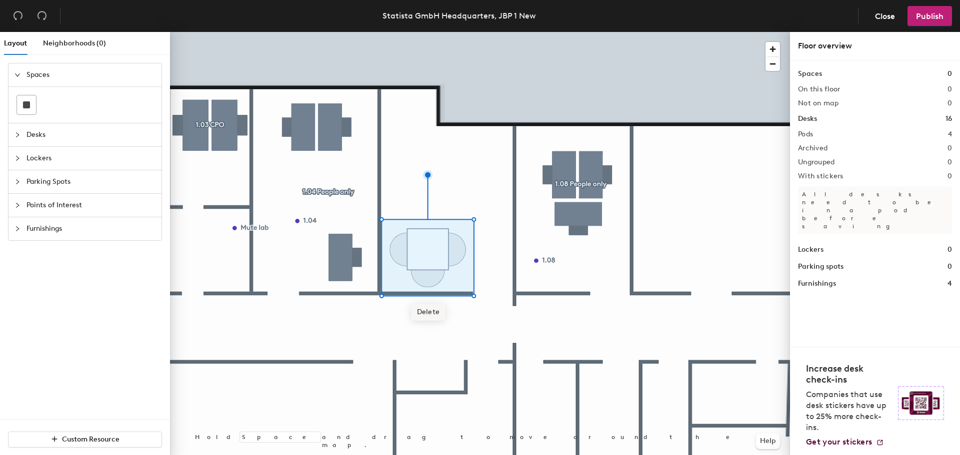
click at [425, 312] on span "Delete" at bounding box center [428, 312] width 35 height 17
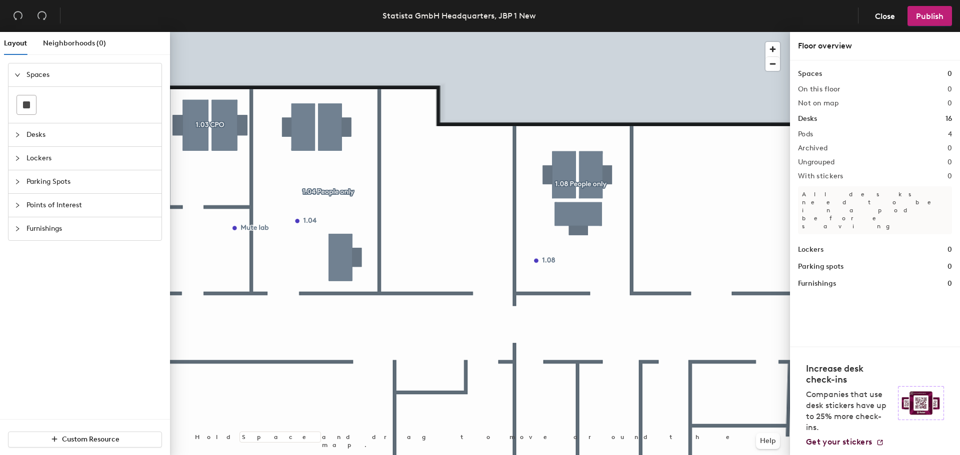
drag, startPoint x: 54, startPoint y: 131, endPoint x: 62, endPoint y: 125, distance: 10.4
click at [54, 130] on span "Desks" at bounding box center [90, 134] width 129 height 23
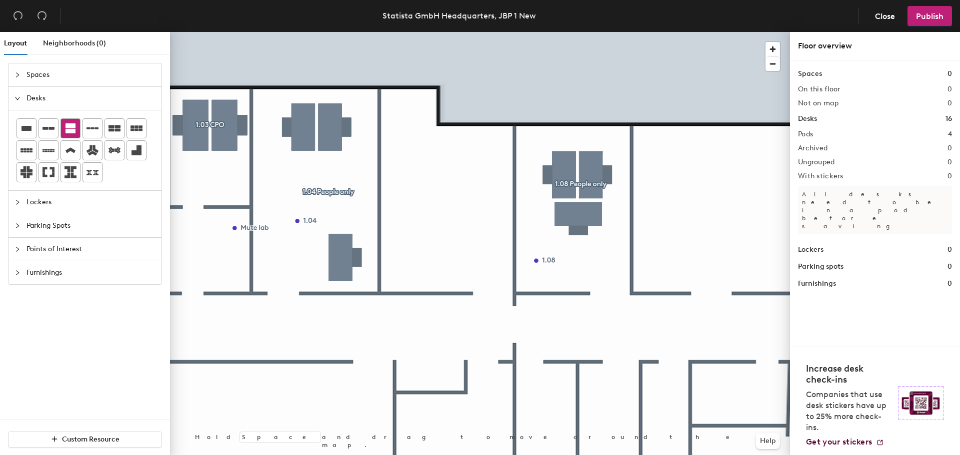
click at [71, 126] on icon at bounding box center [70, 128] width 10 height 10
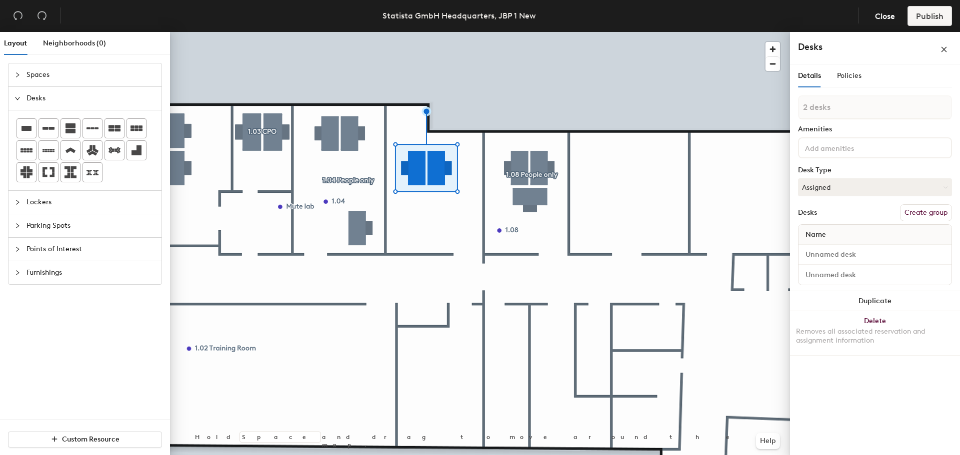
click at [77, 80] on span "Spaces" at bounding box center [90, 74] width 129 height 23
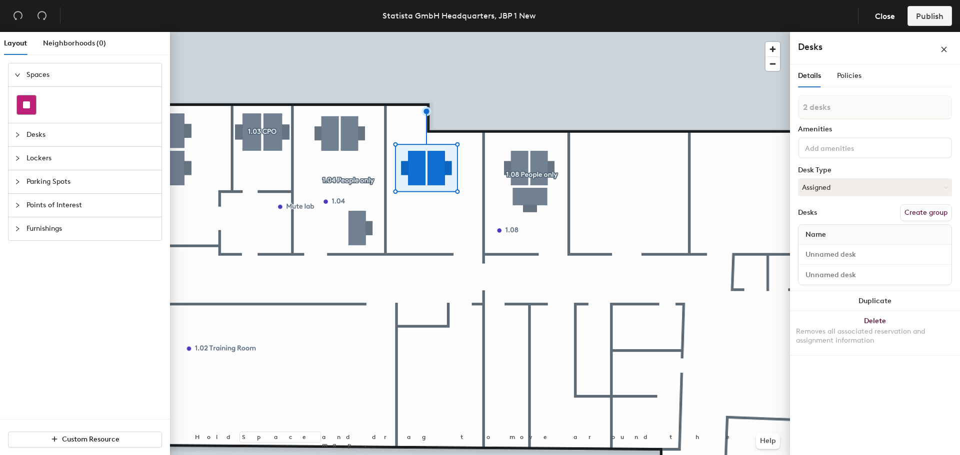
click at [22, 106] on div at bounding box center [26, 104] width 19 height 19
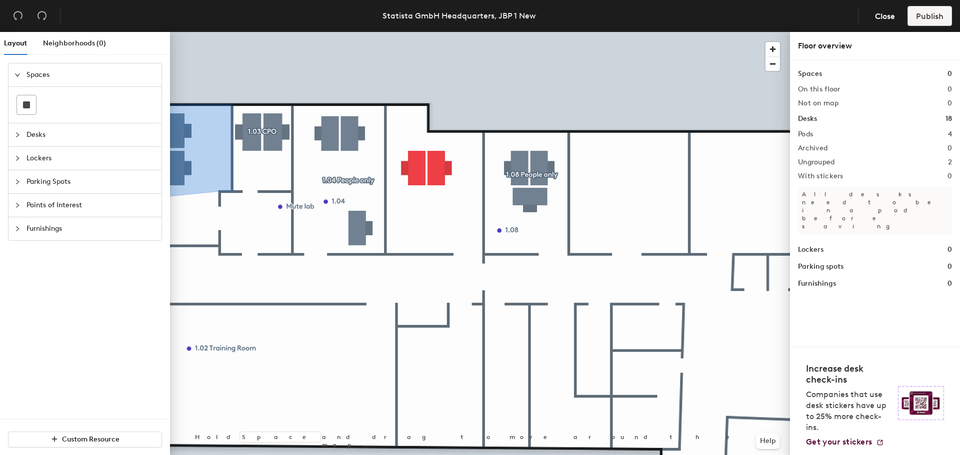
click at [43, 136] on span "Desks" at bounding box center [90, 134] width 129 height 23
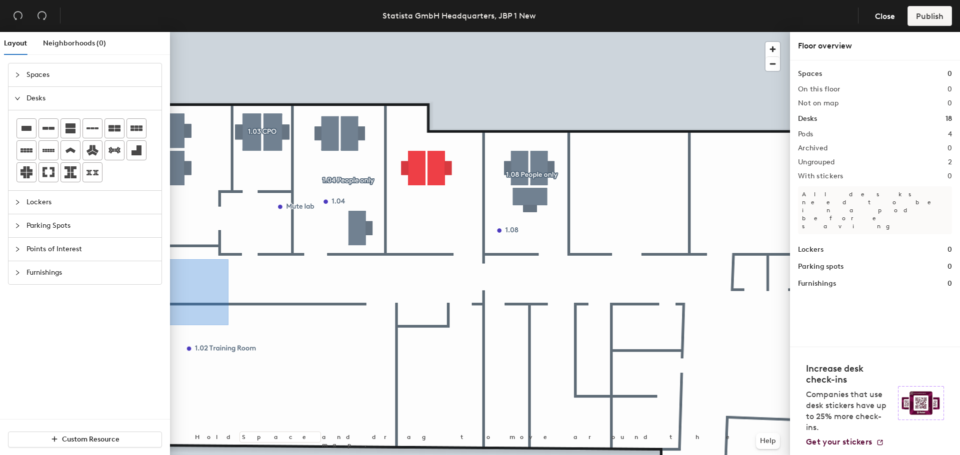
click at [31, 76] on span "Spaces" at bounding box center [90, 74] width 129 height 23
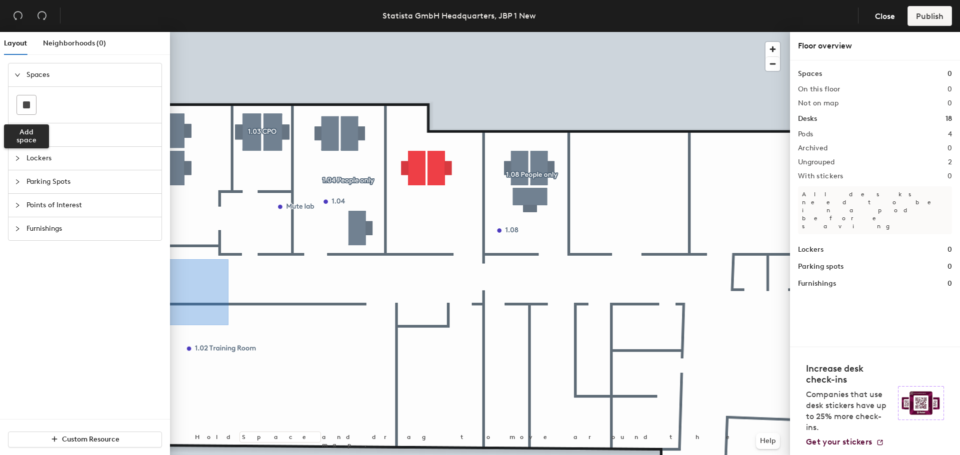
drag, startPoint x: 28, startPoint y: 103, endPoint x: 72, endPoint y: 93, distance: 45.6
click at [29, 104] on rect at bounding box center [26, 104] width 7 height 7
drag, startPoint x: 47, startPoint y: 135, endPoint x: 127, endPoint y: 130, distance: 80.1
click at [47, 136] on span "Desks" at bounding box center [90, 134] width 129 height 23
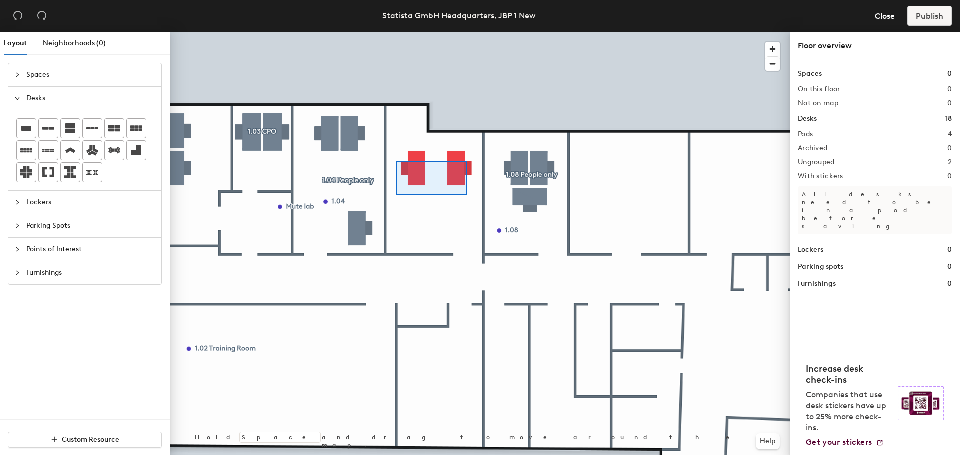
click at [394, 32] on div at bounding box center [480, 32] width 620 height 0
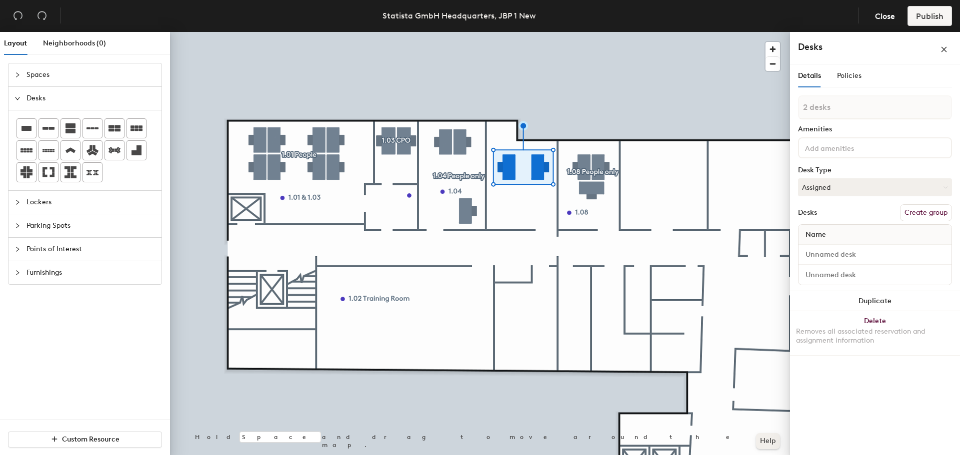
click at [769, 441] on button "Help" at bounding box center [768, 441] width 24 height 16
click at [300, 32] on div at bounding box center [480, 32] width 620 height 0
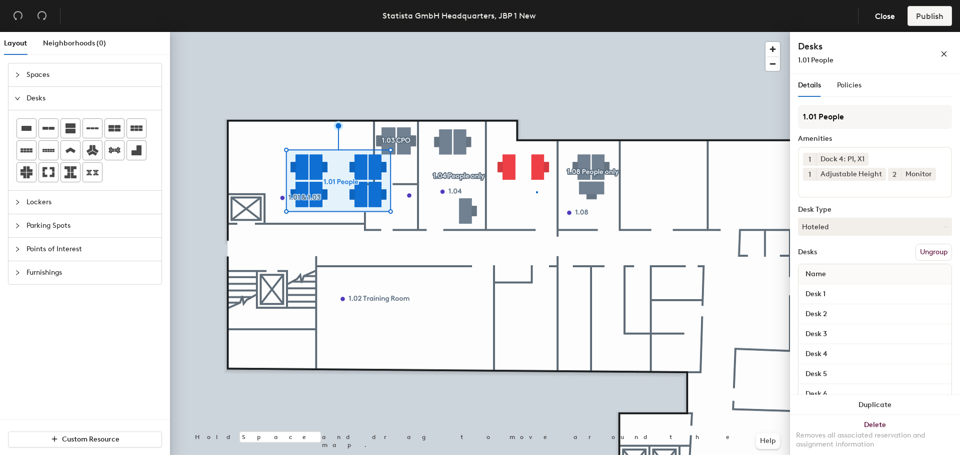
click at [536, 32] on div at bounding box center [480, 32] width 620 height 0
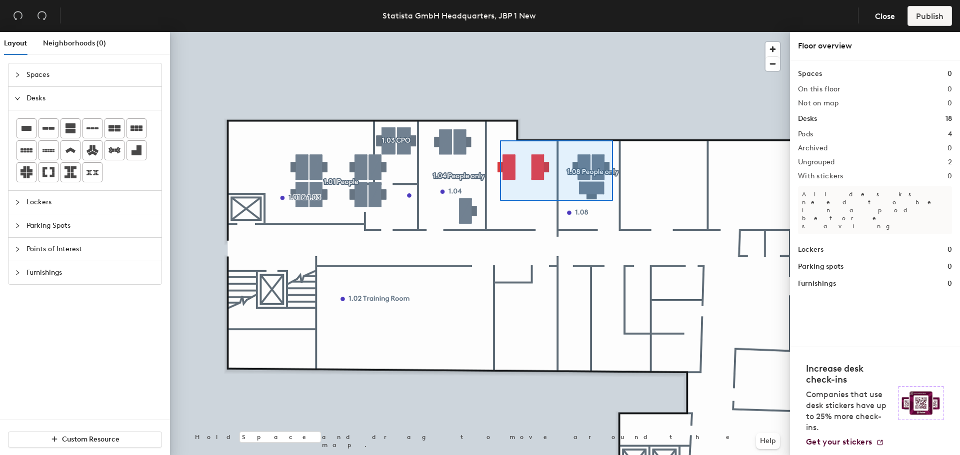
click at [500, 32] on div at bounding box center [480, 32] width 620 height 0
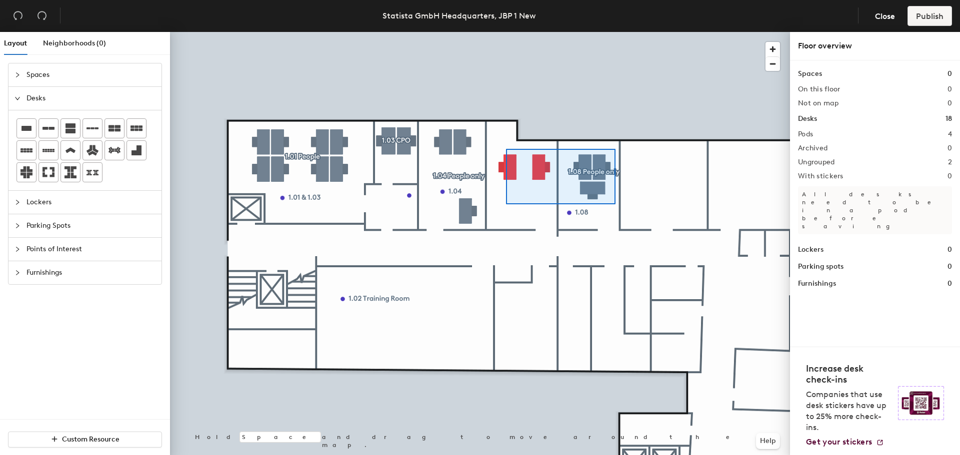
click at [504, 32] on div at bounding box center [480, 32] width 620 height 0
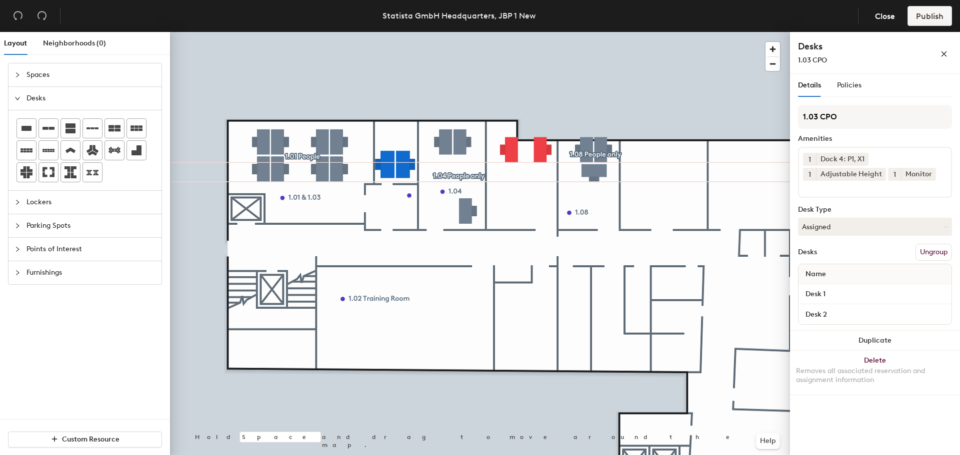
click at [473, 32] on div at bounding box center [480, 32] width 620 height 0
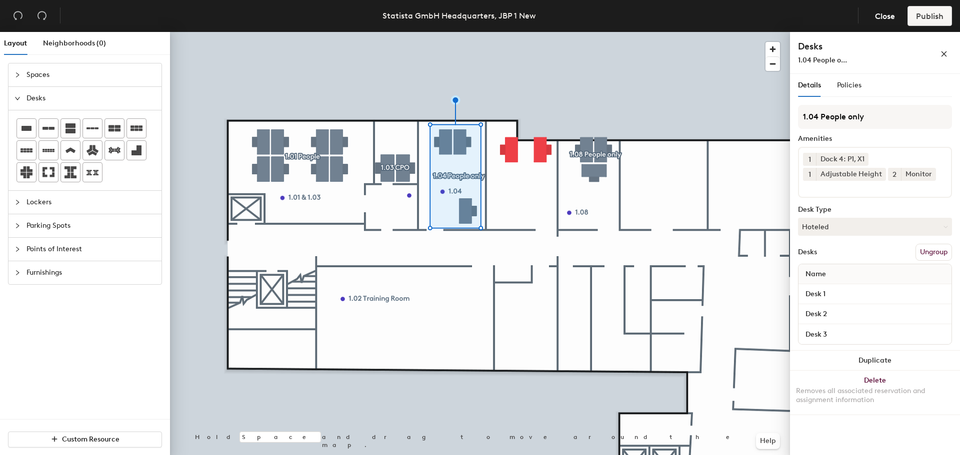
click at [519, 32] on div at bounding box center [480, 32] width 620 height 0
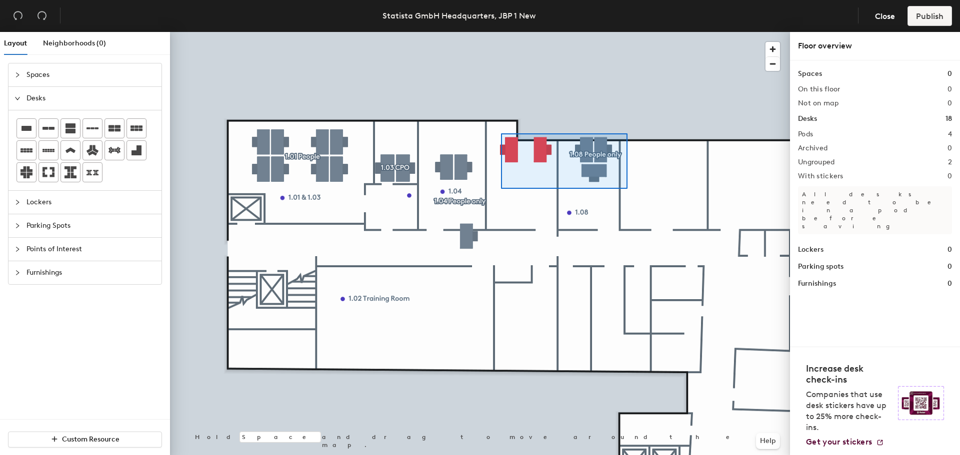
click at [501, 32] on div at bounding box center [480, 32] width 620 height 0
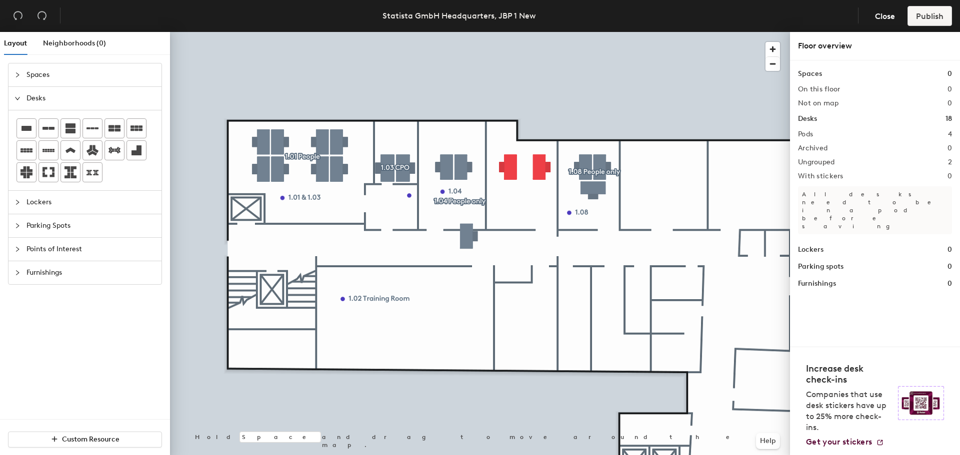
click at [446, 32] on div at bounding box center [480, 32] width 620 height 0
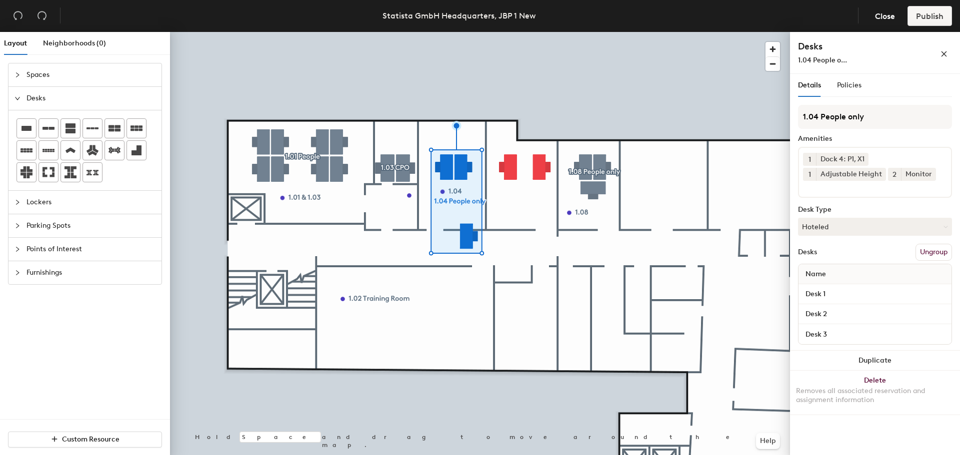
click at [578, 32] on div at bounding box center [480, 32] width 620 height 0
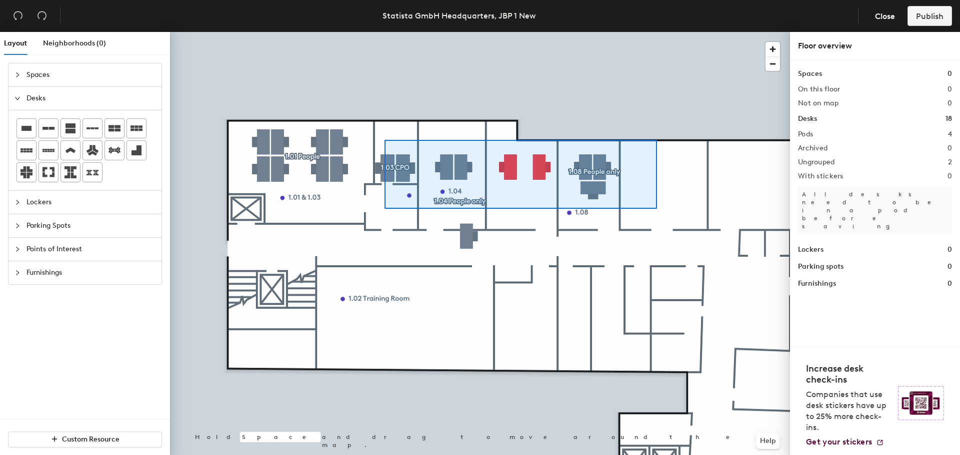
click at [384, 32] on div at bounding box center [480, 32] width 620 height 0
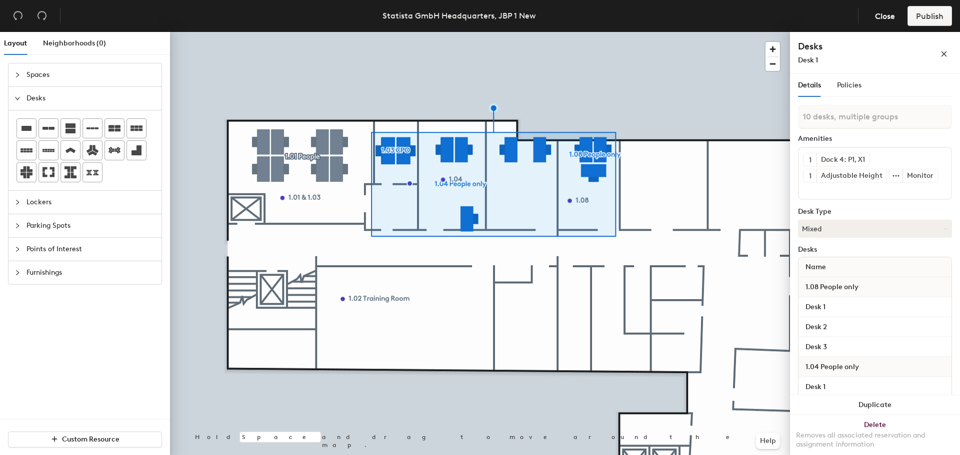
click at [695, 32] on div at bounding box center [480, 32] width 620 height 0
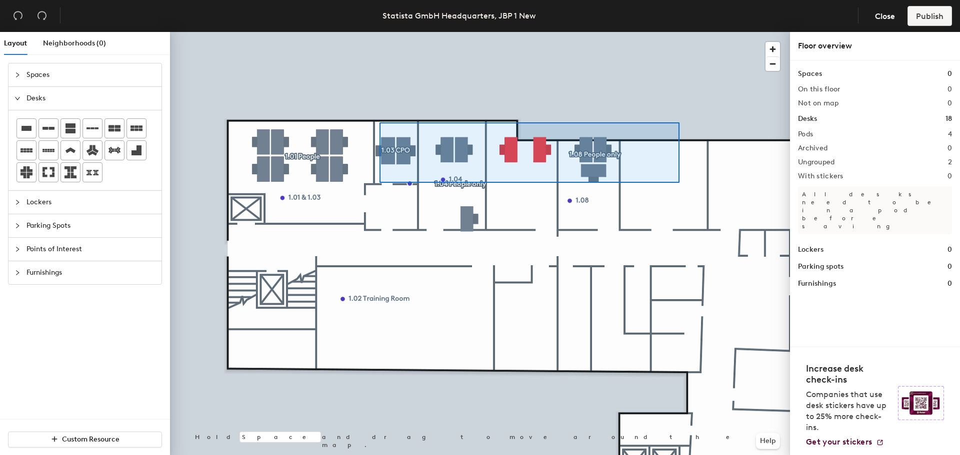
click at [378, 32] on div at bounding box center [480, 32] width 620 height 0
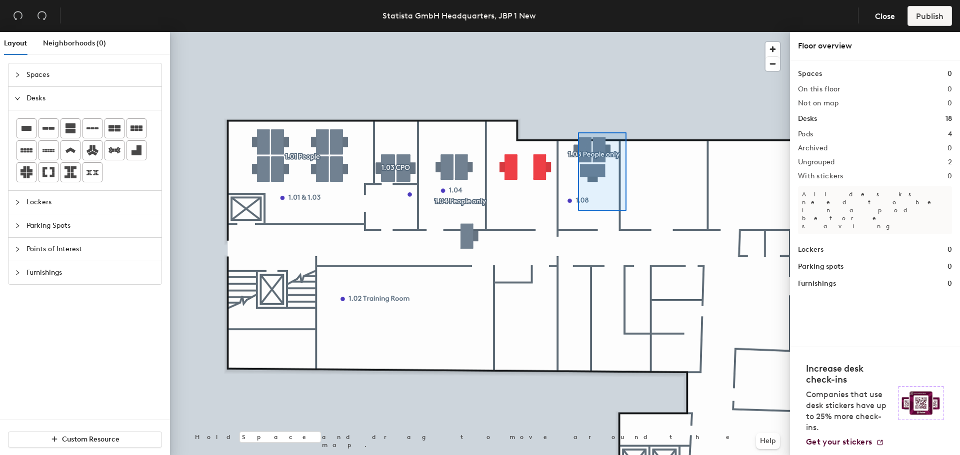
click at [575, 32] on div at bounding box center [480, 32] width 620 height 0
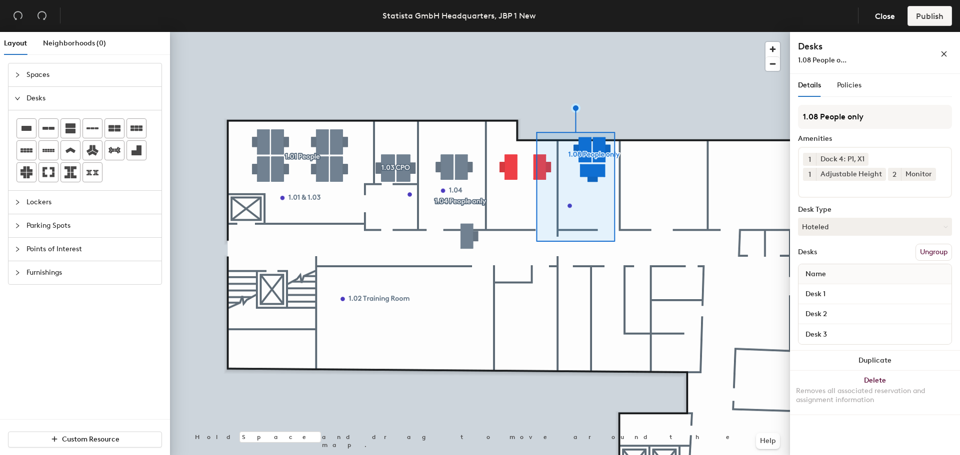
click at [652, 32] on div at bounding box center [480, 32] width 620 height 0
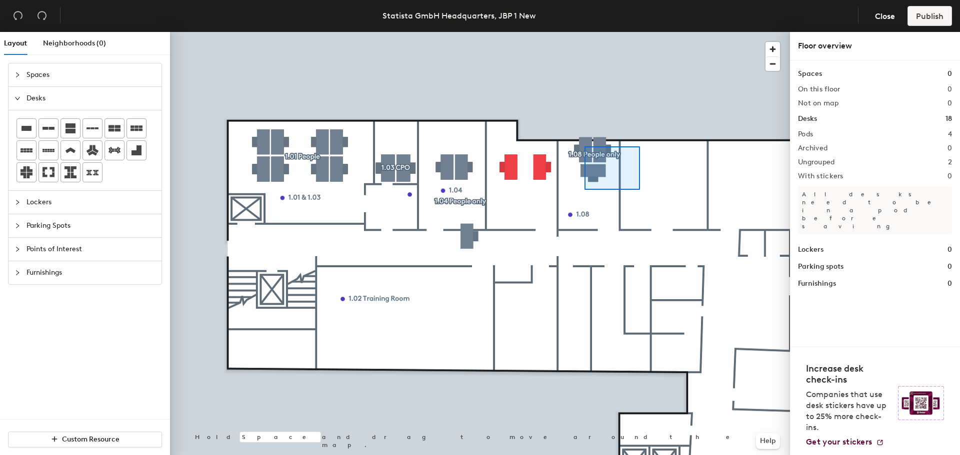
click at [576, 32] on div at bounding box center [480, 32] width 620 height 0
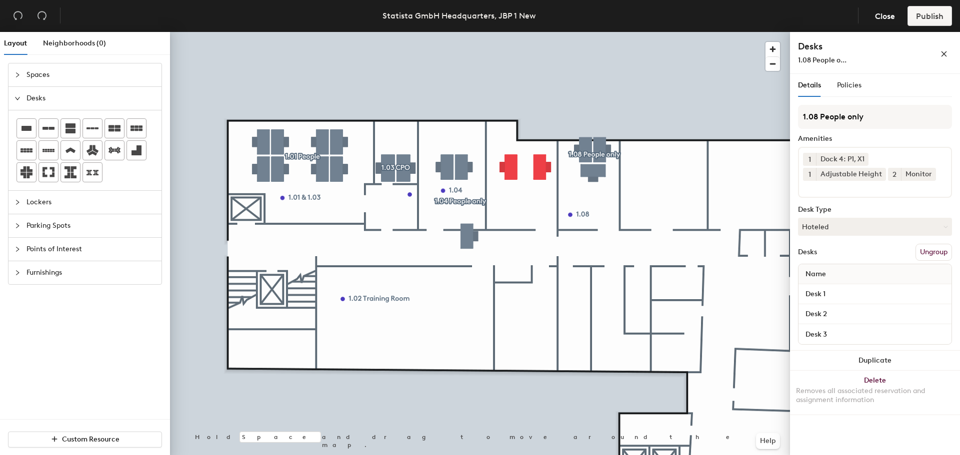
click at [670, 32] on div at bounding box center [480, 32] width 620 height 0
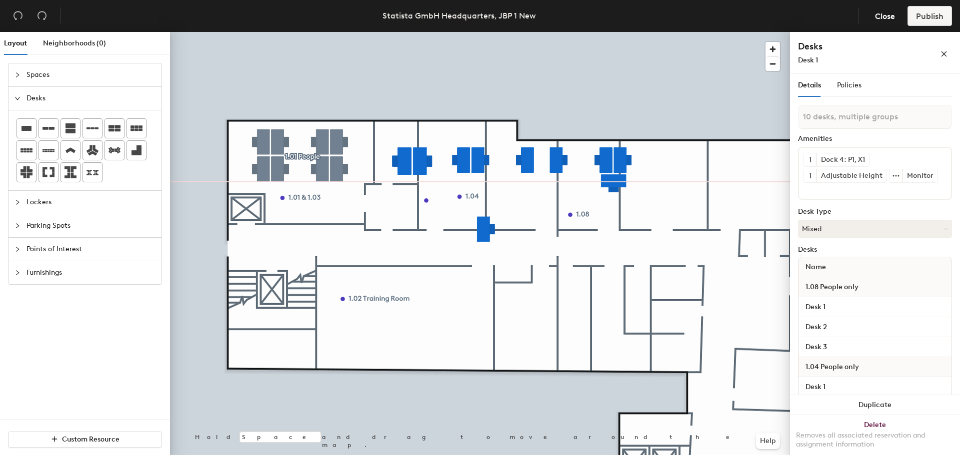
click at [579, 32] on div at bounding box center [480, 32] width 620 height 0
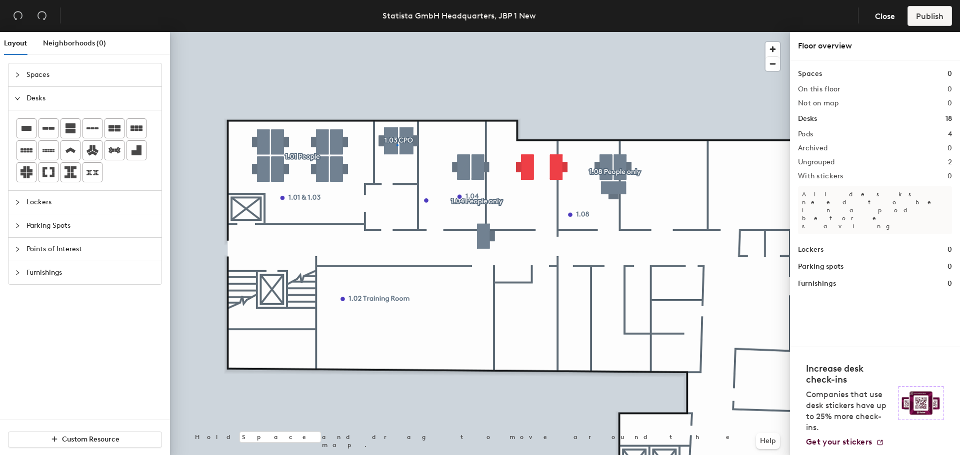
click at [395, 32] on div at bounding box center [480, 32] width 620 height 0
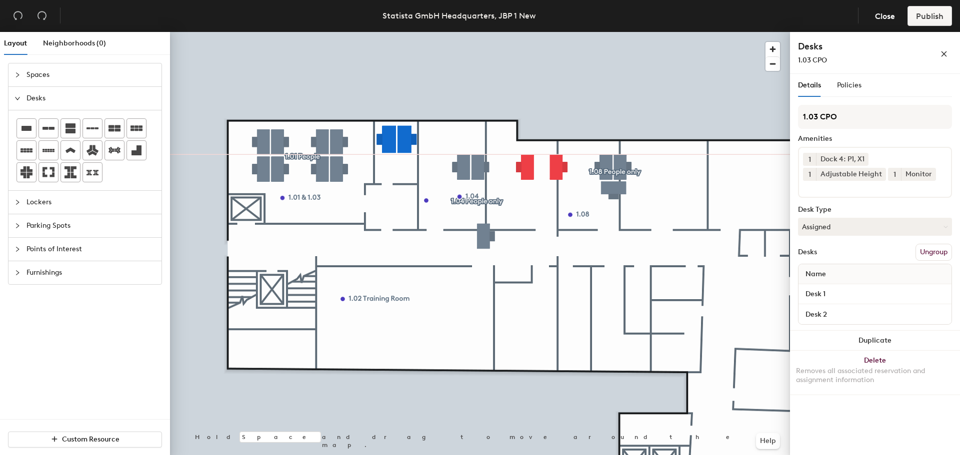
click at [491, 32] on div at bounding box center [480, 32] width 620 height 0
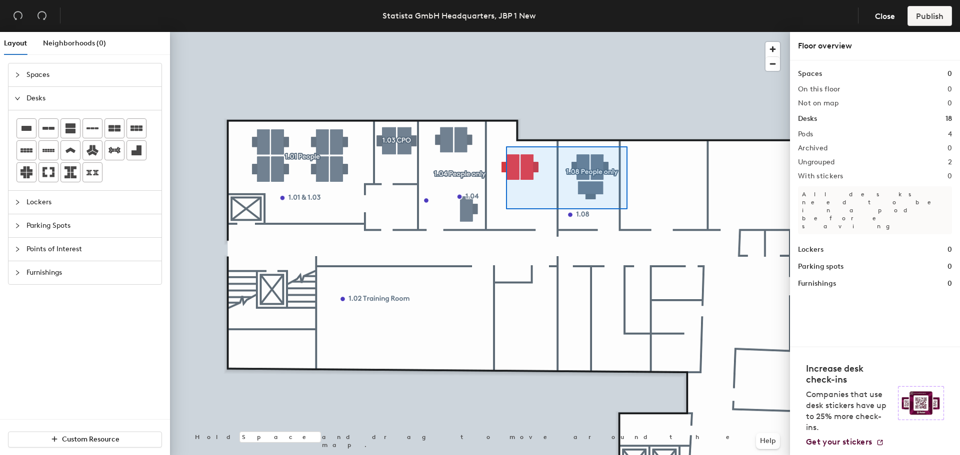
click at [506, 32] on div at bounding box center [480, 32] width 620 height 0
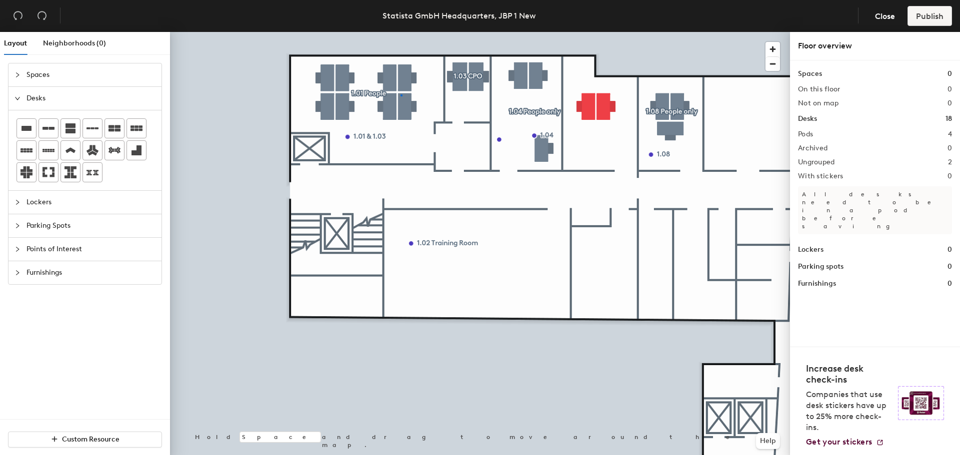
click at [401, 32] on div at bounding box center [480, 32] width 620 height 0
click at [377, 32] on div at bounding box center [480, 32] width 620 height 0
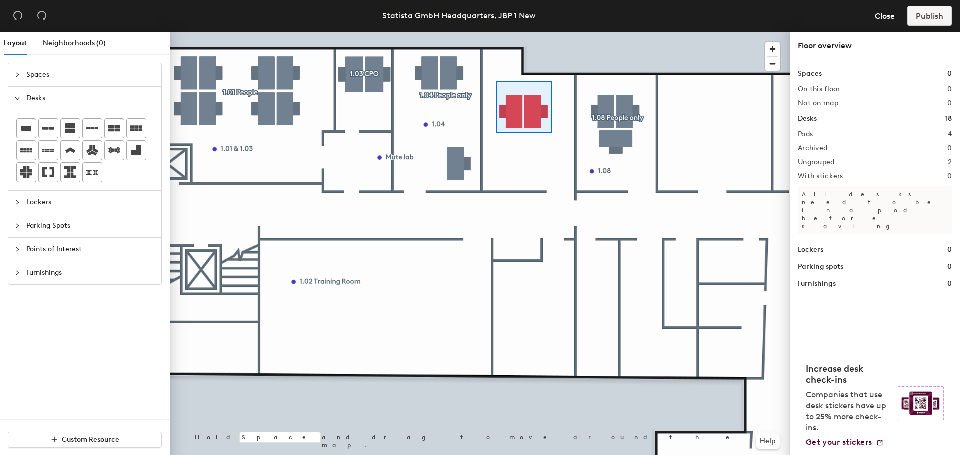
click at [495, 32] on div at bounding box center [480, 32] width 620 height 0
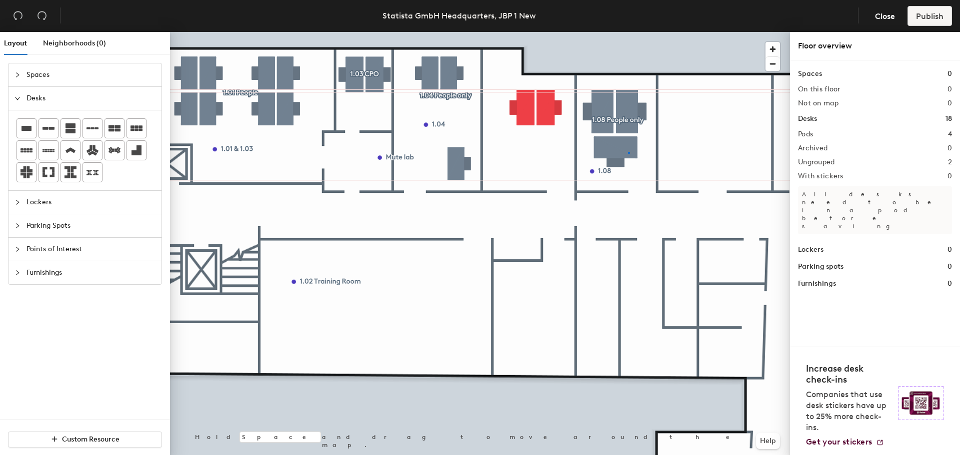
click at [629, 32] on div at bounding box center [480, 32] width 620 height 0
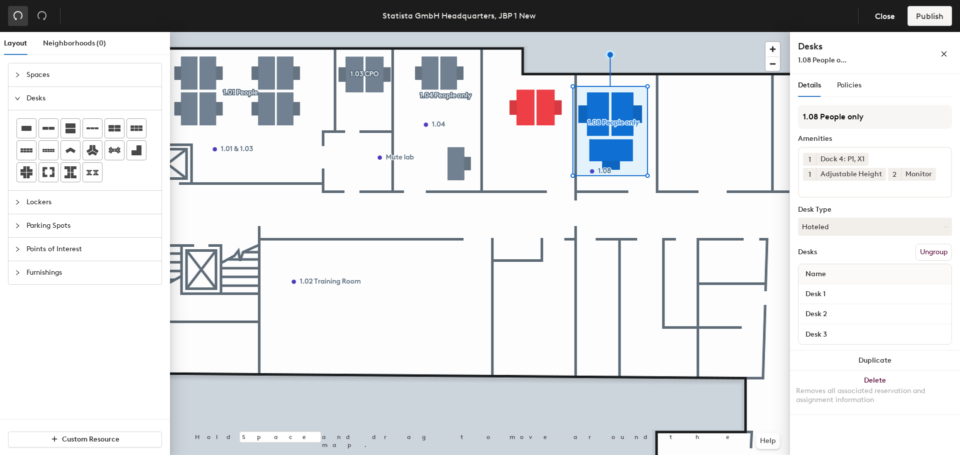
click at [14, 18] on icon "undo" at bounding box center [18, 15] width 10 height 10
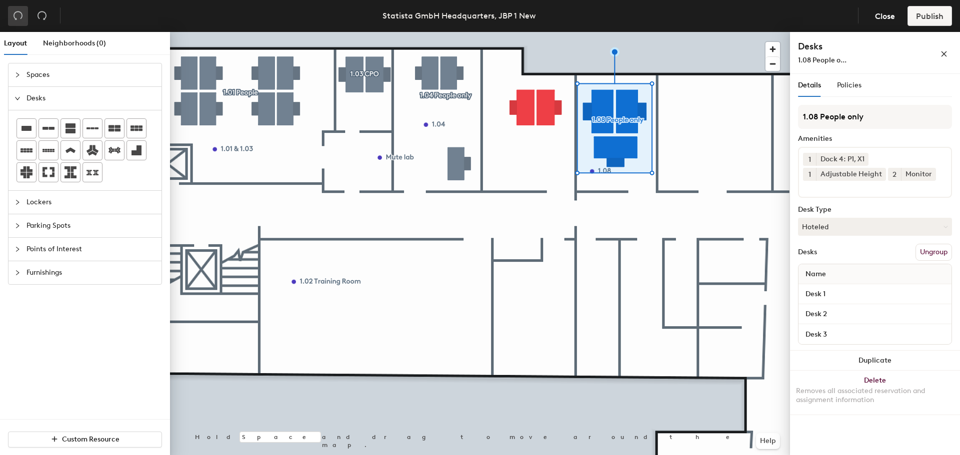
click at [9, 18] on button "button" at bounding box center [18, 16] width 20 height 20
click at [12, 14] on button "button" at bounding box center [18, 16] width 20 height 20
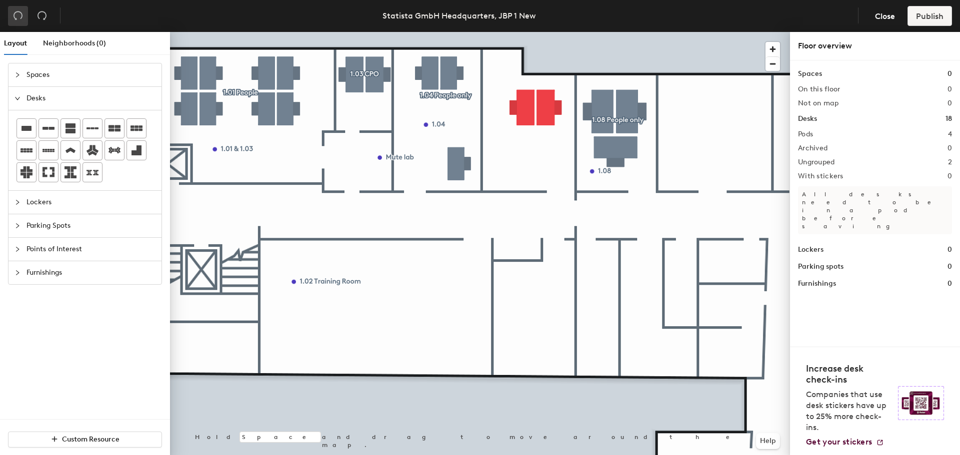
click at [12, 14] on button "button" at bounding box center [18, 16] width 20 height 20
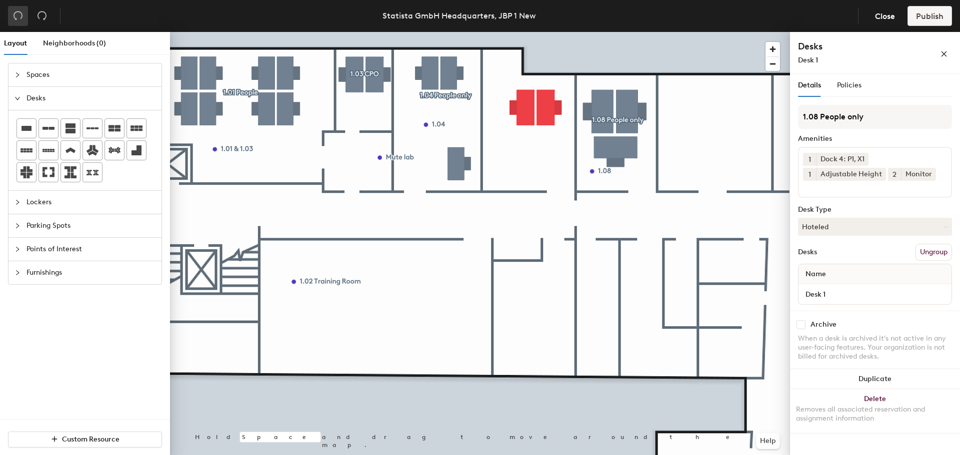
click at [12, 14] on button "button" at bounding box center [18, 16] width 20 height 20
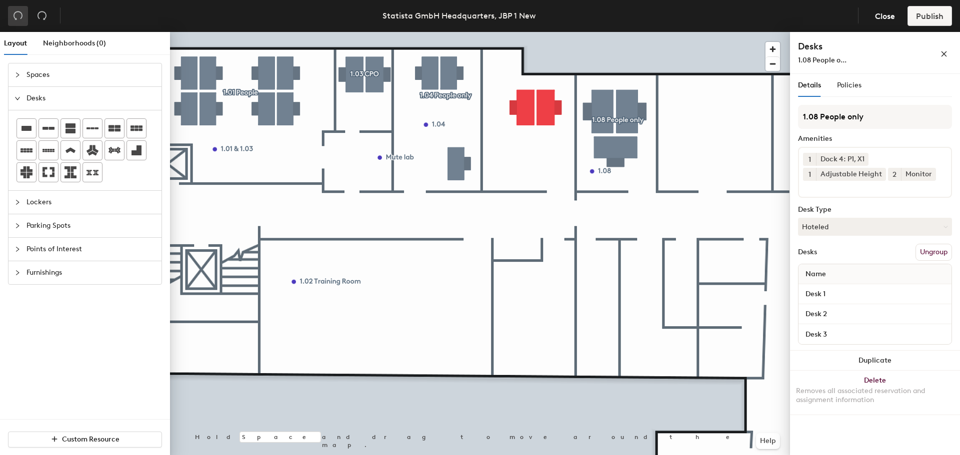
click at [12, 14] on button "button" at bounding box center [18, 16] width 20 height 20
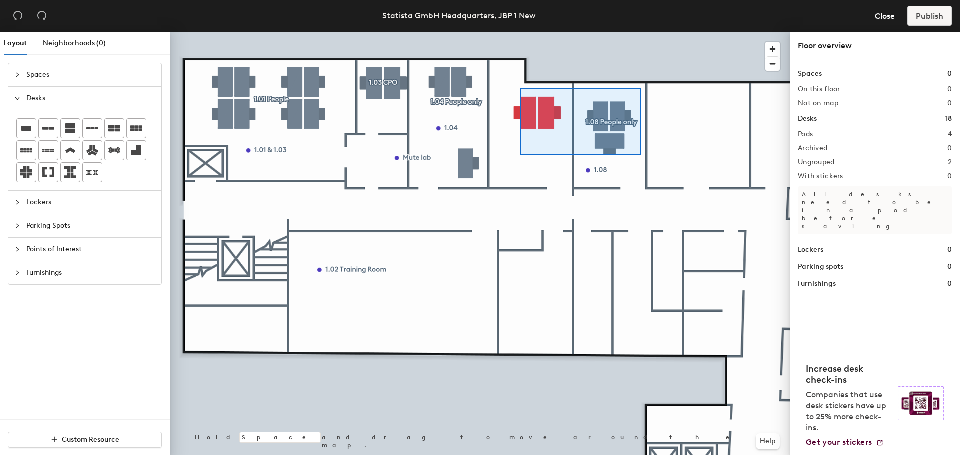
click at [519, 32] on div at bounding box center [480, 32] width 620 height 0
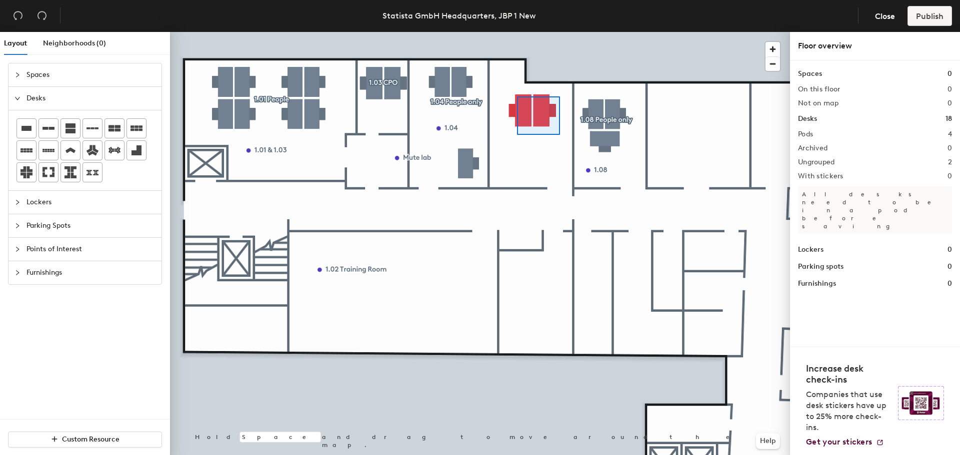
click at [514, 32] on div at bounding box center [480, 32] width 620 height 0
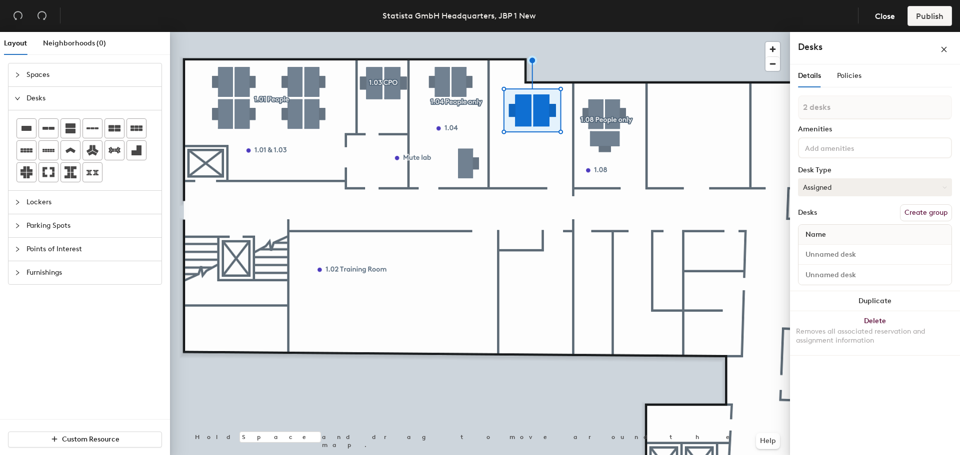
drag, startPoint x: 931, startPoint y: 214, endPoint x: 911, endPoint y: 204, distance: 22.6
click at [931, 213] on button "Create group" at bounding box center [926, 212] width 52 height 17
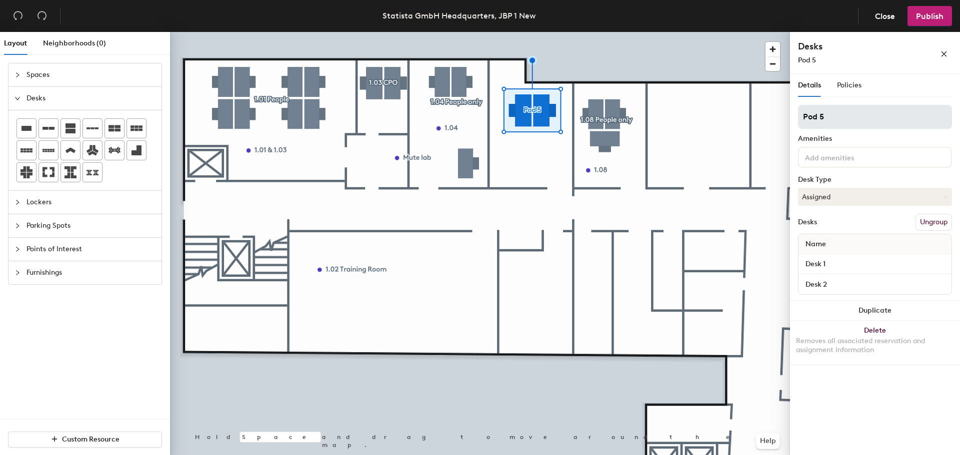
click at [742, 113] on div "Layout Neighborhoods (0) Spaces Desks Lockers Parking Spots Points of Interest …" at bounding box center [480, 245] width 960 height 427
type input "1.06 People only"
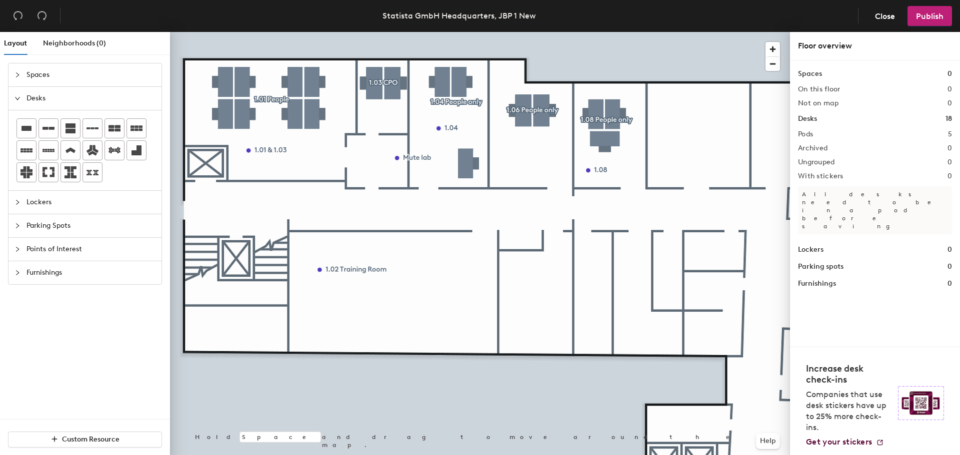
click at [50, 274] on span "Furnishings" at bounding box center [90, 272] width 129 height 23
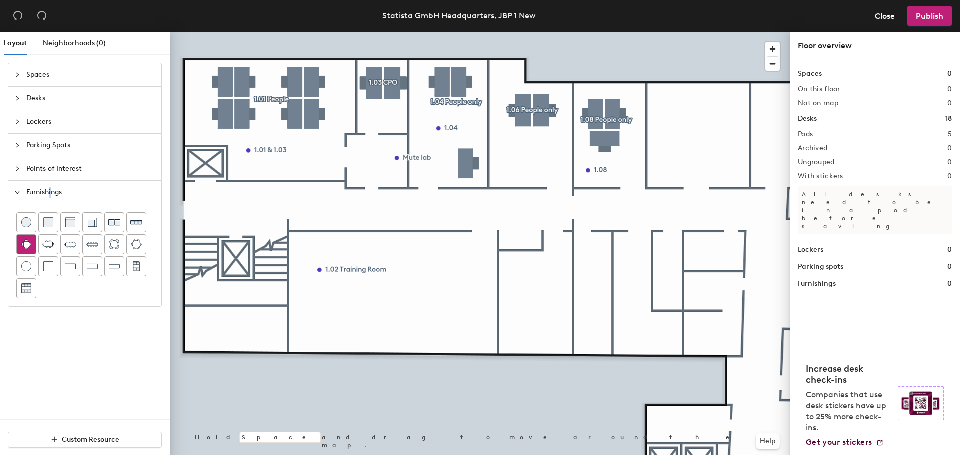
click at [25, 245] on img at bounding box center [26, 244] width 10 height 10
drag, startPoint x: 63, startPoint y: 171, endPoint x: 100, endPoint y: 171, distance: 37.0
click at [65, 171] on span "Points of Interest" at bounding box center [90, 168] width 129 height 23
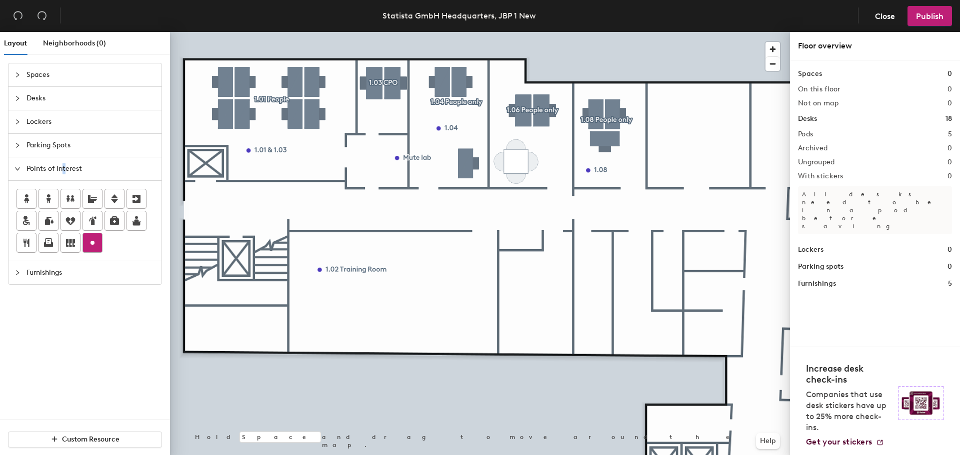
click at [93, 250] on div at bounding box center [92, 242] width 19 height 19
type input "1.06"
click at [47, 102] on span "Desks" at bounding box center [90, 98] width 129 height 23
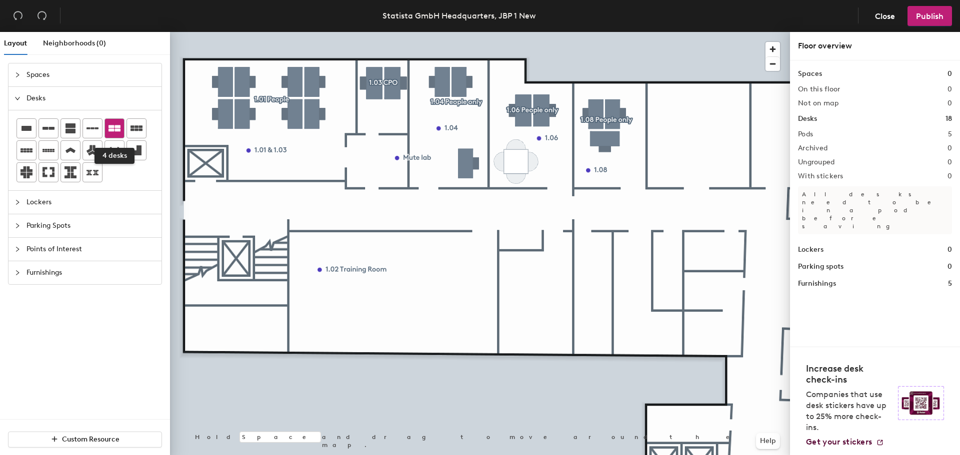
click at [116, 126] on icon at bounding box center [114, 128] width 12 height 6
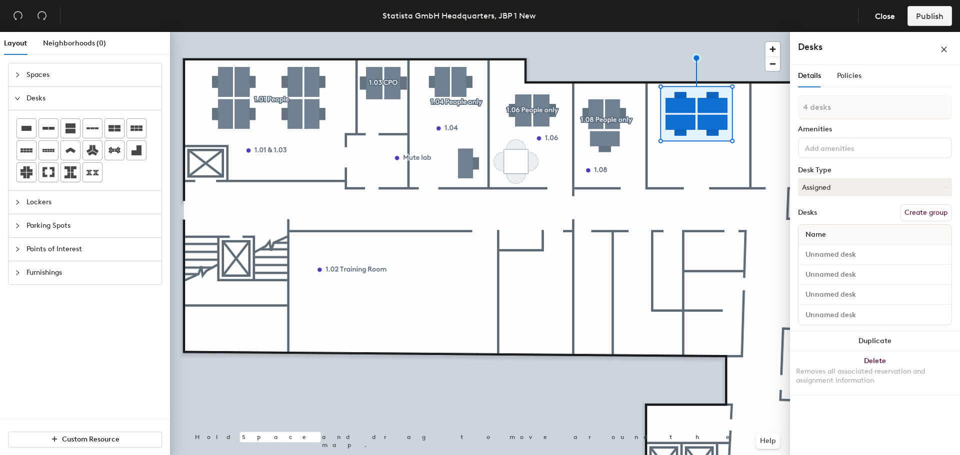
type input "1 desk"
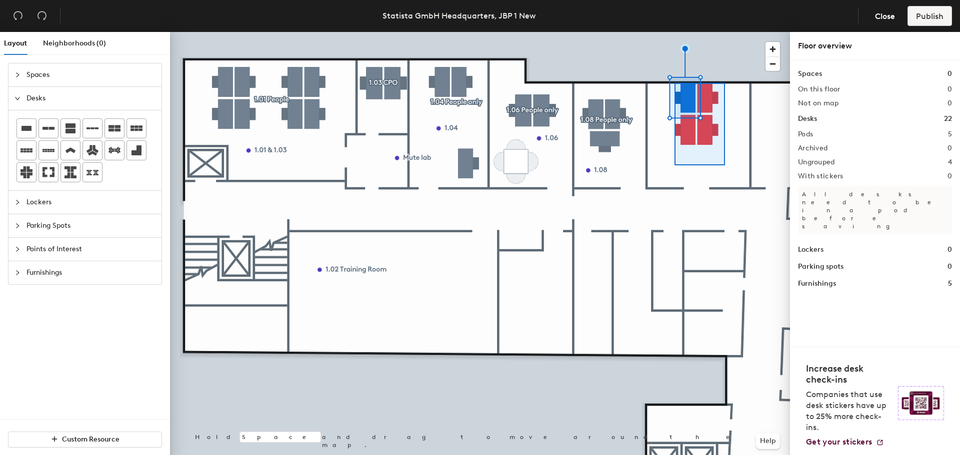
click at [673, 32] on div at bounding box center [480, 32] width 620 height 0
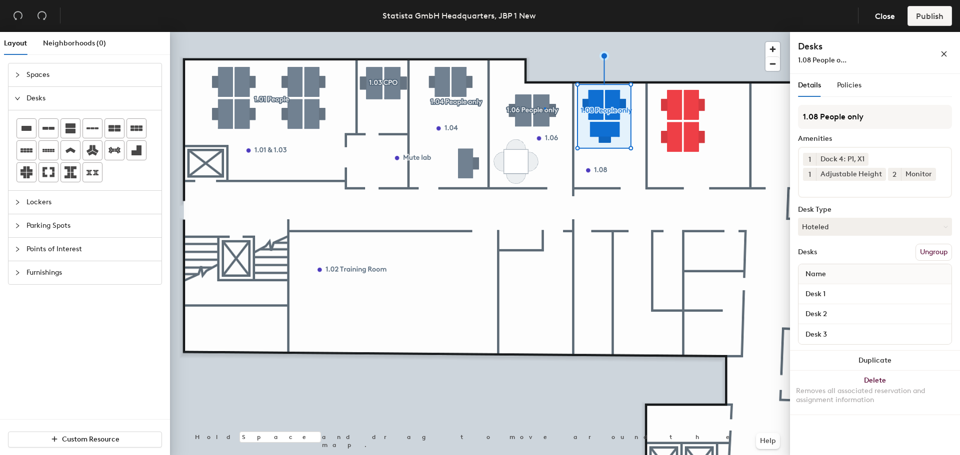
click at [544, 32] on div at bounding box center [480, 32] width 620 height 0
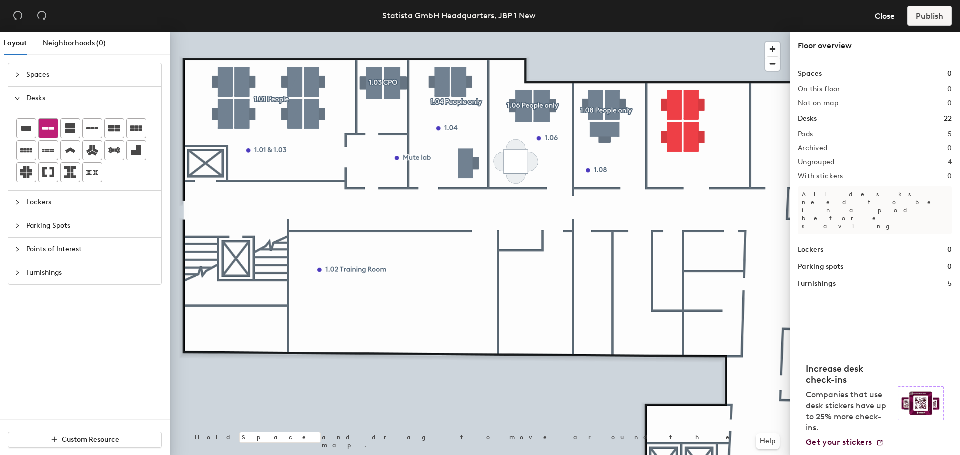
click at [39, 131] on div at bounding box center [48, 128] width 19 height 19
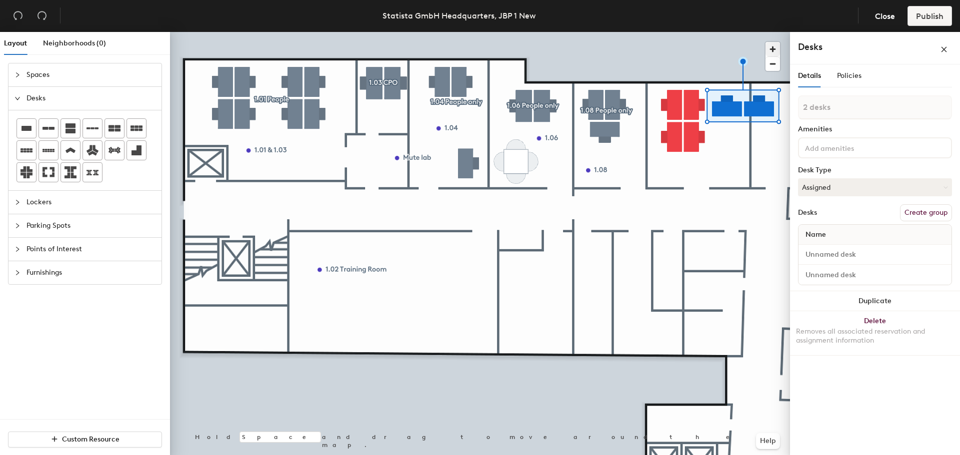
type input "1 desk"
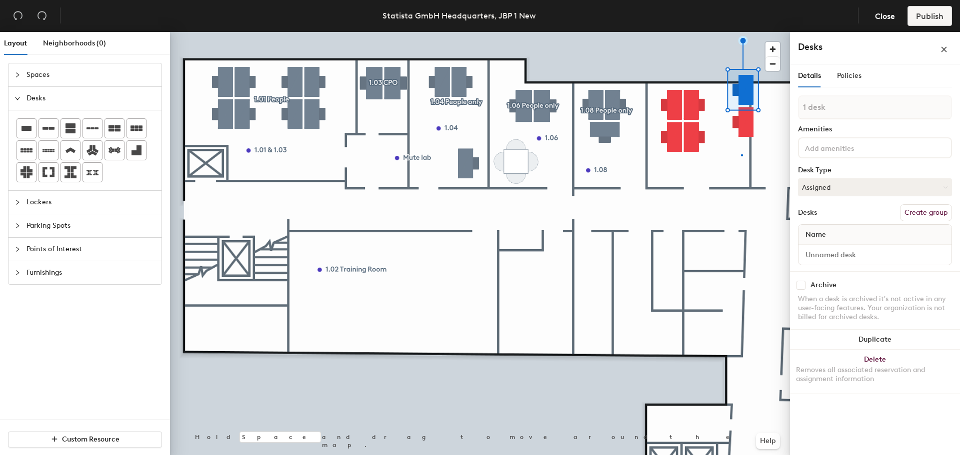
click at [741, 32] on div at bounding box center [480, 32] width 620 height 0
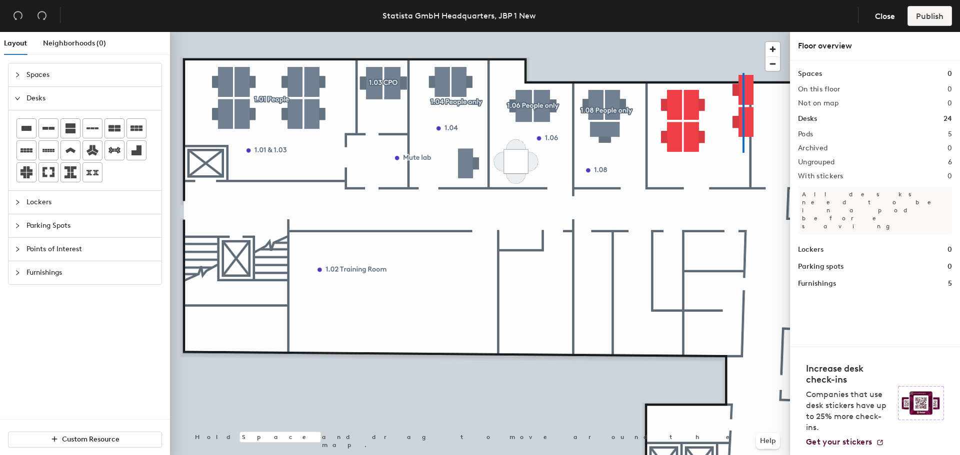
click at [743, 32] on div at bounding box center [480, 32] width 620 height 0
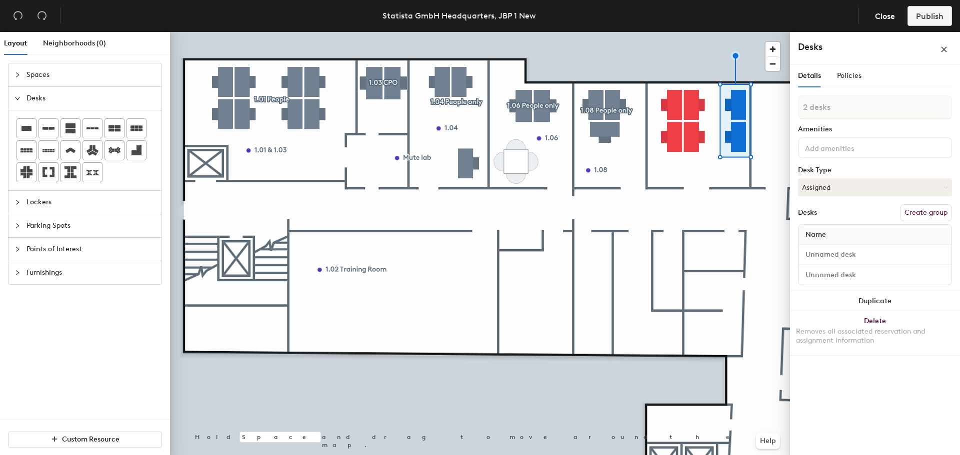
type input "1 desk"
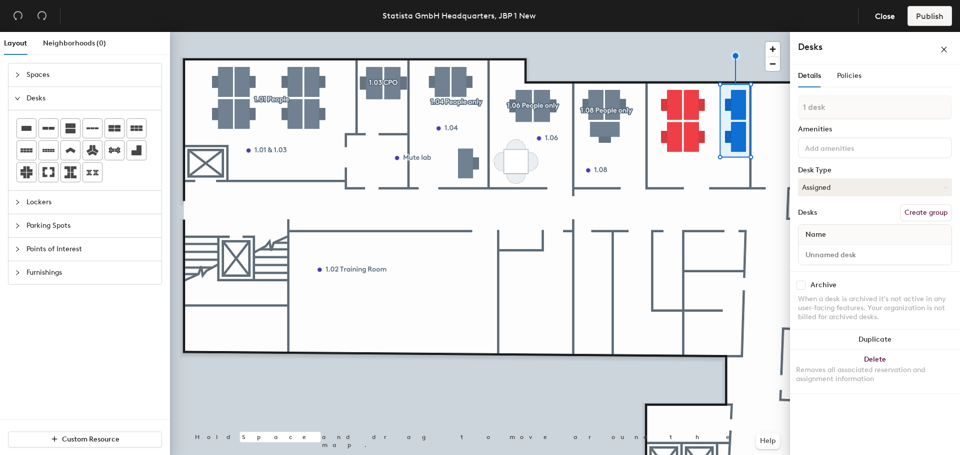
click at [726, 32] on div at bounding box center [480, 32] width 620 height 0
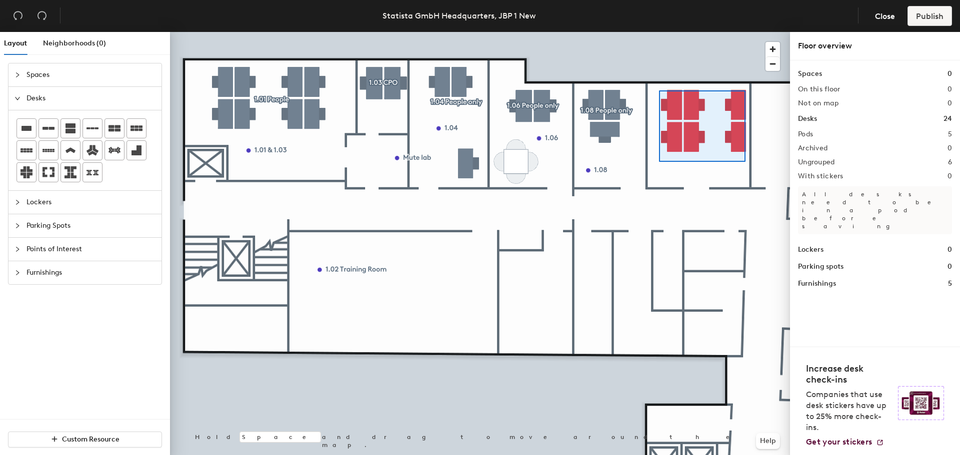
click at [656, 32] on div at bounding box center [480, 32] width 620 height 0
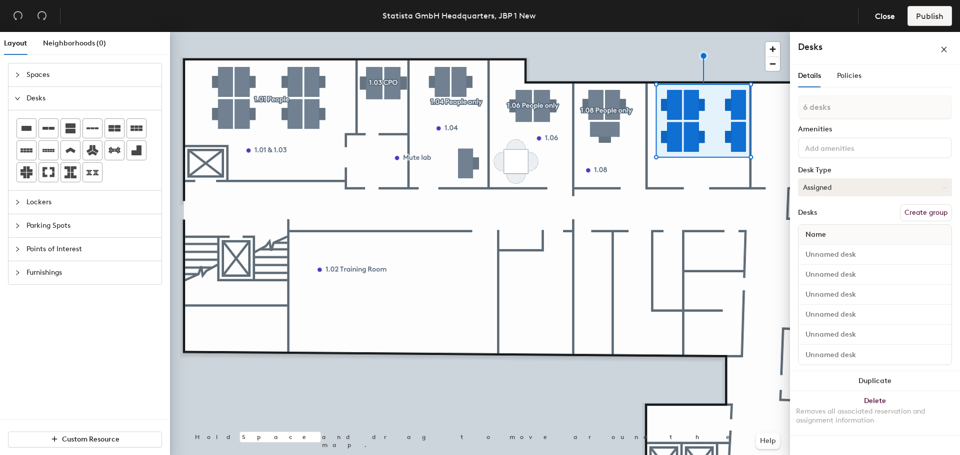
click at [861, 179] on button "Assigned" at bounding box center [875, 187] width 154 height 18
click at [827, 244] on div "Hoteled" at bounding box center [848, 248] width 100 height 15
drag, startPoint x: 918, startPoint y: 213, endPoint x: 900, endPoint y: 204, distance: 19.9
click at [918, 213] on button "Create group" at bounding box center [926, 212] width 52 height 17
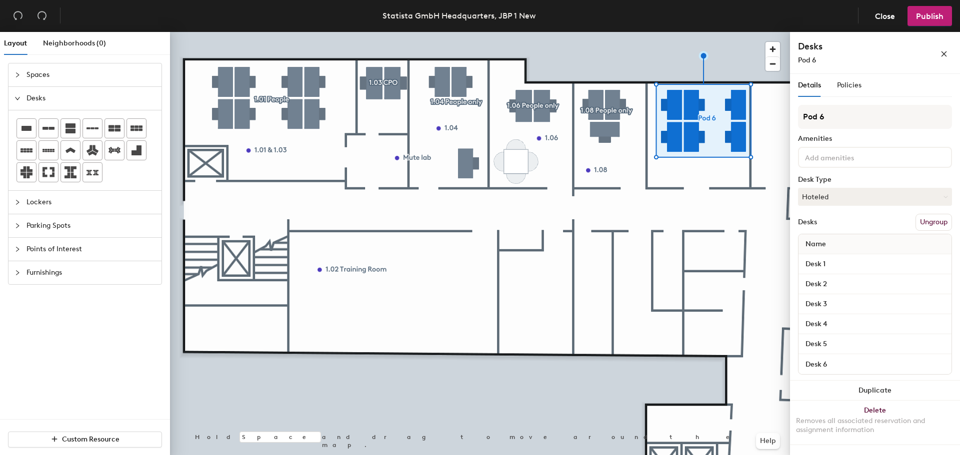
click at [770, 110] on div "Layout Neighborhoods (0) Spaces Desks Lockers Parking Spots Points of Interest …" at bounding box center [480, 245] width 960 height 427
type input "1.09 People only"
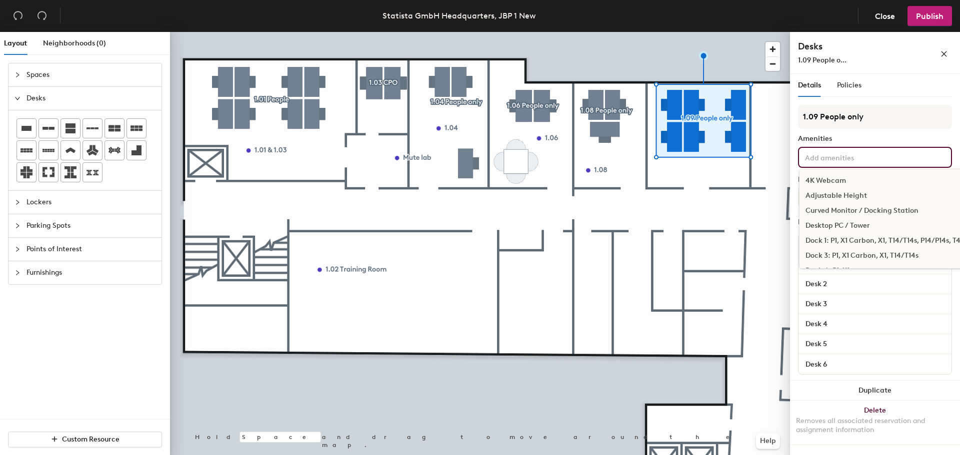
click at [853, 162] on input at bounding box center [848, 157] width 90 height 12
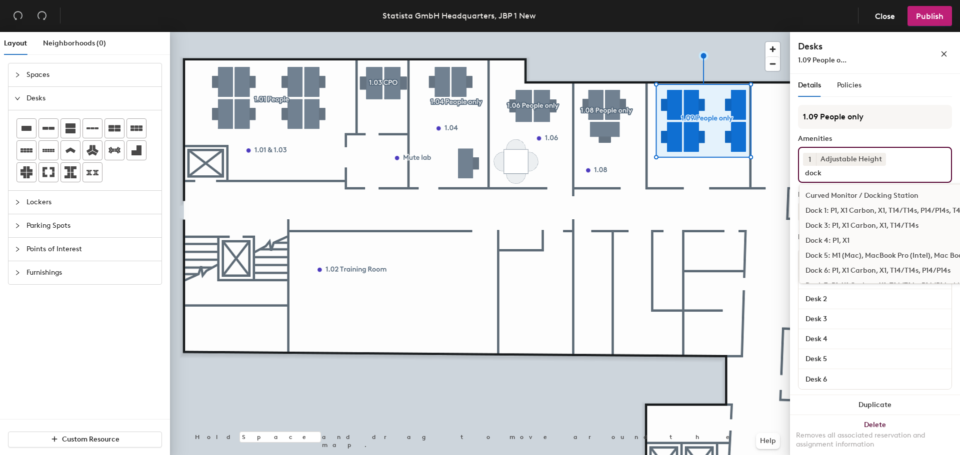
type input "dock"
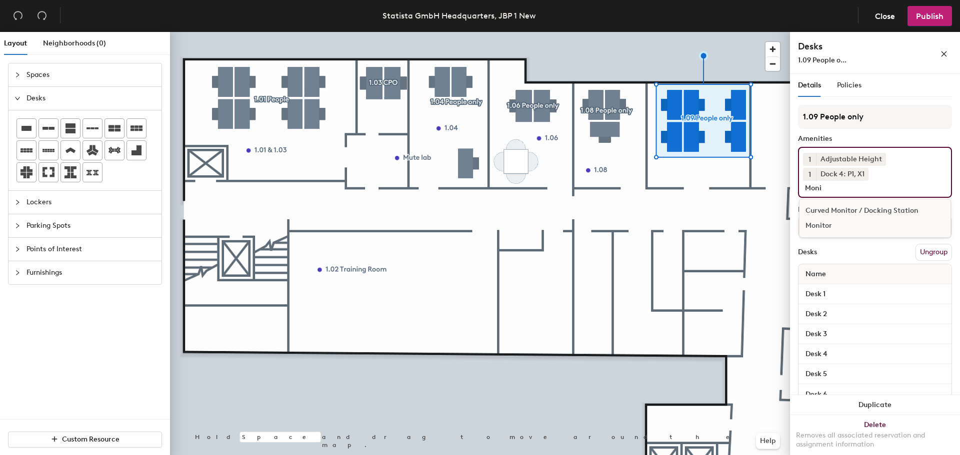
type input "Moni"
click at [833, 222] on div "Monitor" at bounding box center [874, 225] width 151 height 15
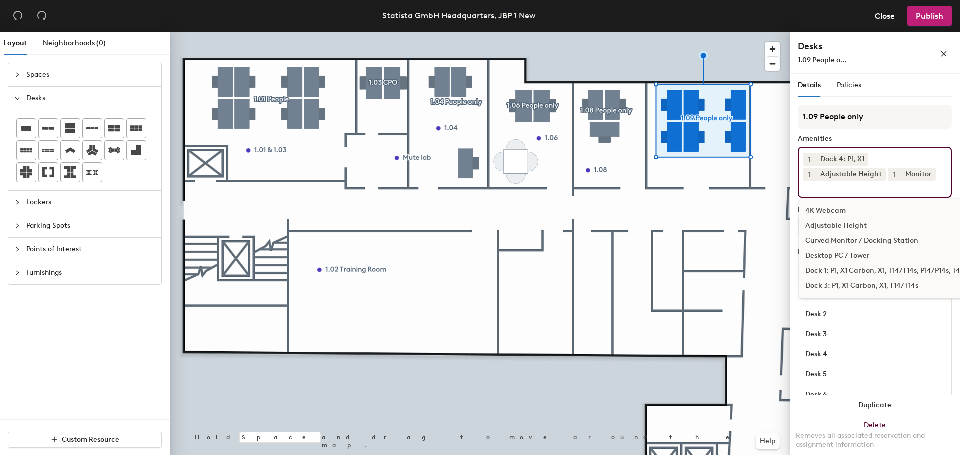
click at [888, 174] on button "1" at bounding box center [894, 174] width 13 height 13
click at [891, 184] on div "2" at bounding box center [894, 187] width 13 height 13
click at [857, 190] on input at bounding box center [848, 187] width 90 height 12
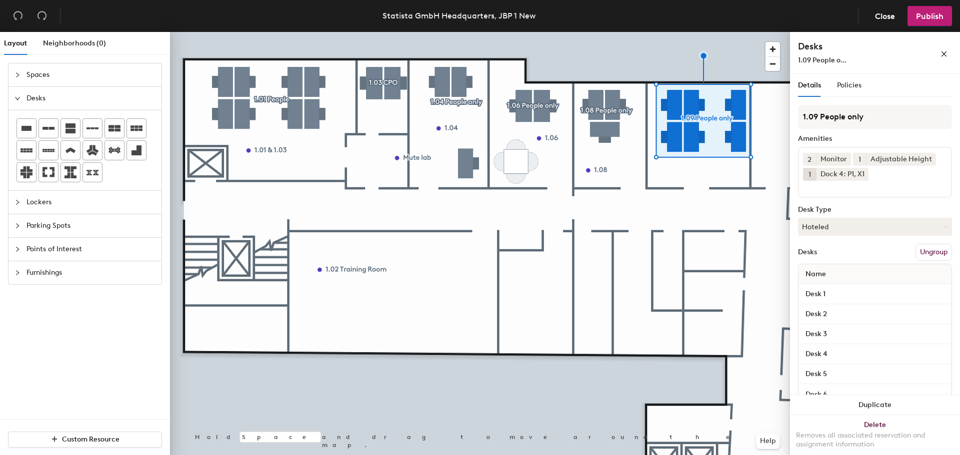
click at [904, 137] on div "Amenities" at bounding box center [875, 139] width 154 height 8
click at [839, 227] on button "Hoteled" at bounding box center [875, 227] width 154 height 18
click at [881, 201] on div "1.09 People only Amenities 2 Monitor 1 Adjustable Height 1 Dock 4: P1, X1 Desk …" at bounding box center [875, 258] width 154 height 306
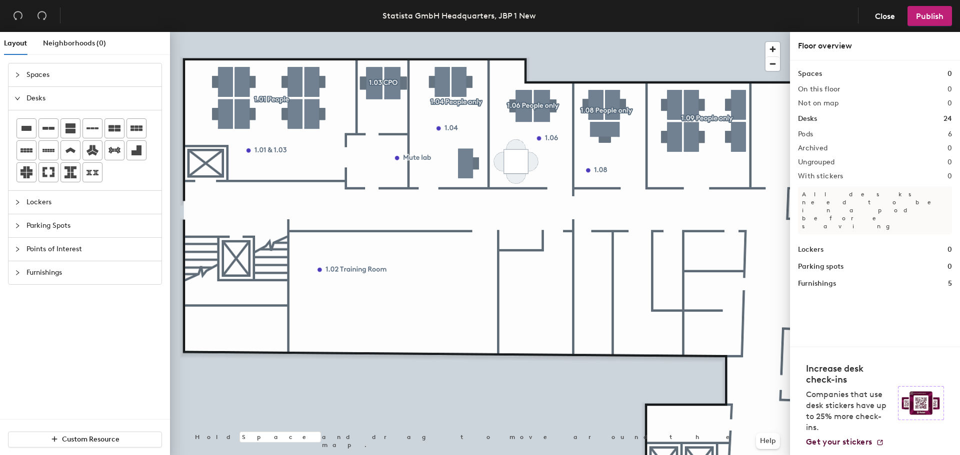
click at [45, 274] on span "Furnishings" at bounding box center [90, 272] width 129 height 23
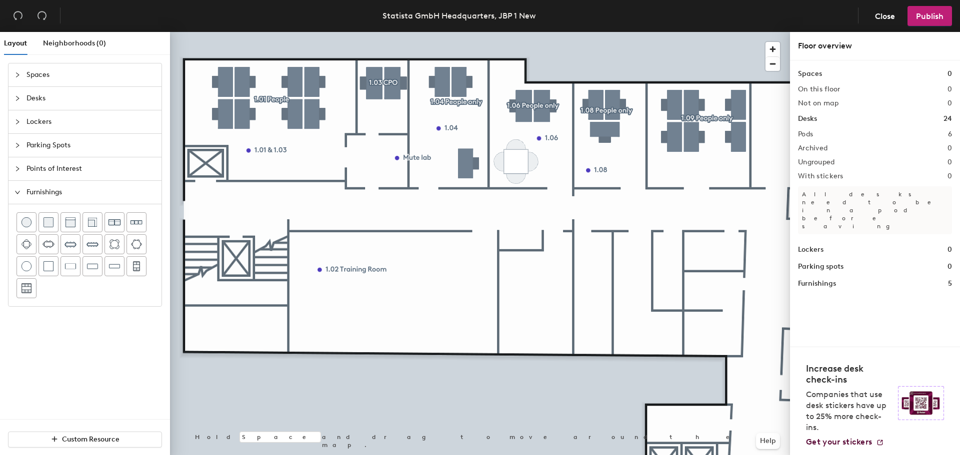
click at [82, 171] on span "Points of Interest" at bounding box center [90, 168] width 129 height 23
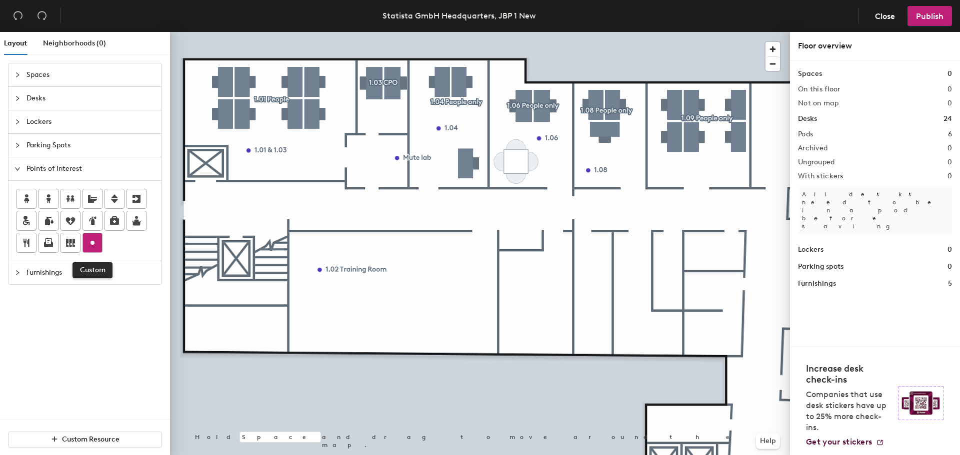
drag, startPoint x: 87, startPoint y: 242, endPoint x: 99, endPoint y: 242, distance: 12.0
click at [87, 242] on icon at bounding box center [92, 243] width 12 height 12
type input "1.09"
click at [685, 189] on span "Done" at bounding box center [681, 193] width 29 height 17
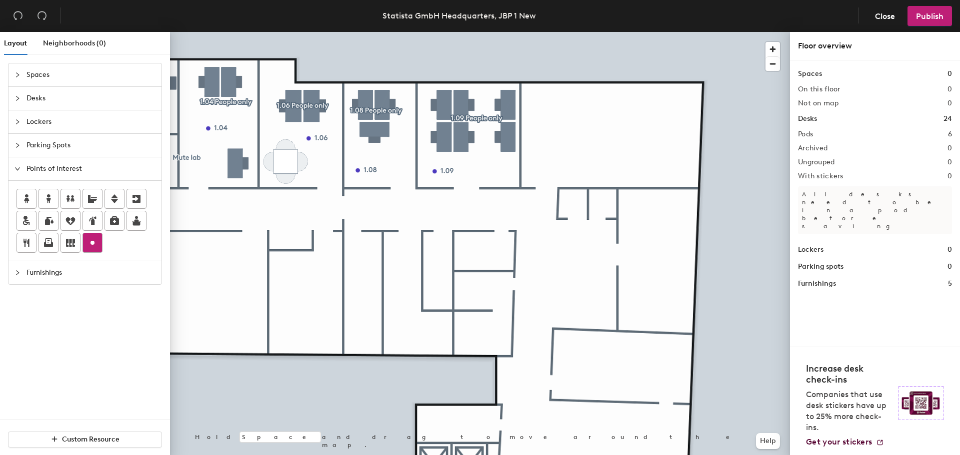
click at [93, 243] on circle at bounding box center [92, 243] width 4 height 4
type input "1.10 Social Area"
click at [642, 142] on span "Done" at bounding box center [637, 138] width 29 height 17
click at [612, 32] on div at bounding box center [480, 32] width 620 height 0
click at [608, 136] on span "Edit" at bounding box center [605, 138] width 26 height 17
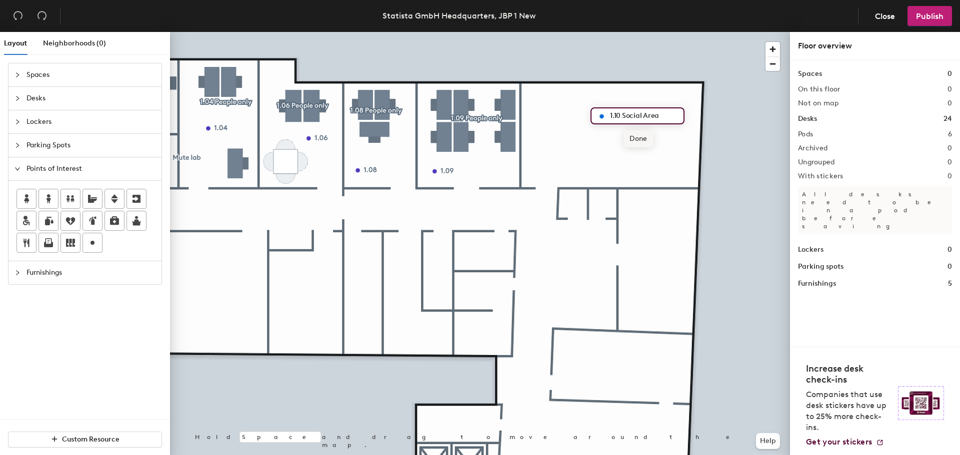
click at [645, 137] on span "Done" at bounding box center [637, 138] width 29 height 17
click at [51, 271] on span "Furnishings" at bounding box center [90, 272] width 129 height 23
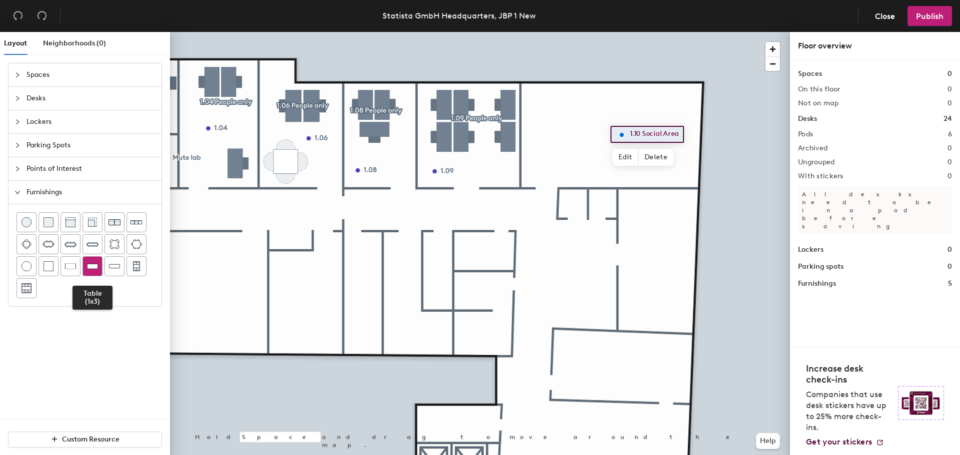
click at [88, 260] on div at bounding box center [92, 266] width 19 height 19
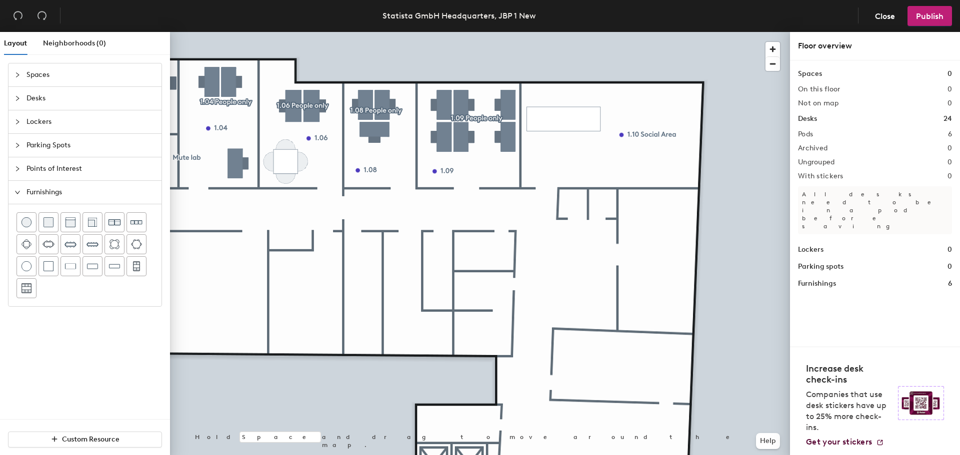
click at [61, 190] on span "Furnishings" at bounding box center [90, 192] width 129 height 23
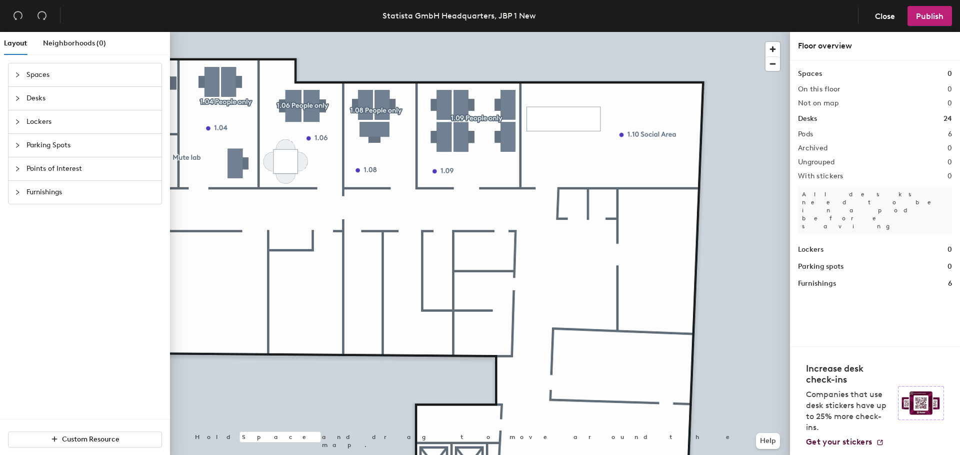
click at [62, 171] on span "Points of Interest" at bounding box center [90, 168] width 129 height 23
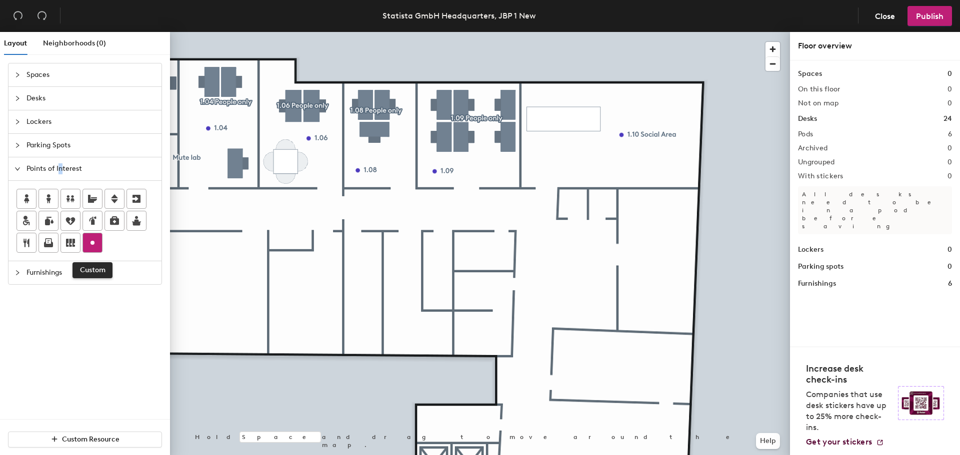
click at [95, 249] on div at bounding box center [92, 242] width 19 height 19
type input "Portafilter machine"
click at [573, 137] on span "Done" at bounding box center [577, 137] width 29 height 17
click at [74, 246] on icon at bounding box center [70, 243] width 9 height 8
click at [561, 159] on input "Lockers" at bounding box center [550, 158] width 32 height 14
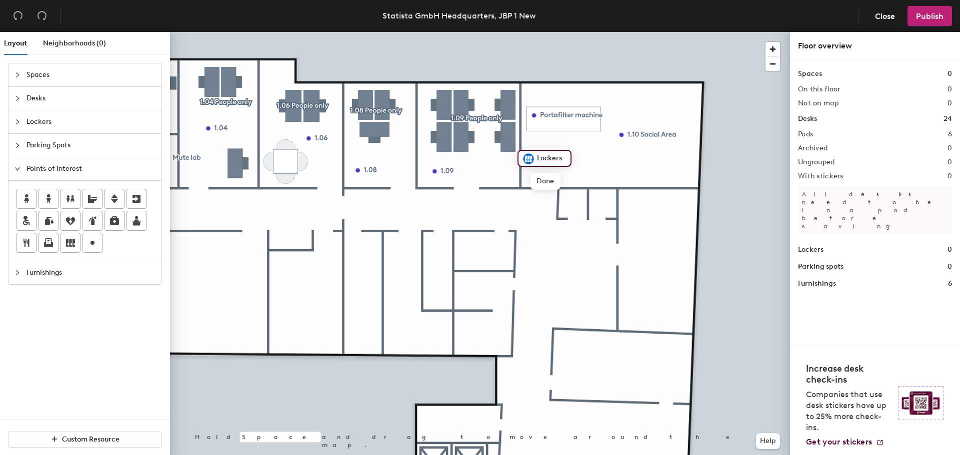
drag, startPoint x: 567, startPoint y: 159, endPoint x: 544, endPoint y: 161, distance: 22.5
click at [544, 161] on div "Lockers" at bounding box center [544, 158] width 54 height 17
click at [546, 159] on input "Lockers" at bounding box center [550, 158] width 32 height 14
click at [547, 159] on input "Lockers" at bounding box center [550, 158] width 32 height 14
type input "1-45"
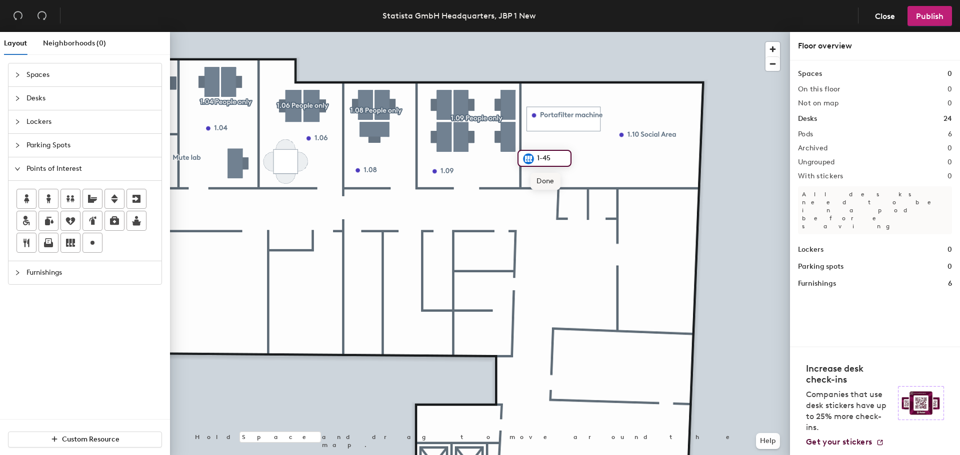
click at [551, 185] on span "Done" at bounding box center [544, 181] width 29 height 17
click at [52, 274] on span "Furnishings" at bounding box center [90, 272] width 129 height 23
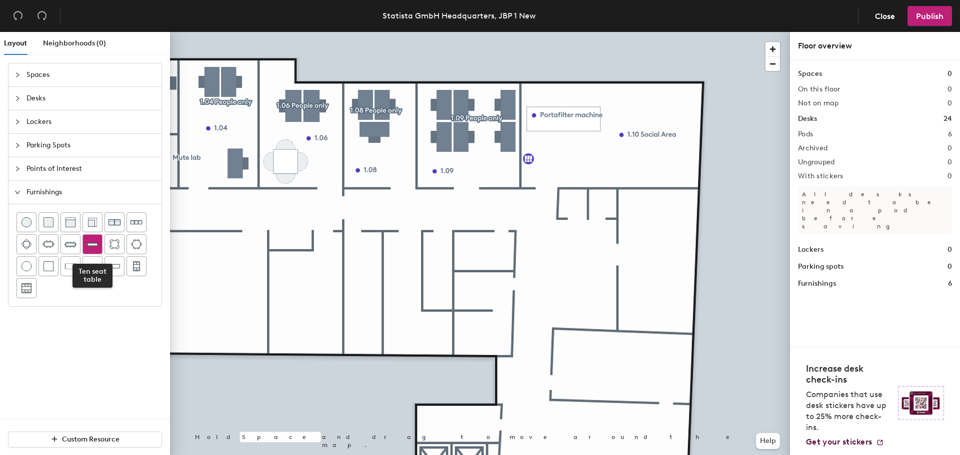
click at [86, 244] on div at bounding box center [92, 244] width 19 height 19
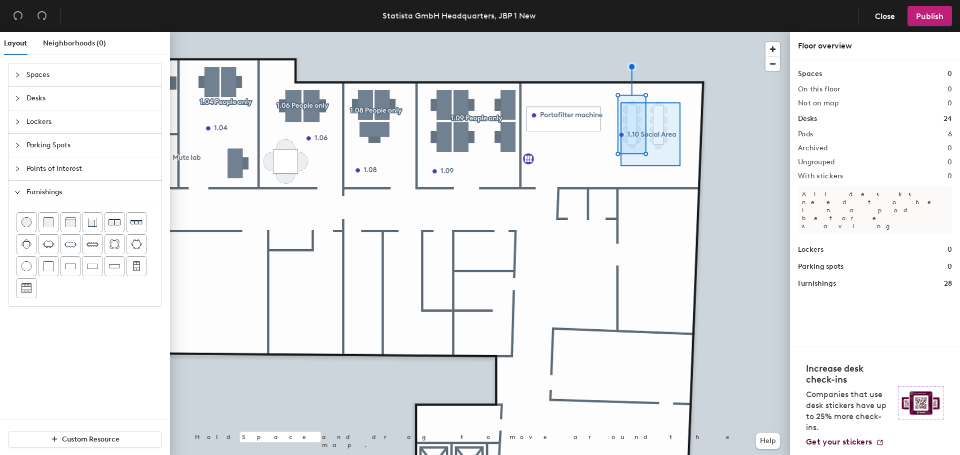
click at [618, 32] on div at bounding box center [480, 32] width 620 height 0
click at [637, 32] on div at bounding box center [480, 32] width 620 height 0
click at [551, 32] on div at bounding box center [480, 32] width 620 height 0
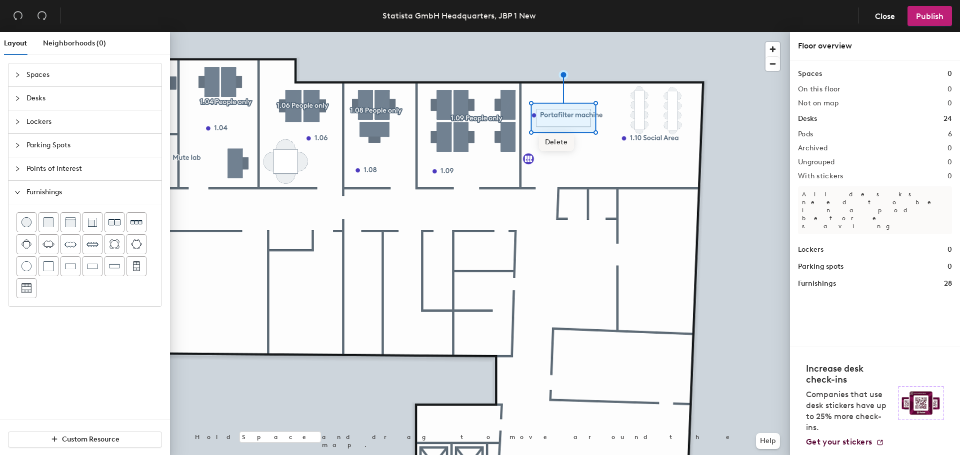
click at [585, 32] on div at bounding box center [480, 32] width 620 height 0
click at [73, 220] on img at bounding box center [70, 222] width 10 height 10
click at [723, 32] on div at bounding box center [480, 32] width 620 height 0
click at [687, 195] on span "Delete" at bounding box center [678, 199] width 35 height 17
click at [107, 216] on div at bounding box center [114, 222] width 19 height 19
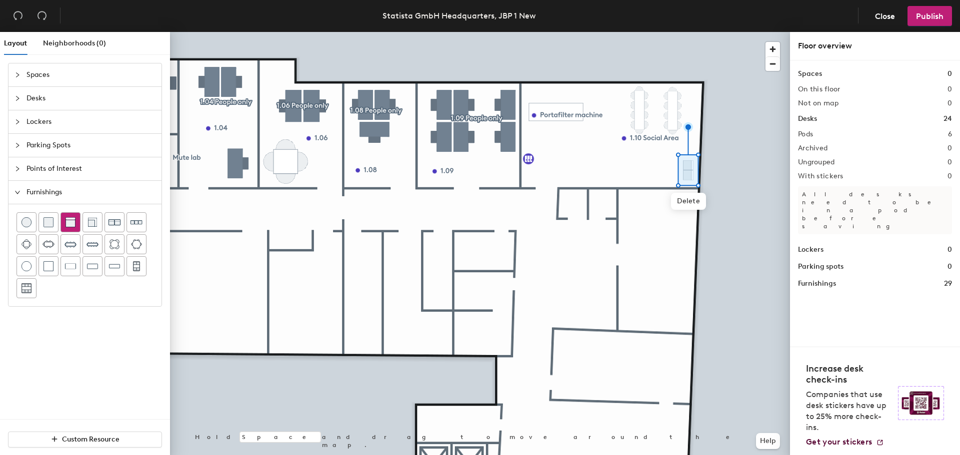
click at [75, 221] on div at bounding box center [70, 222] width 19 height 19
click at [665, 32] on div at bounding box center [480, 32] width 620 height 0
click at [54, 171] on span "Points of Interest" at bounding box center [90, 168] width 129 height 23
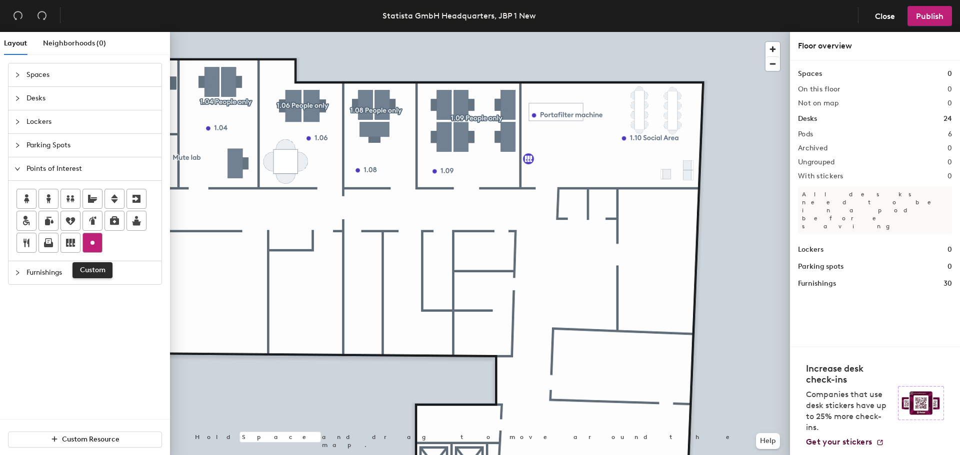
click at [96, 245] on icon at bounding box center [92, 243] width 12 height 12
click at [38, 96] on span "Desks" at bounding box center [90, 98] width 129 height 23
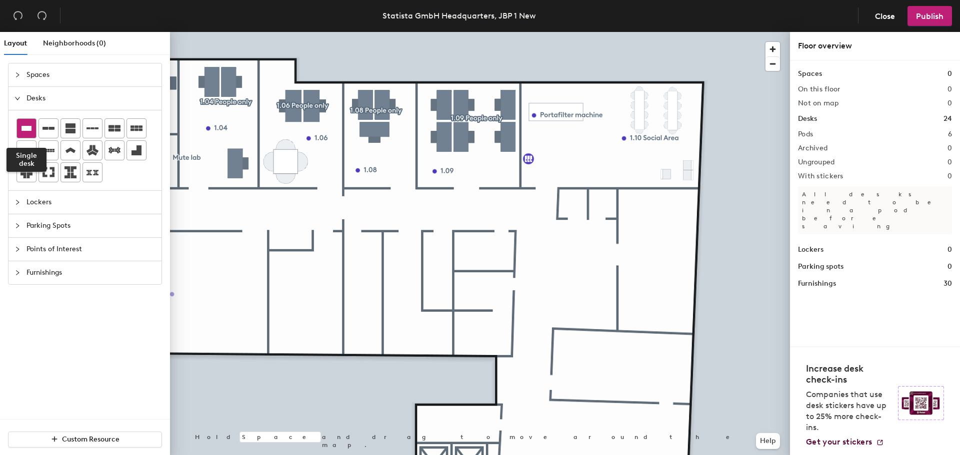
click at [30, 124] on icon at bounding box center [26, 128] width 12 height 12
click at [49, 98] on span "Desks" at bounding box center [90, 98] width 129 height 23
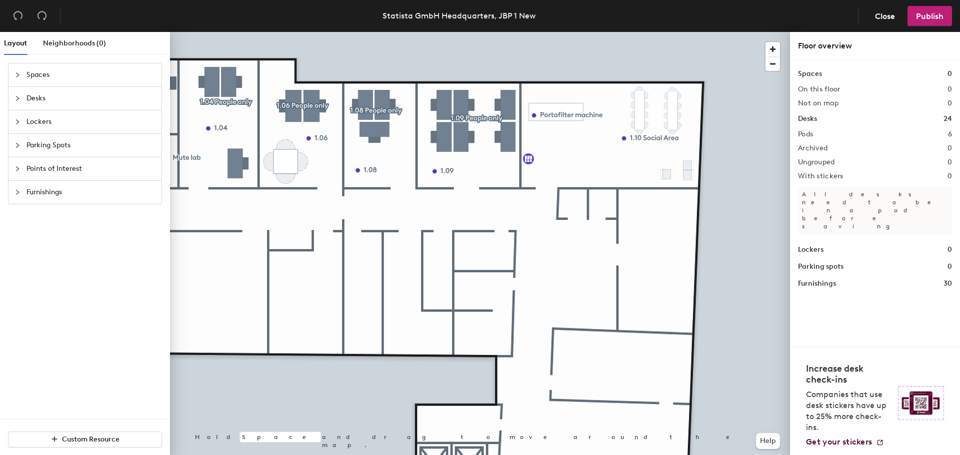
click at [52, 170] on span "Points of Interest" at bounding box center [90, 168] width 129 height 23
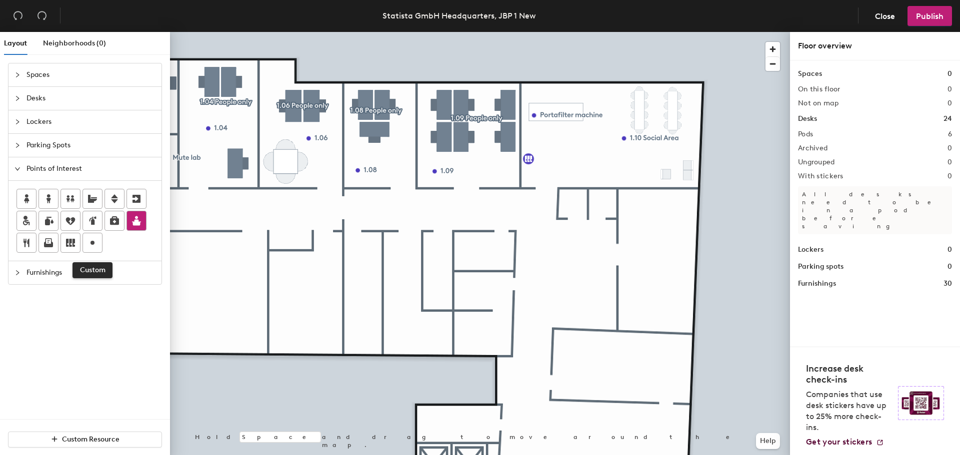
drag, startPoint x: 86, startPoint y: 245, endPoint x: 135, endPoint y: 230, distance: 51.1
click at [86, 245] on div at bounding box center [92, 242] width 19 height 19
type input "1.11 Telephone box"
click at [604, 219] on span "Done" at bounding box center [604, 217] width 29 height 17
click at [92, 242] on circle at bounding box center [92, 243] width 4 height 4
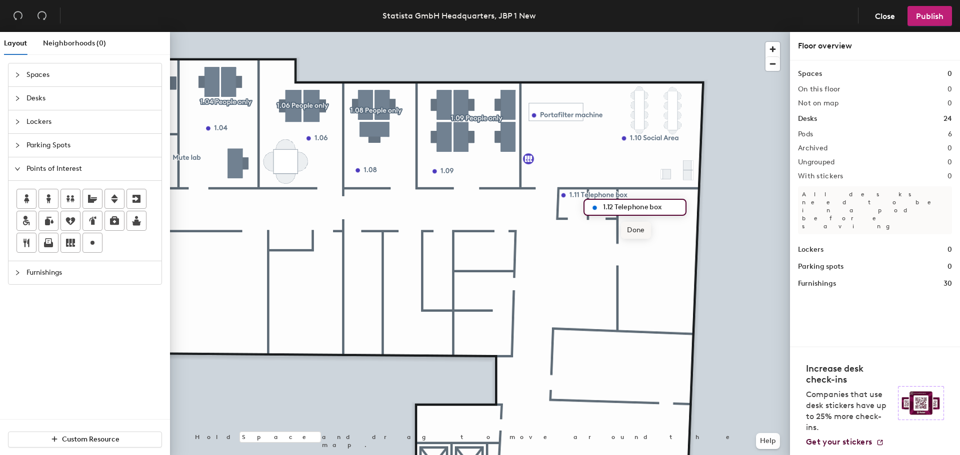
type input "1.12 Telephone box"
click at [634, 228] on span "Done" at bounding box center [635, 230] width 29 height 17
click at [47, 276] on span "Furnishings" at bounding box center [90, 272] width 129 height 23
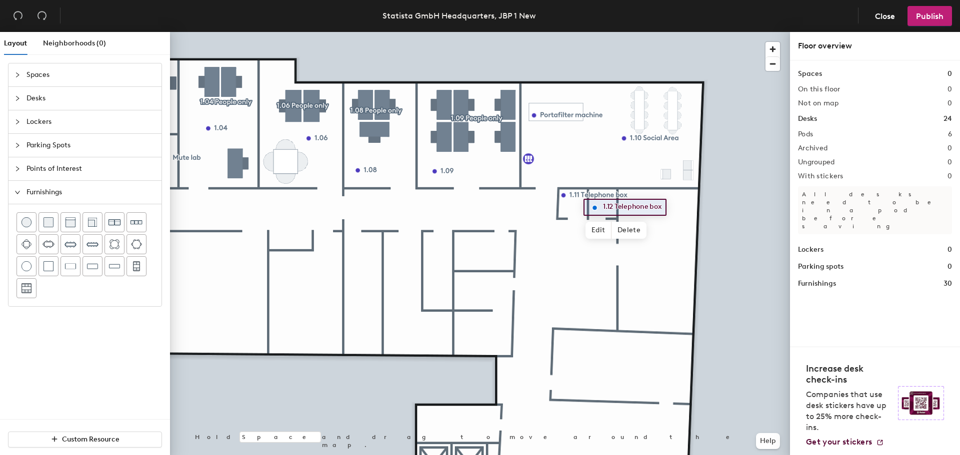
click at [66, 172] on span "Points of Interest" at bounding box center [90, 168] width 129 height 23
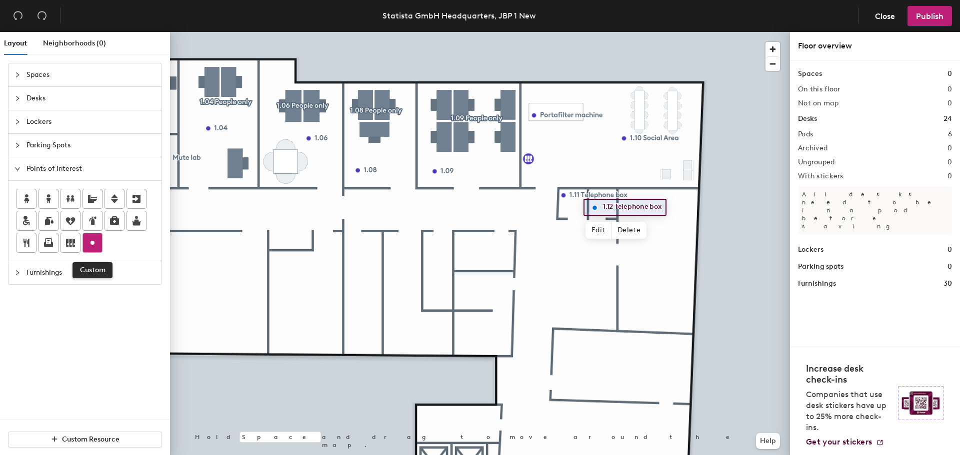
click at [94, 241] on icon at bounding box center [92, 243] width 12 height 12
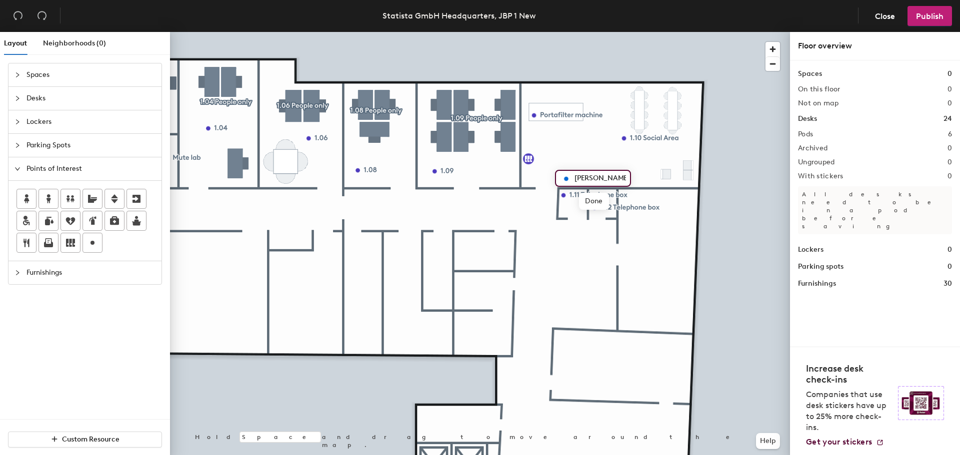
type input "Sushi Fridge"
click at [91, 243] on circle at bounding box center [92, 243] width 4 height 4
type input "Mute big"
click at [629, 333] on span "Done" at bounding box center [621, 334] width 29 height 17
click at [171, 178] on span "Edit" at bounding box center [170, 180] width 26 height 17
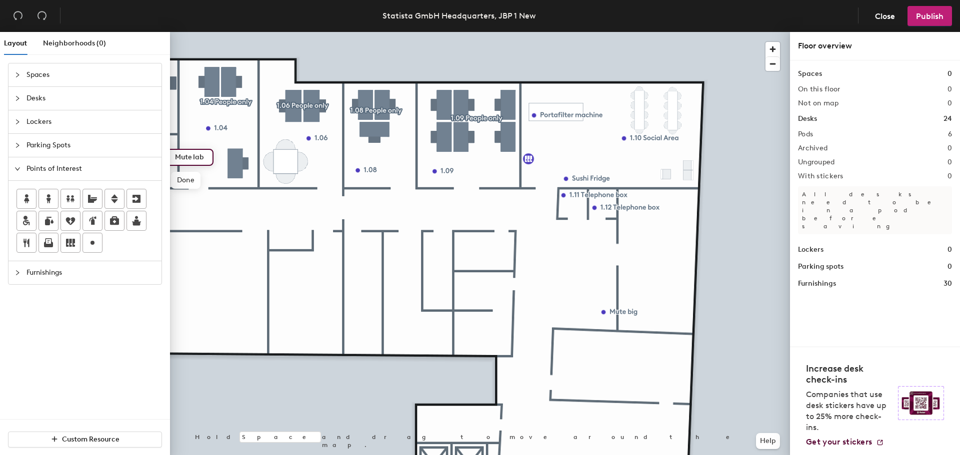
click at [201, 157] on input "Mute lab" at bounding box center [190, 157] width 36 height 14
type input "Mute small"
click at [51, 96] on span "Desks" at bounding box center [90, 98] width 129 height 23
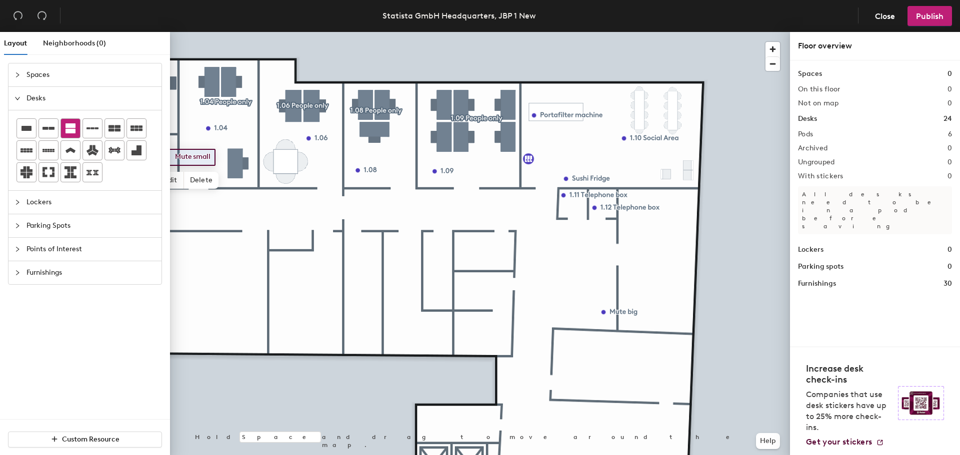
click at [72, 129] on icon at bounding box center [70, 128] width 10 height 10
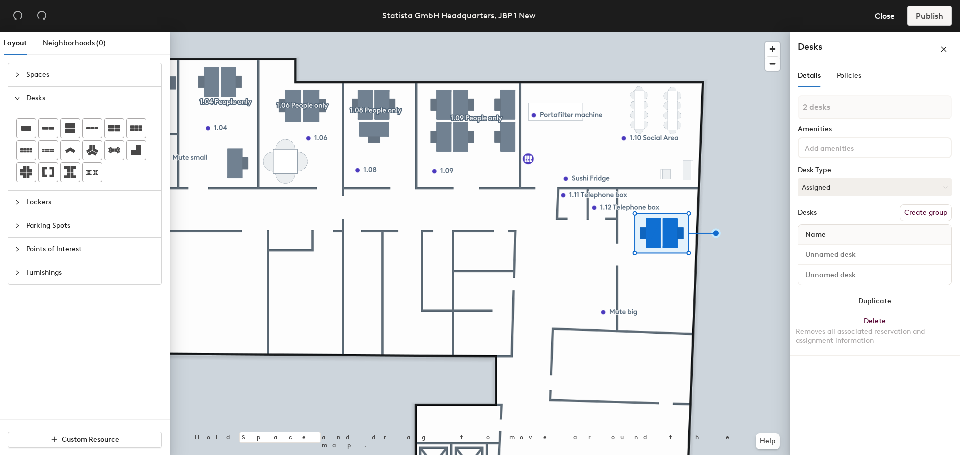
type input "1 desk"
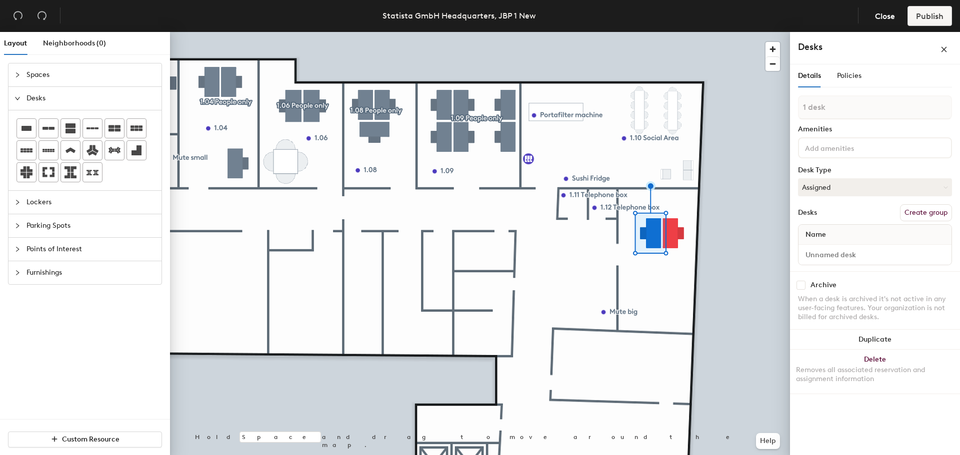
click at [686, 32] on div at bounding box center [480, 32] width 620 height 0
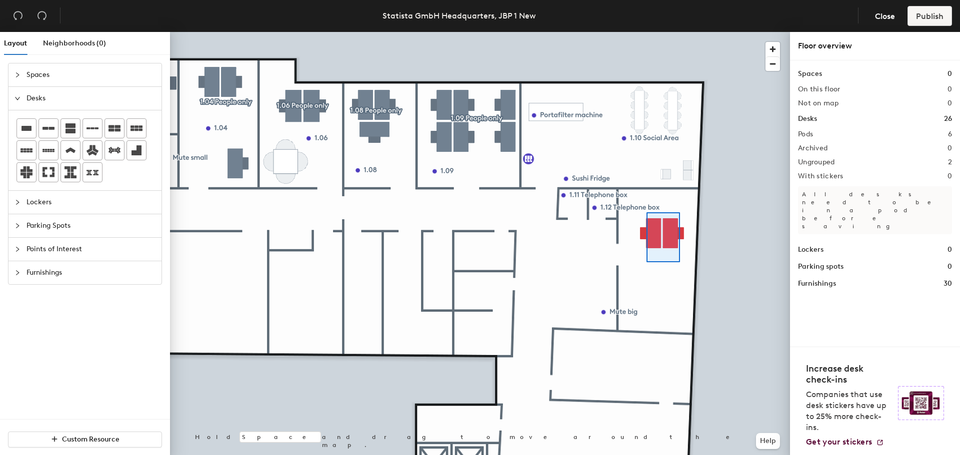
click at [641, 32] on div at bounding box center [480, 32] width 620 height 0
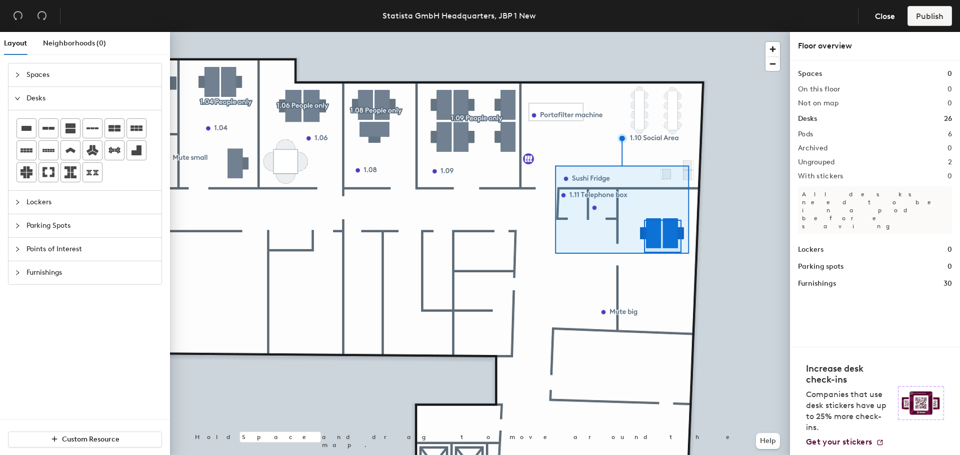
click at [644, 32] on div at bounding box center [480, 32] width 620 height 0
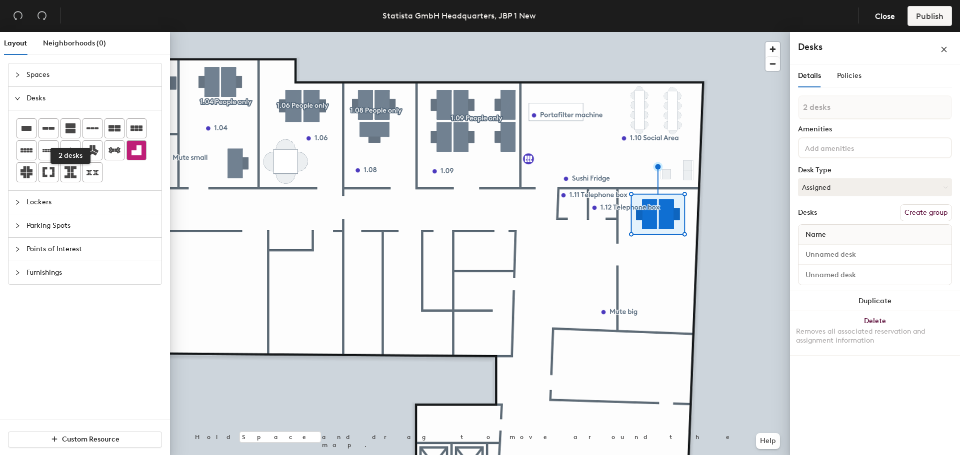
click at [71, 130] on icon at bounding box center [70, 128] width 12 height 12
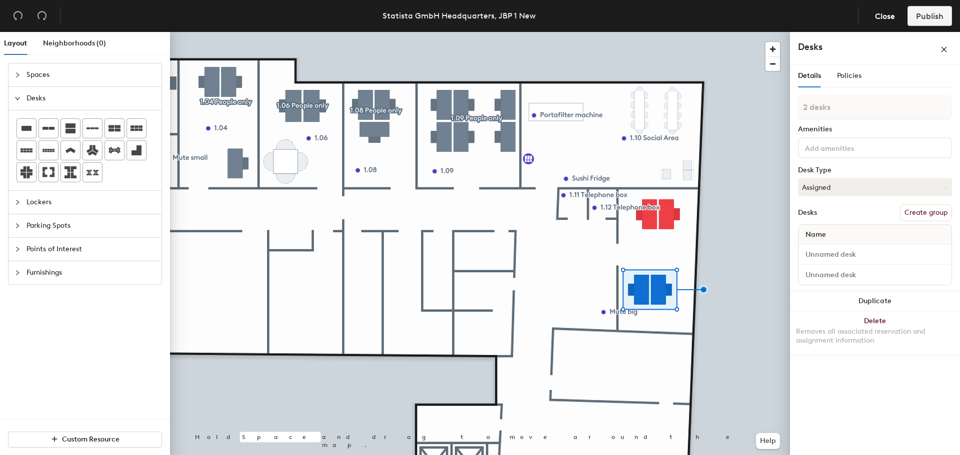
click at [666, 32] on div at bounding box center [480, 32] width 620 height 0
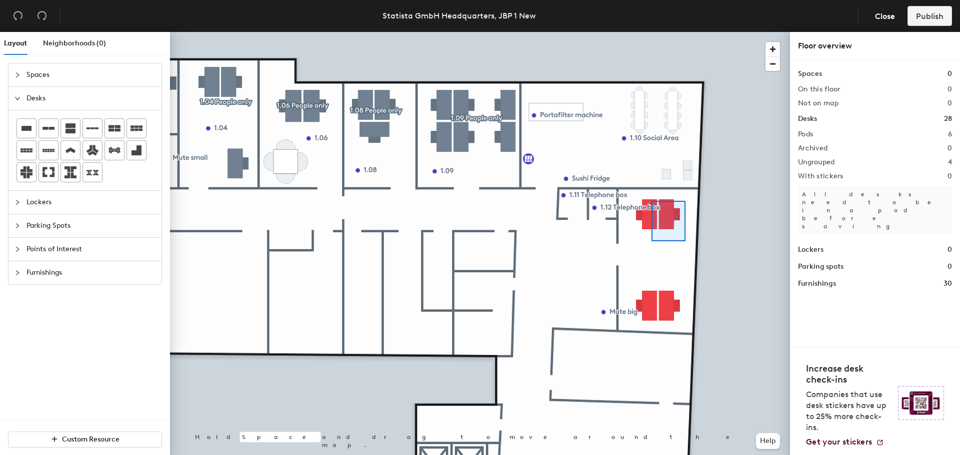
click at [649, 32] on div at bounding box center [480, 32] width 620 height 0
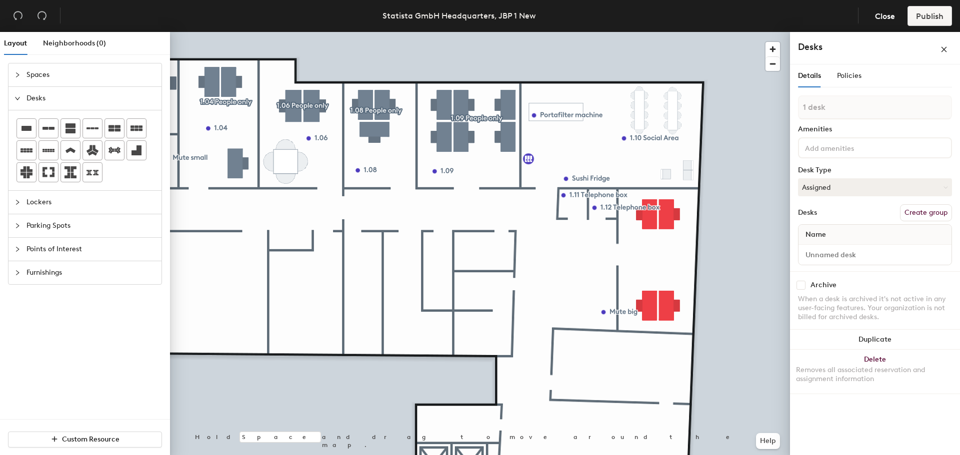
type input "1 desk"
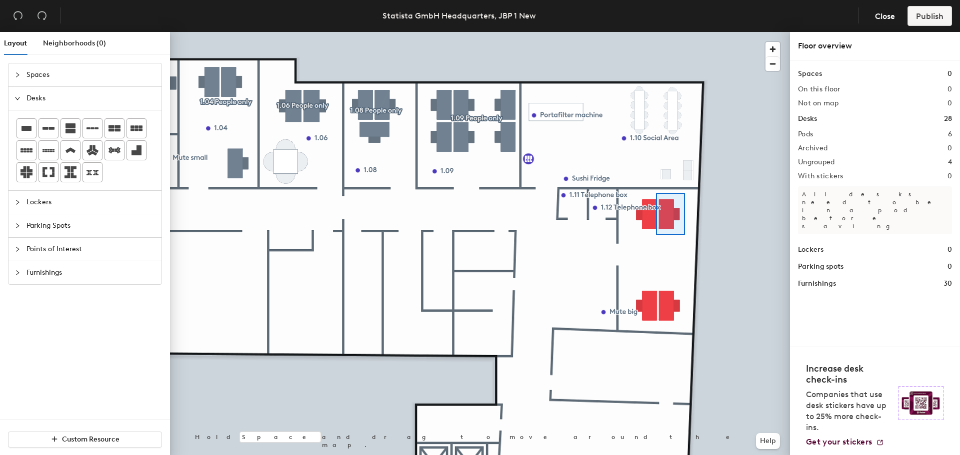
click at [655, 32] on div at bounding box center [480, 32] width 620 height 0
click at [681, 32] on div at bounding box center [480, 32] width 620 height 0
